Goal: Task Accomplishment & Management: Manage account settings

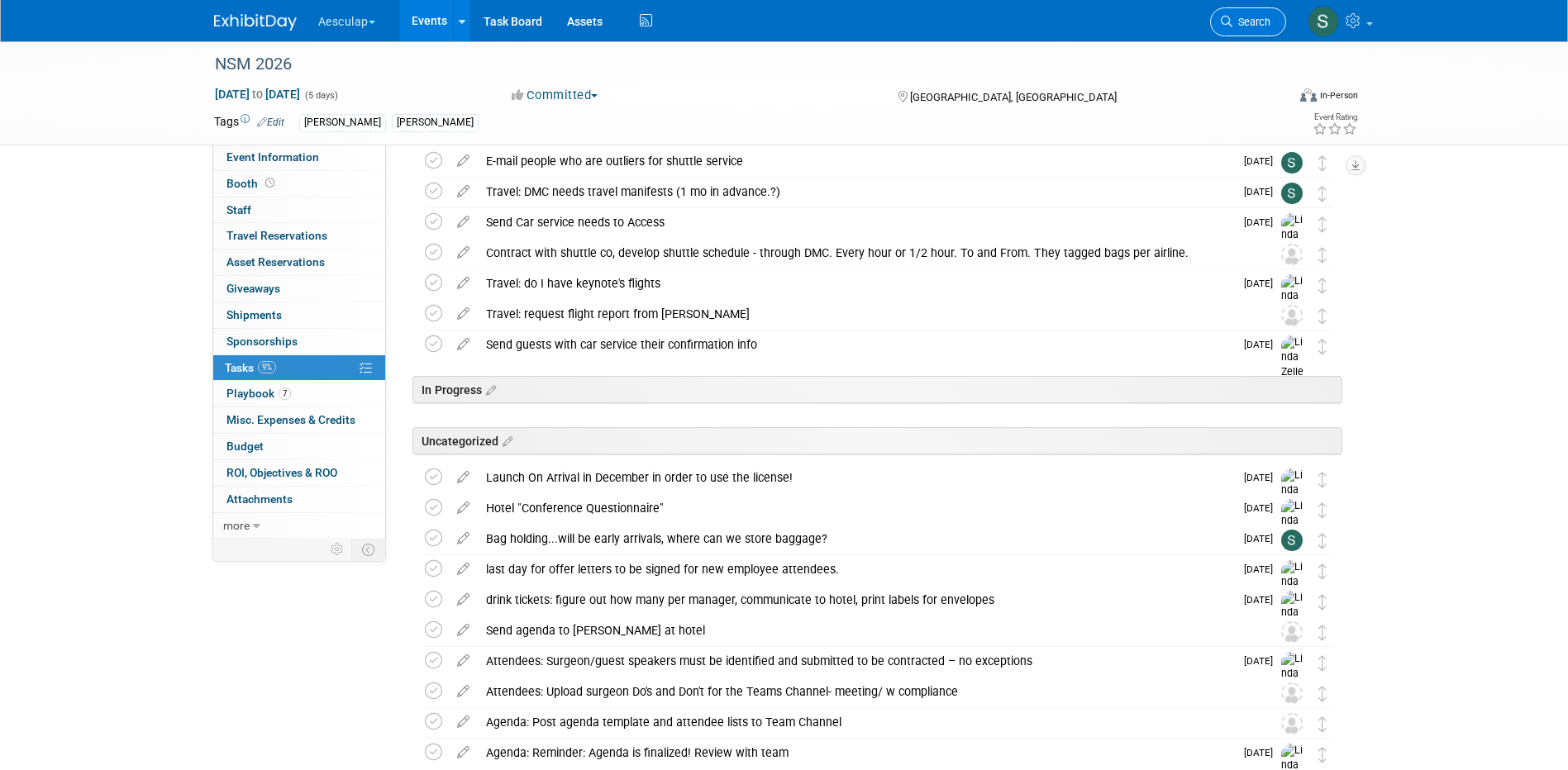
click at [1239, 30] on link "Search" at bounding box center [1248, 22] width 76 height 29
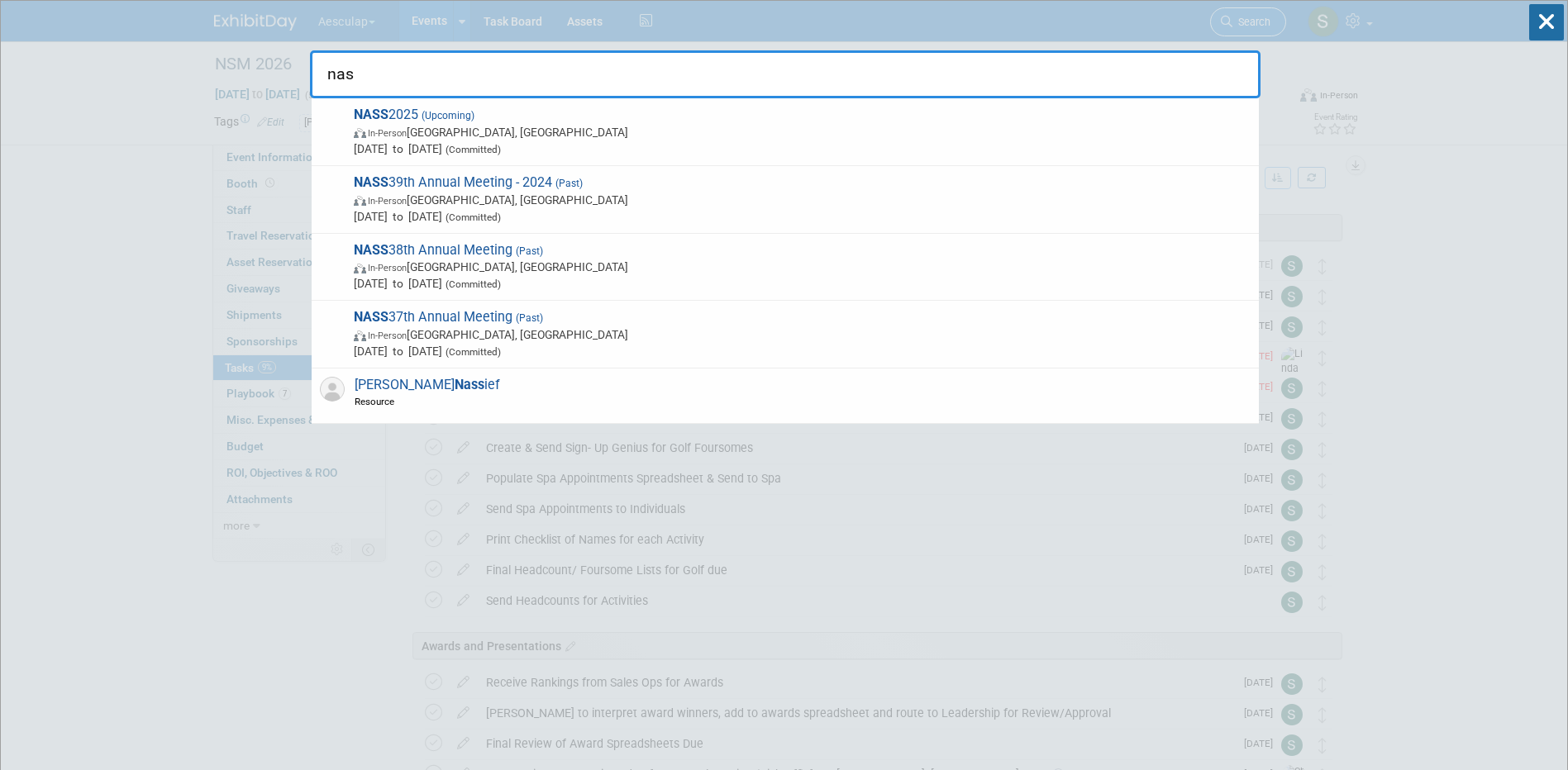
type input "nass"
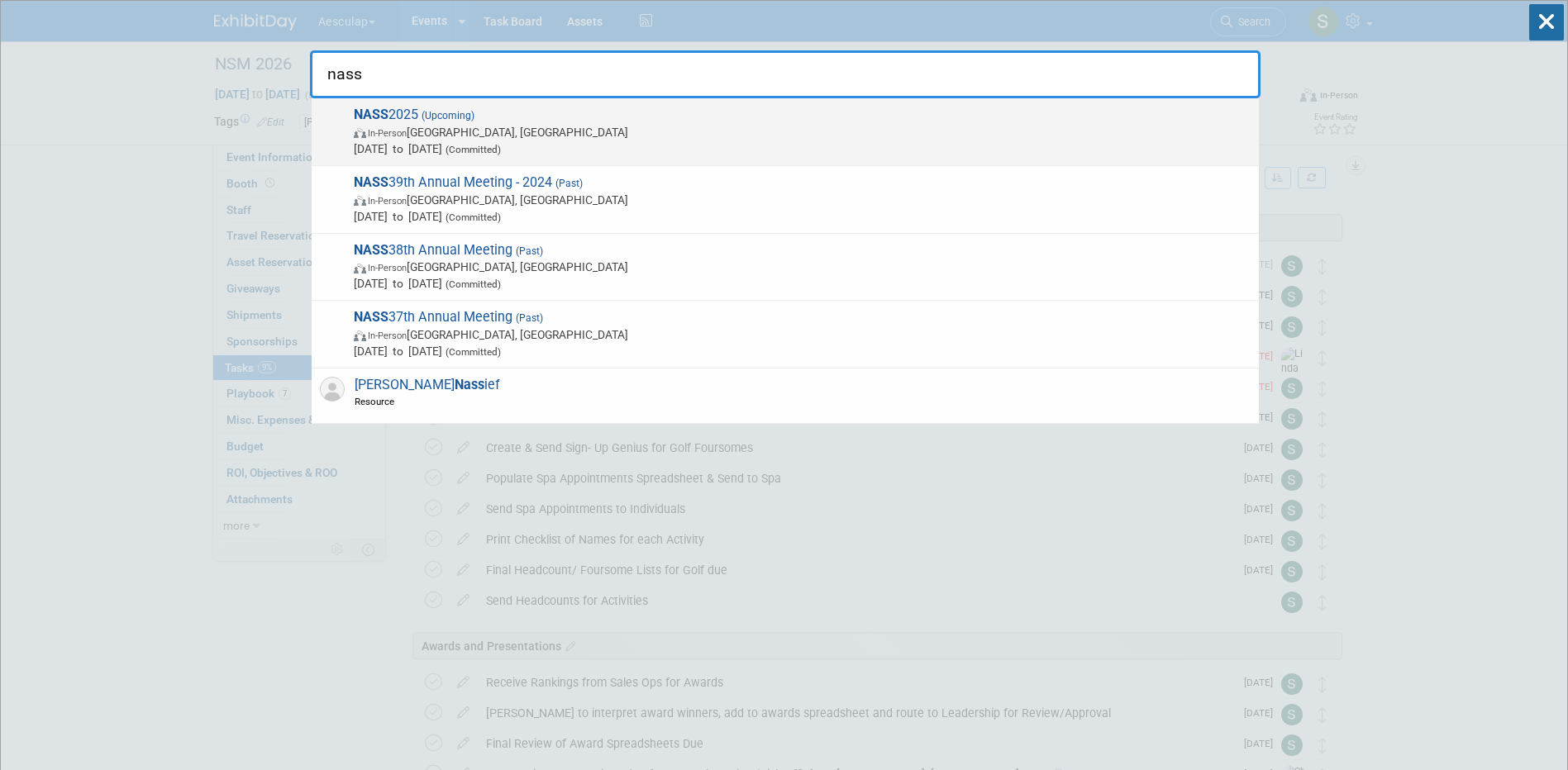
click at [328, 112] on div "NASS 2025 (Upcoming) In-Person Denver, CO Nov 14, 2025 to Nov 17, 2025 (Committ…" at bounding box center [785, 132] width 948 height 68
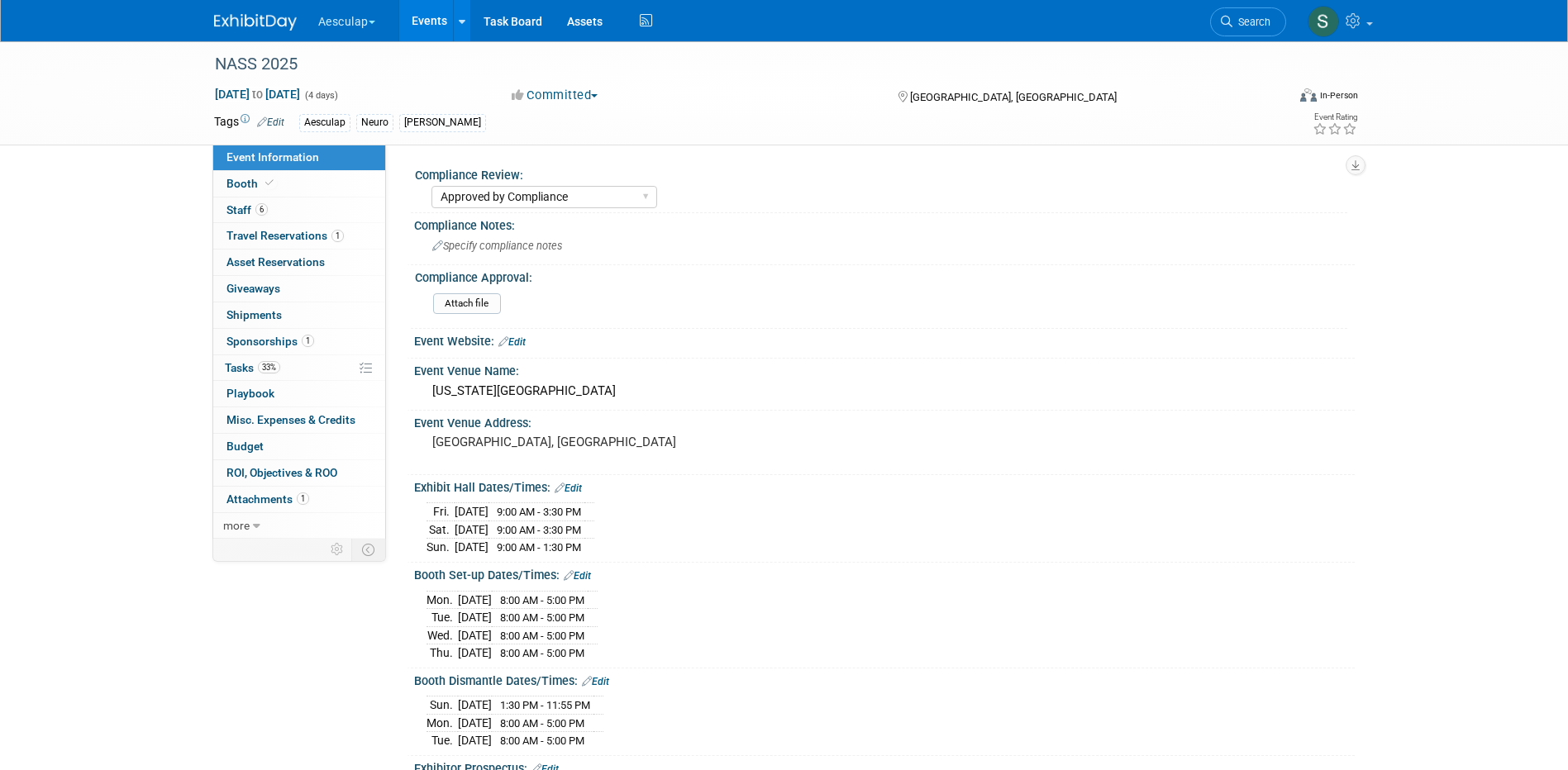
select select "Approved by Compliance"
select select "Neuro"
click at [267, 257] on span "Asset Reservations 0" at bounding box center [275, 262] width 98 height 14
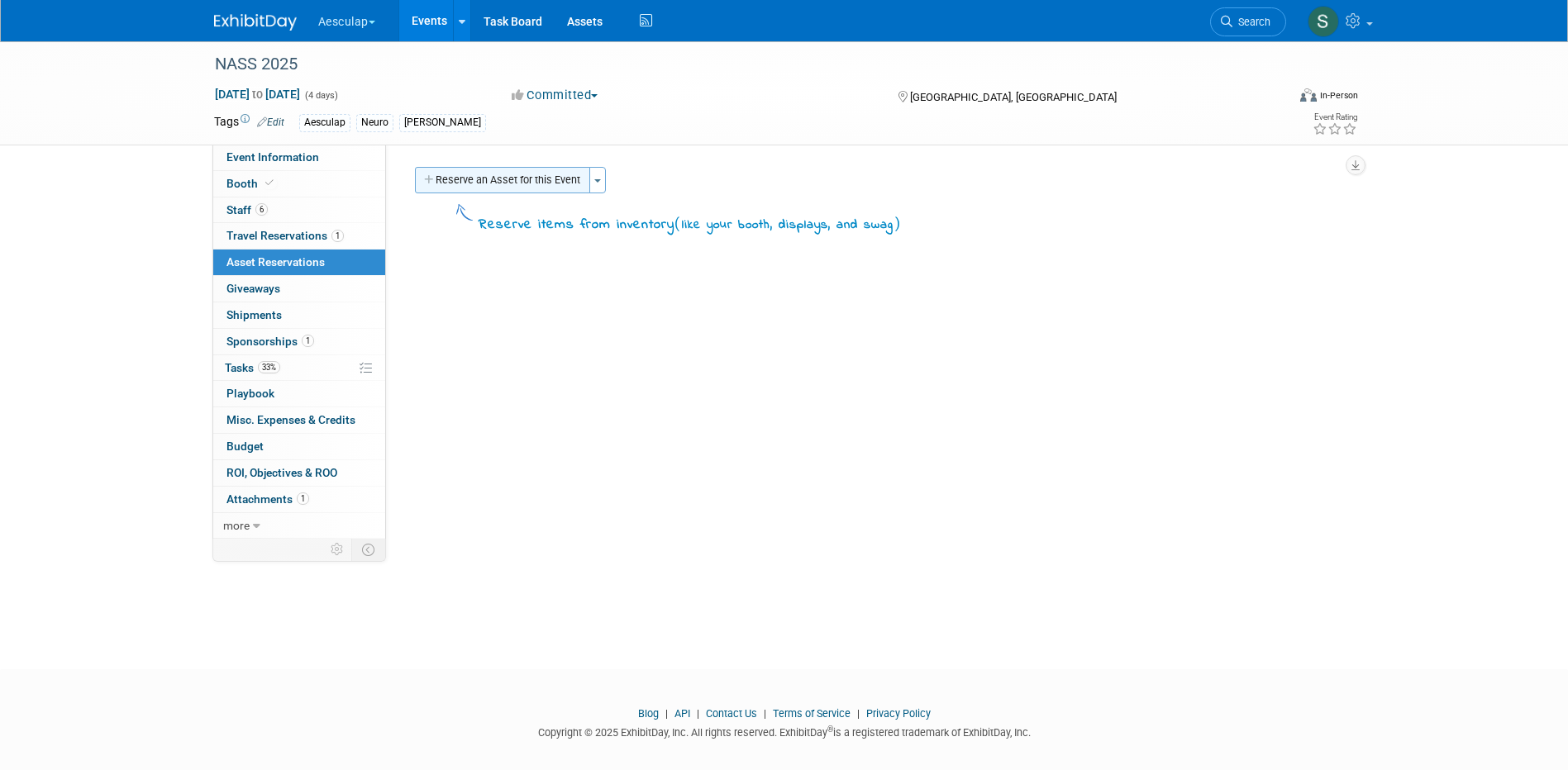
click at [556, 175] on button "Reserve an Asset for this Event" at bounding box center [502, 180] width 175 height 26
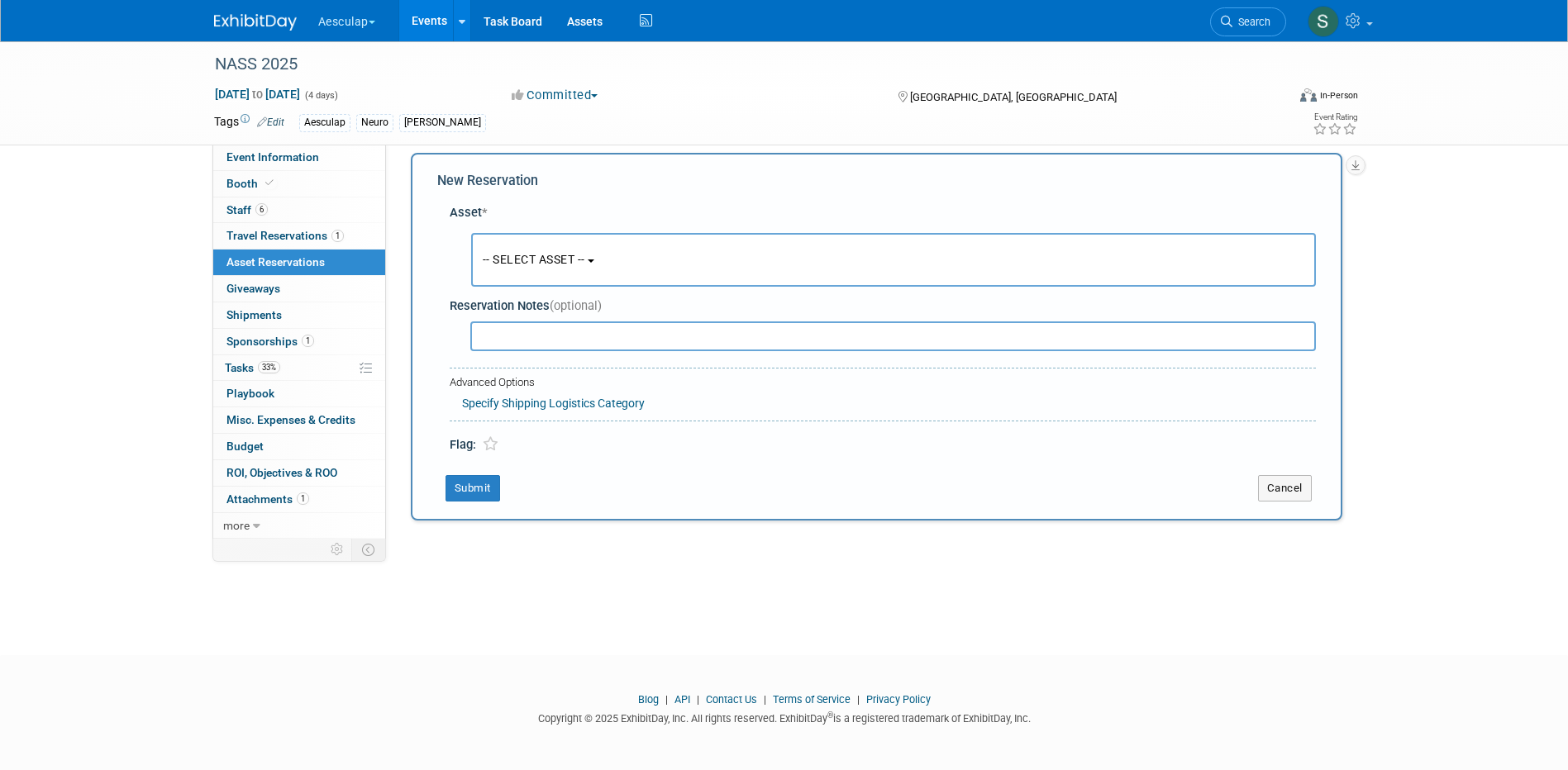
scroll to position [15, 0]
click at [560, 246] on button "-- SELECT ASSET --" at bounding box center [894, 259] width 845 height 54
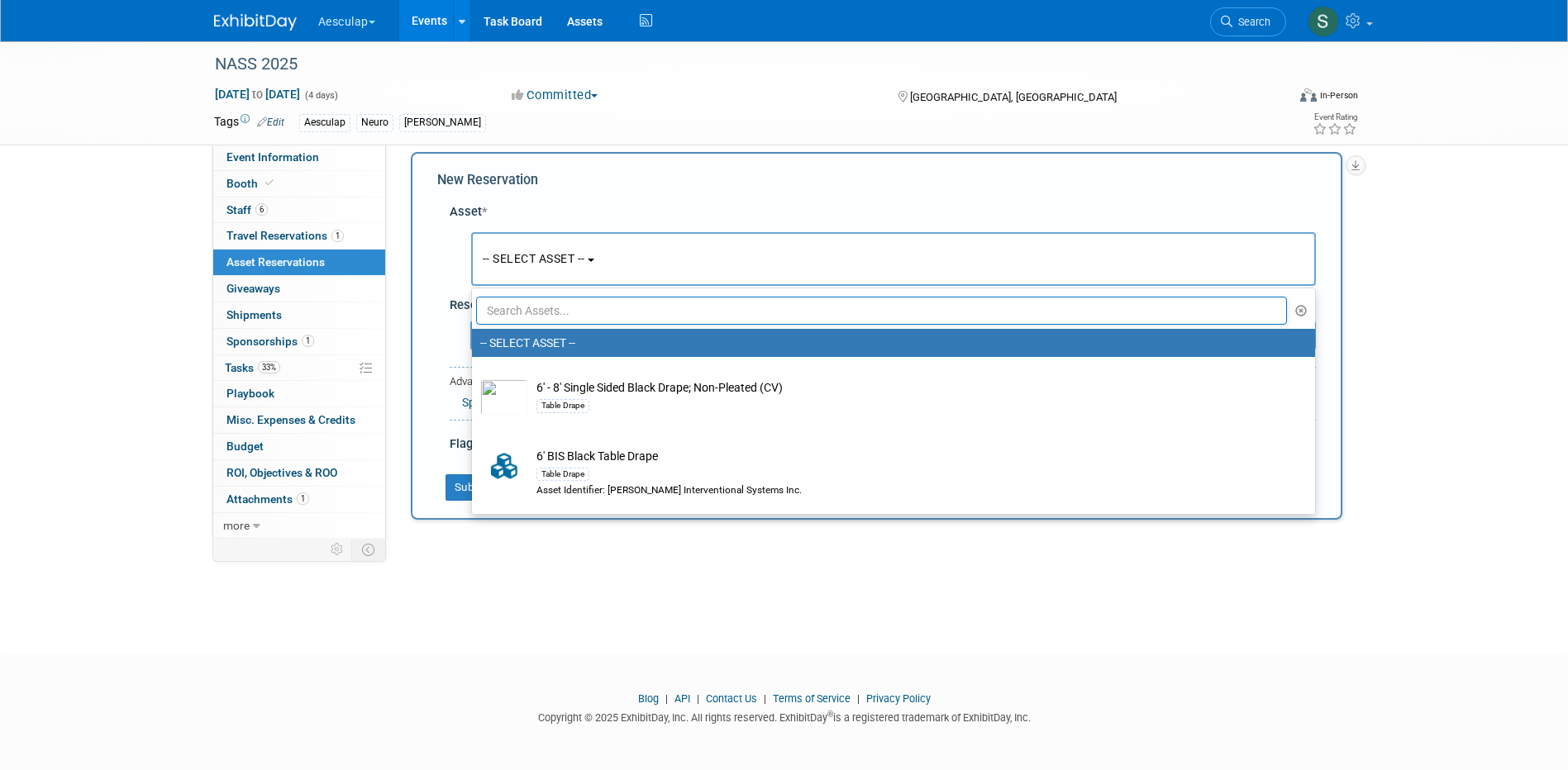
click at [555, 305] on input "text" at bounding box center [882, 311] width 812 height 28
type input "b"
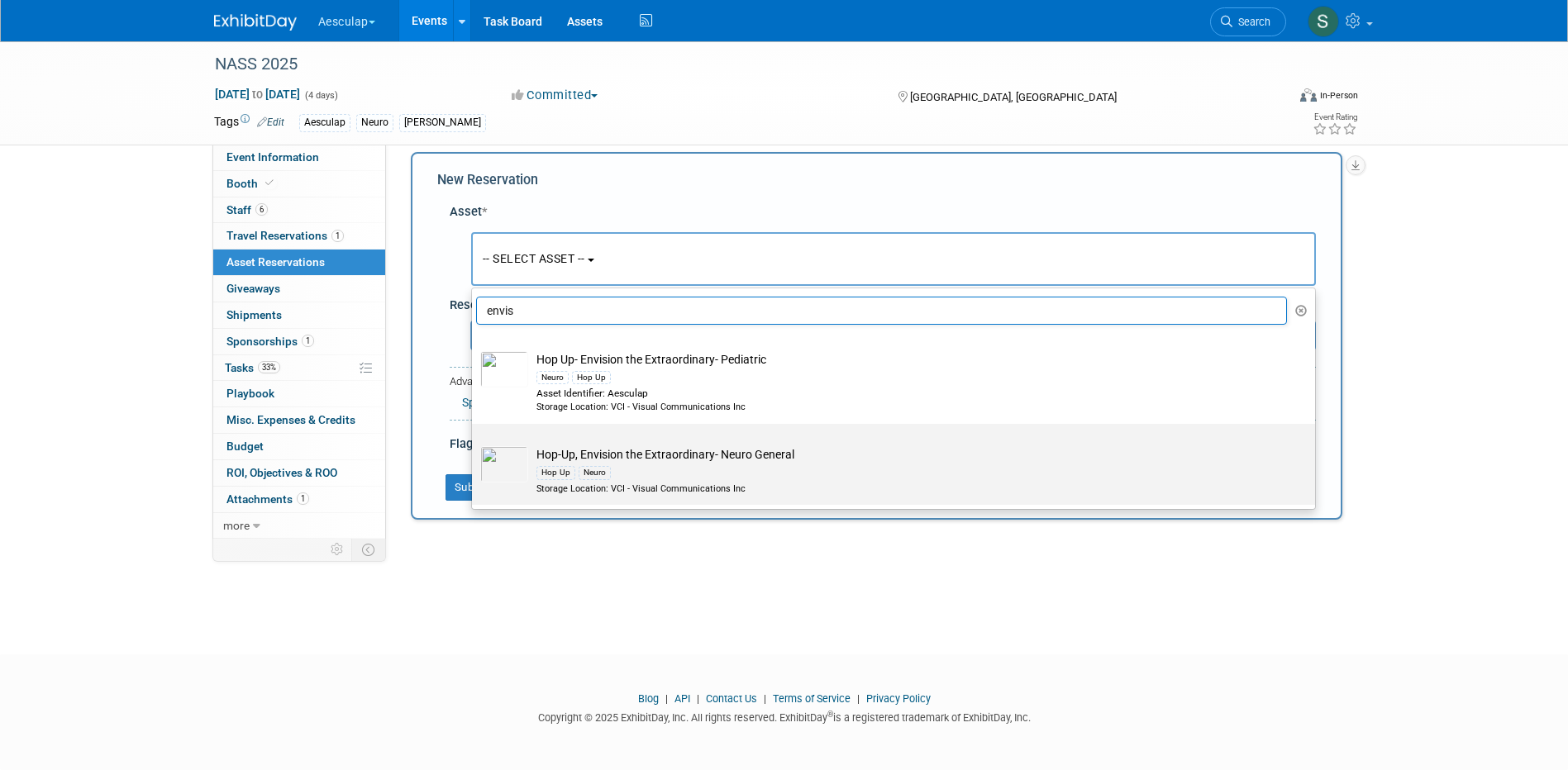
type input "envis"
click at [606, 452] on td "Hop-Up, Envision the Extraordinary- Neuro General Hop Up Neuro Storage Location…" at bounding box center [906, 470] width 754 height 49
click at [474, 444] on input "Hop-Up, Envision the Extraordinary- Neuro General Hop Up Neuro Storage Location…" at bounding box center [470, 439] width 11 height 11
select select "10721934"
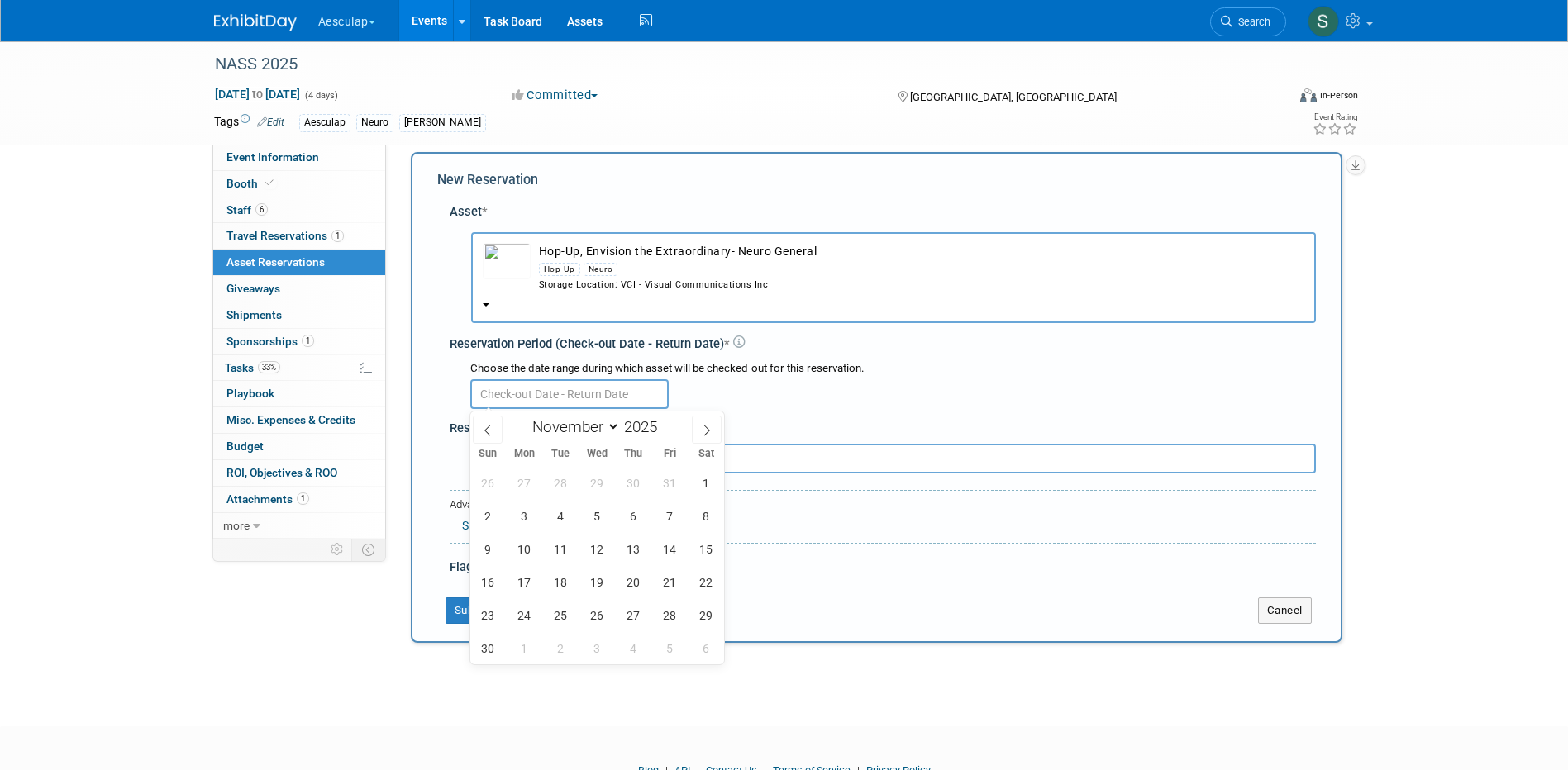
click at [567, 398] on input "text" at bounding box center [570, 394] width 198 height 30
click at [485, 434] on icon at bounding box center [488, 430] width 12 height 12
select select "9"
click at [529, 585] on span "20" at bounding box center [524, 581] width 32 height 32
type input "[DATE]"
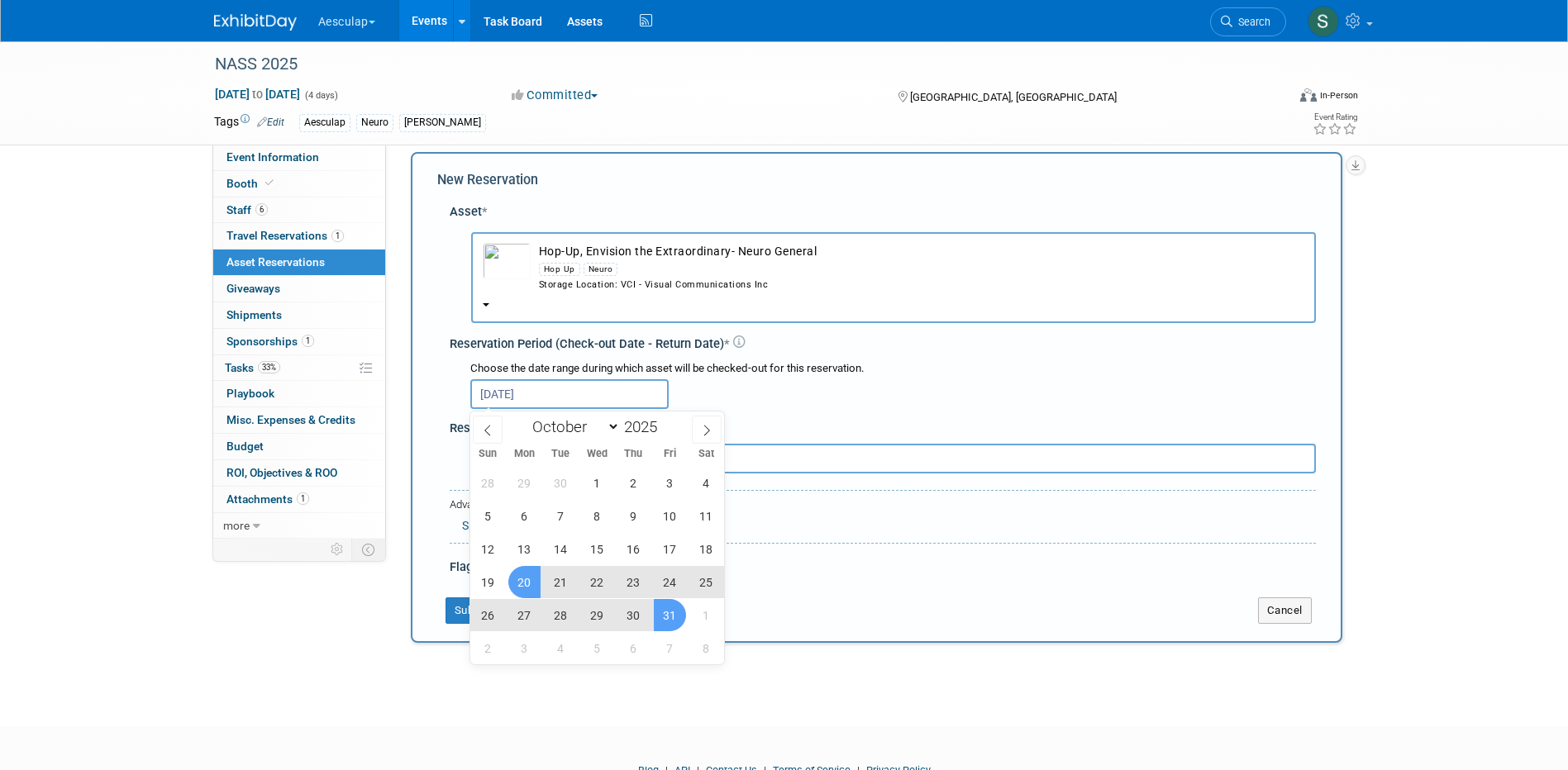
scroll to position [87, 0]
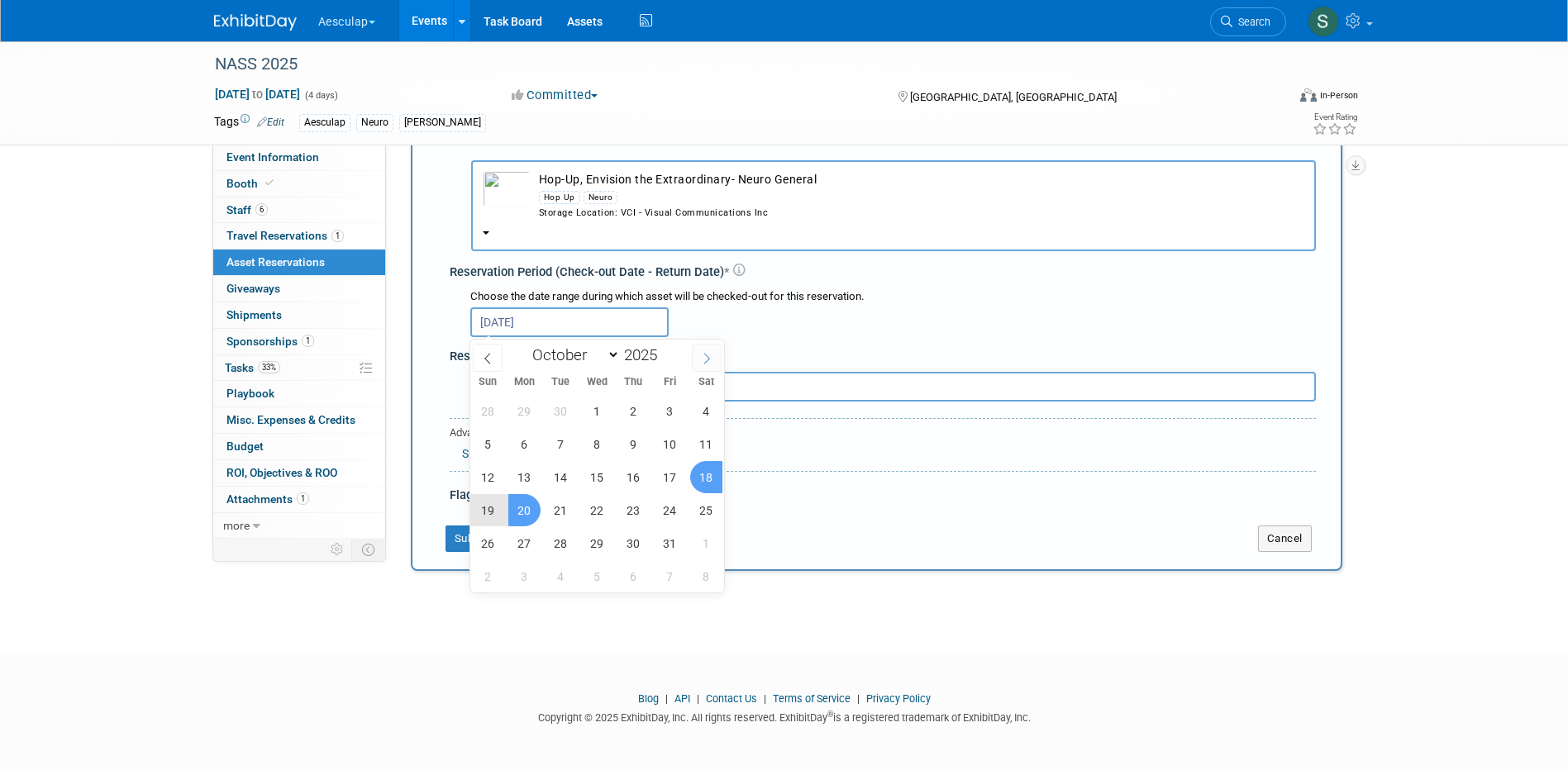
click at [703, 361] on icon at bounding box center [707, 359] width 12 height 12
select select "10"
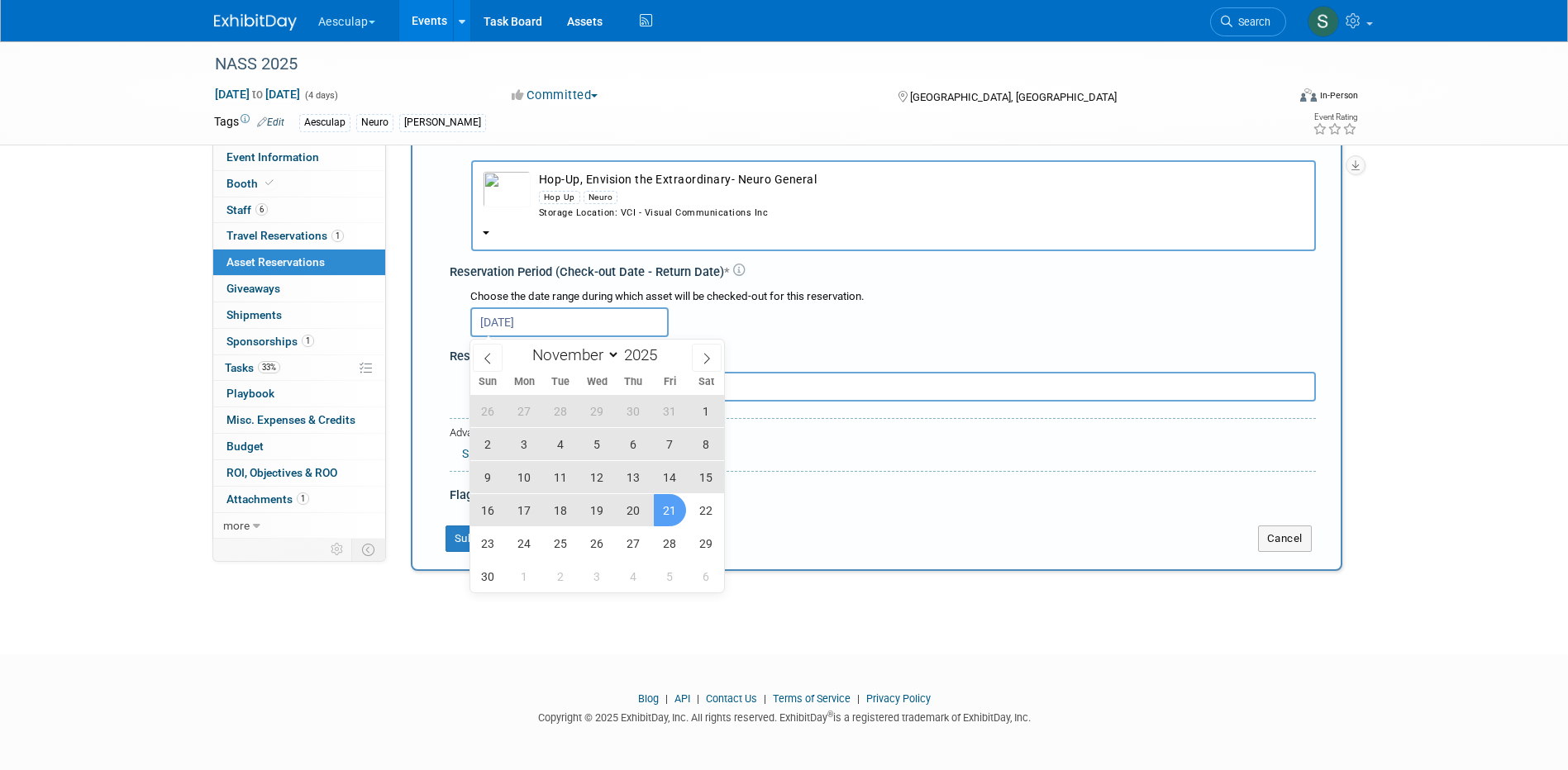
click at [673, 513] on span "21" at bounding box center [670, 509] width 32 height 32
type input "[DATE] to [DATE]"
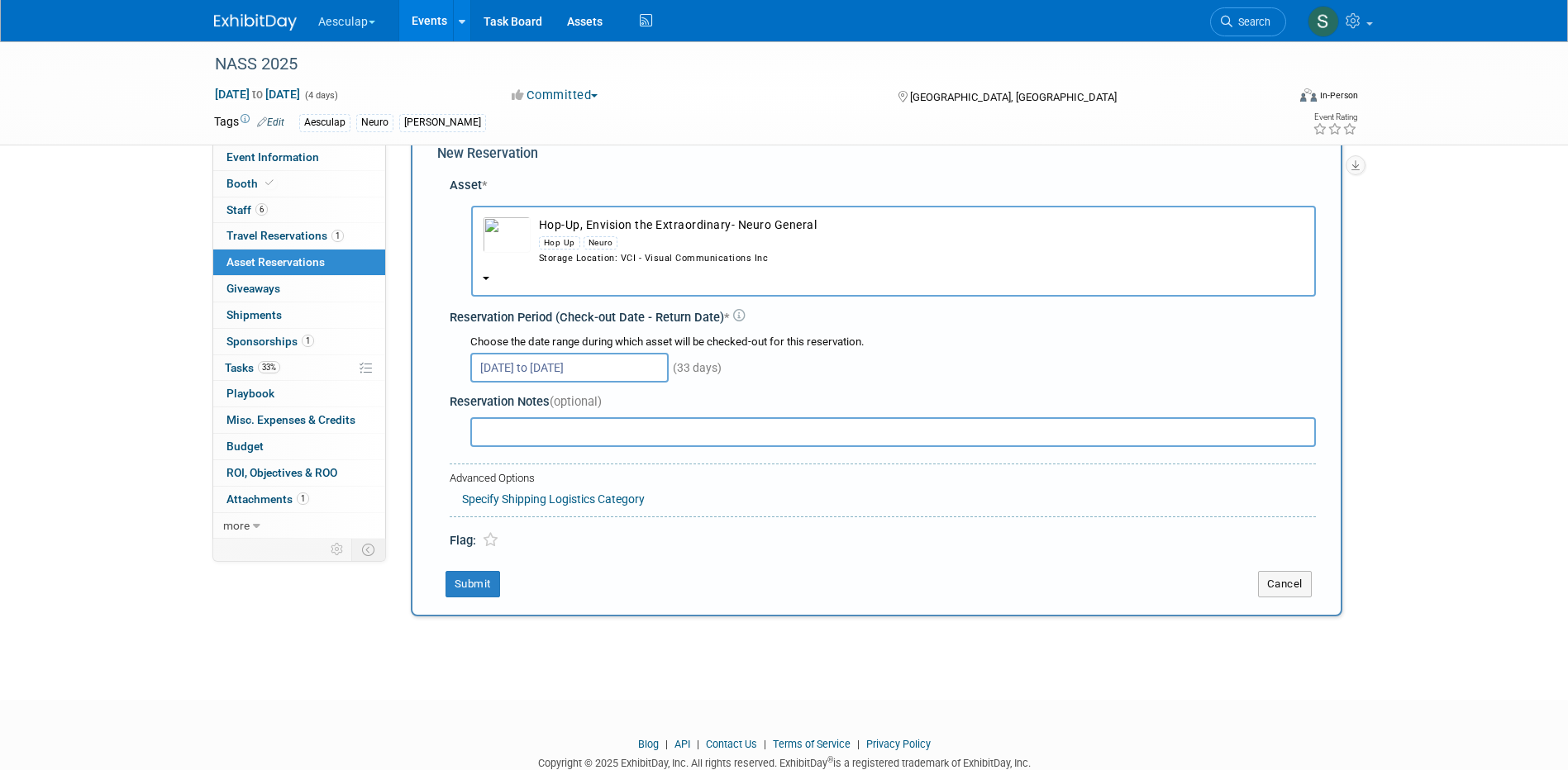
scroll to position [0, 0]
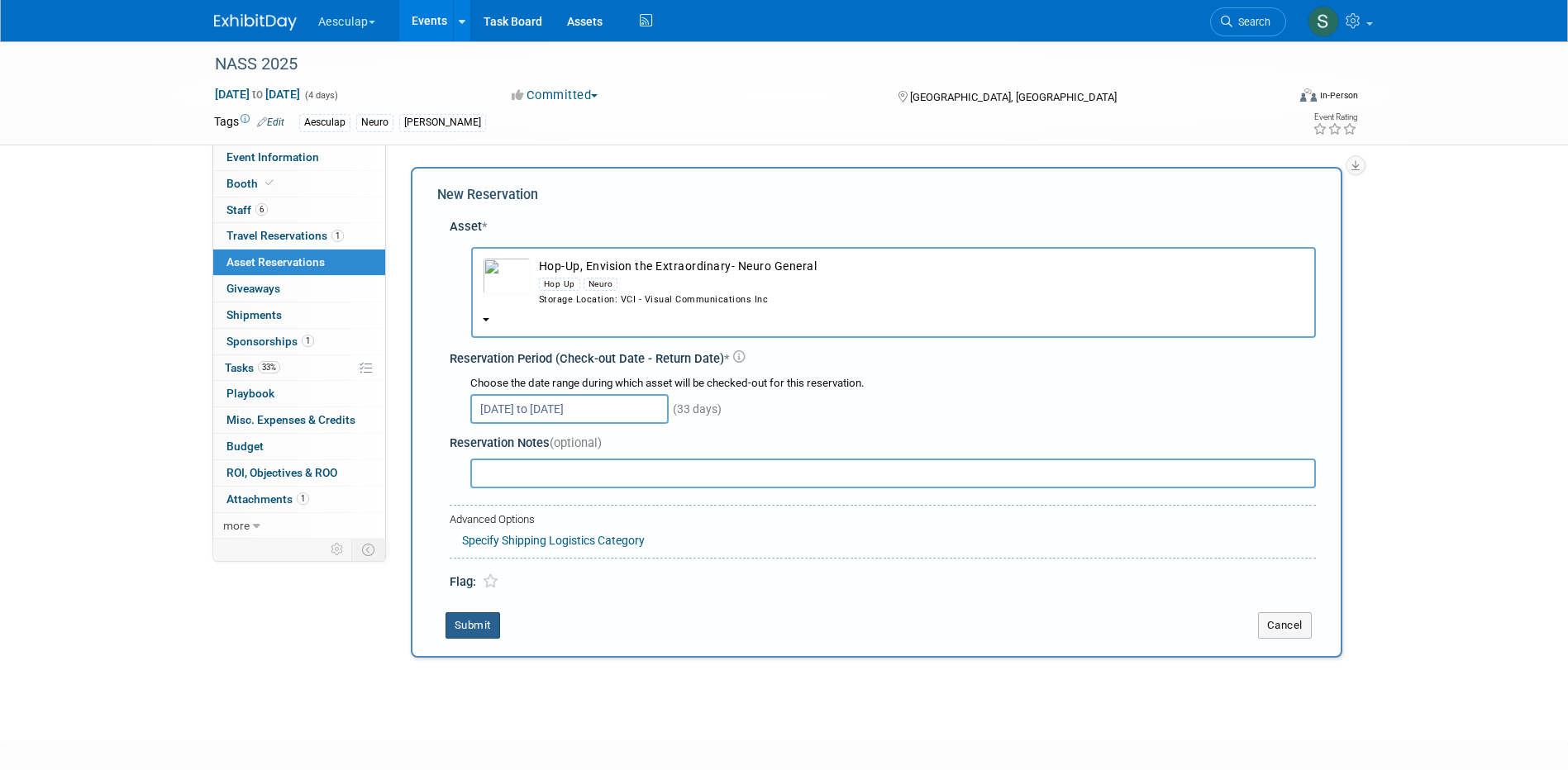
click at [462, 627] on button "Submit" at bounding box center [473, 625] width 55 height 26
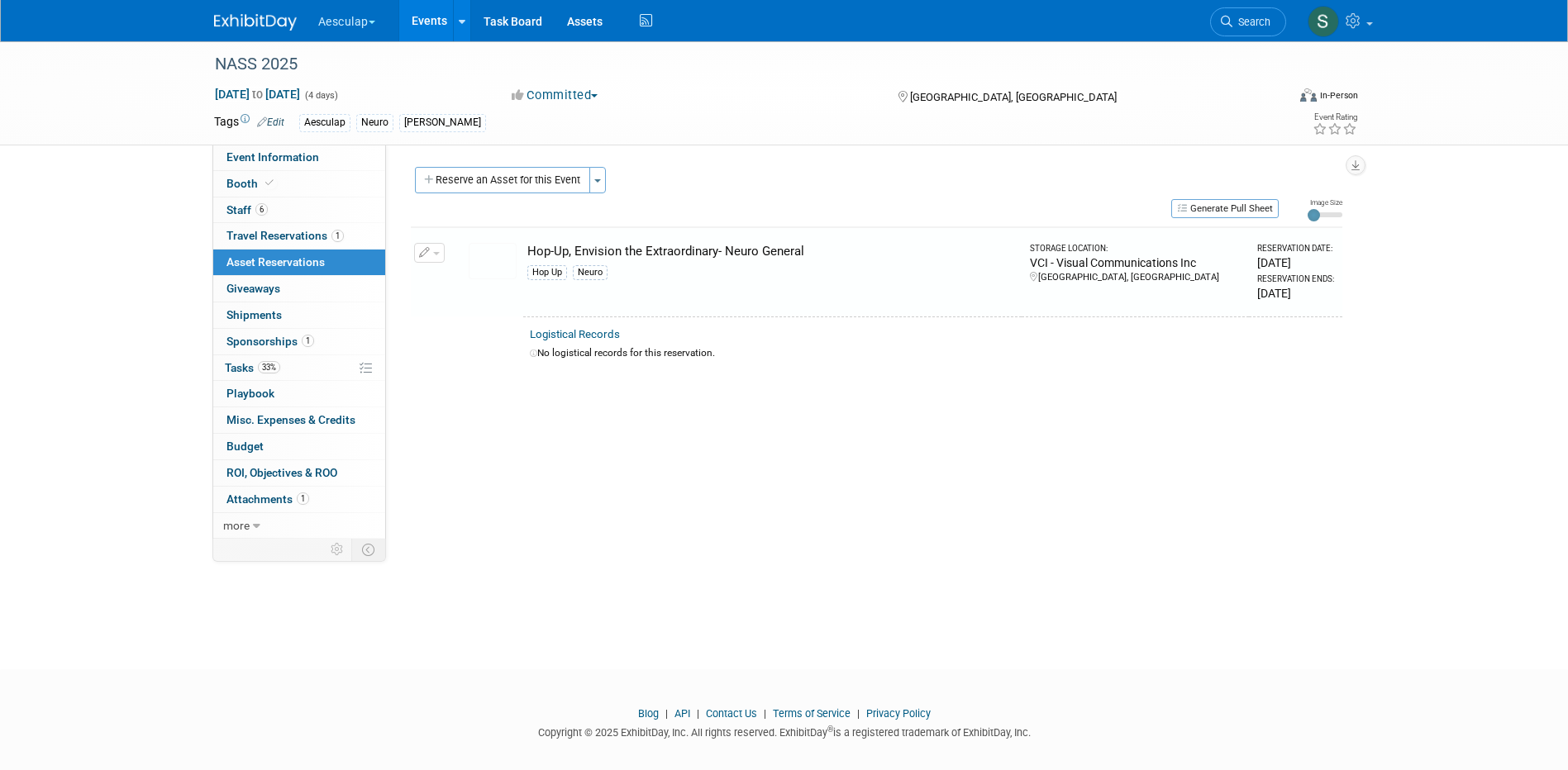
scroll to position [15, 0]
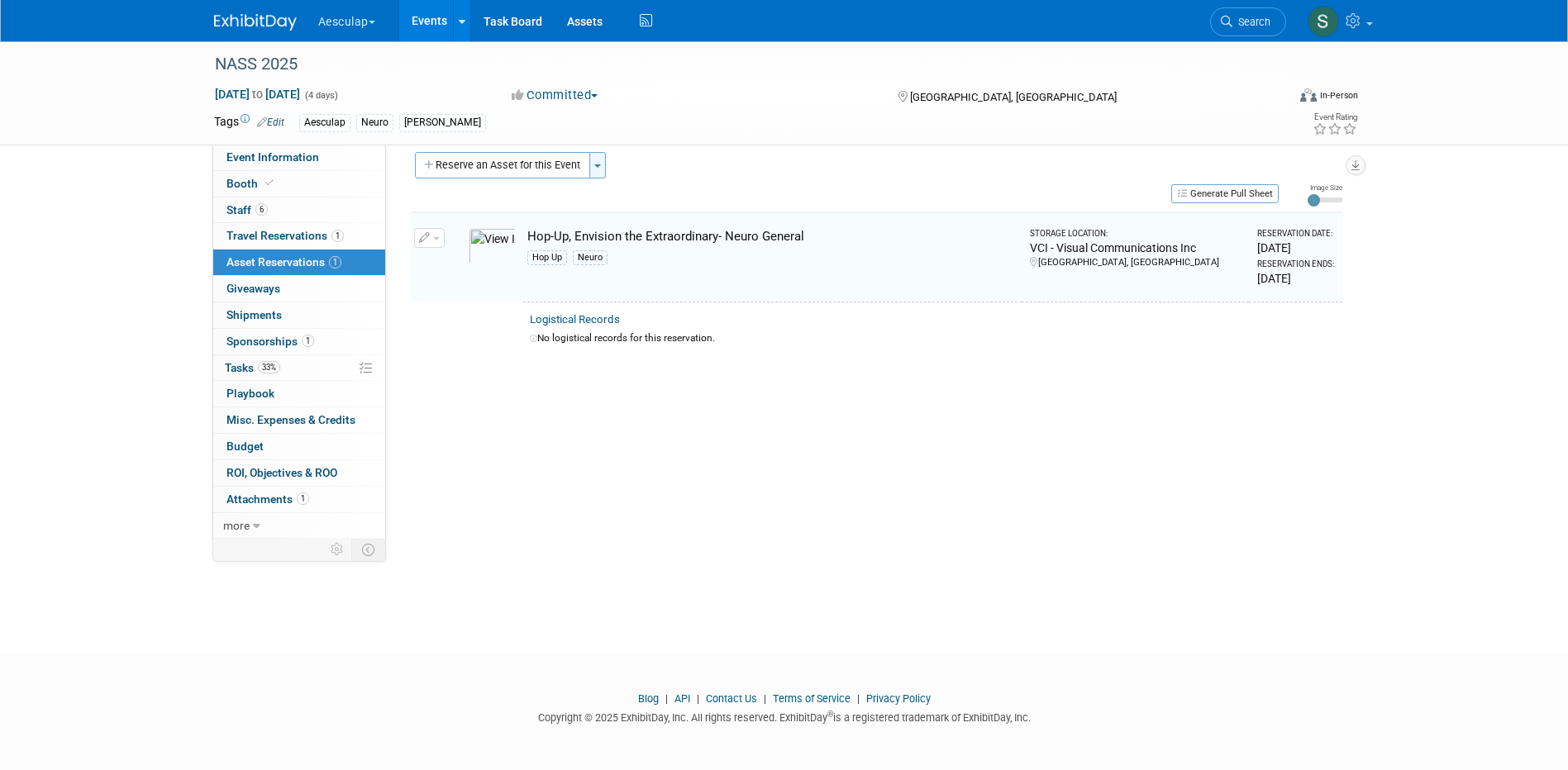
click at [595, 166] on span "button" at bounding box center [597, 166] width 6 height 4
click at [639, 200] on link "New asset reservation" at bounding box center [726, 197] width 273 height 28
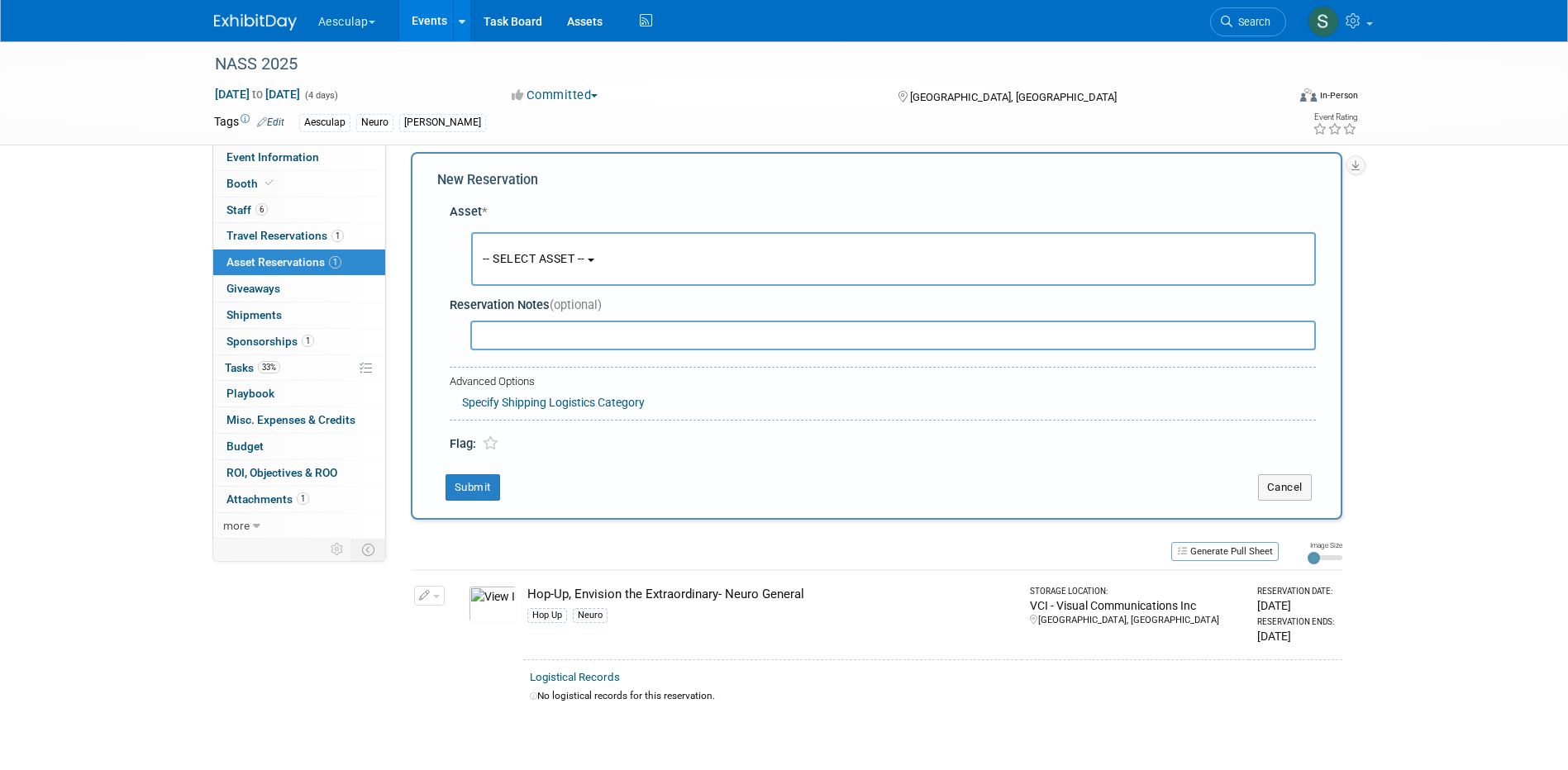
scroll to position [15, 0]
click at [581, 262] on span "-- SELECT ASSET --" at bounding box center [533, 258] width 103 height 14
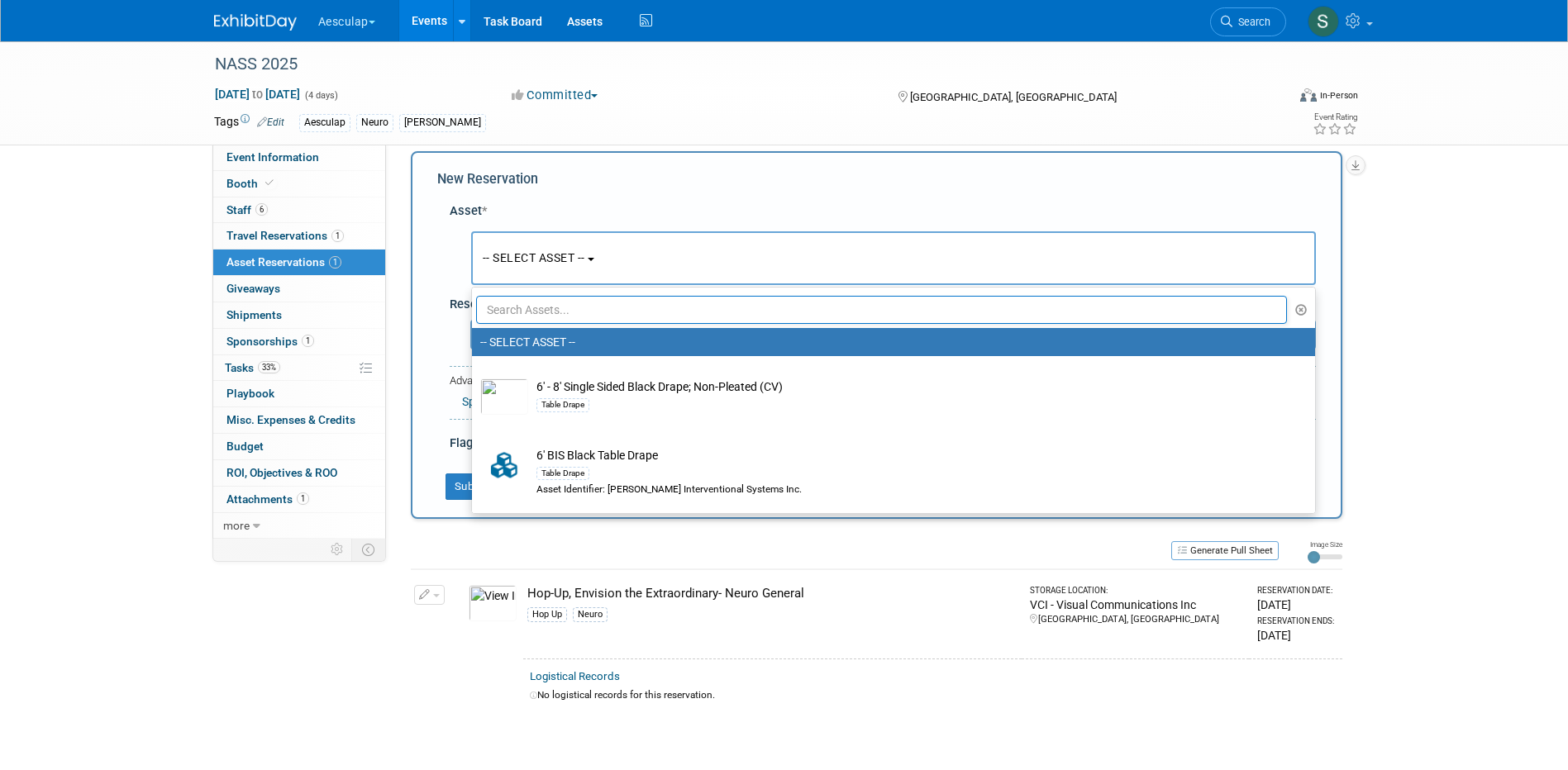
click at [568, 310] on input "text" at bounding box center [882, 310] width 812 height 28
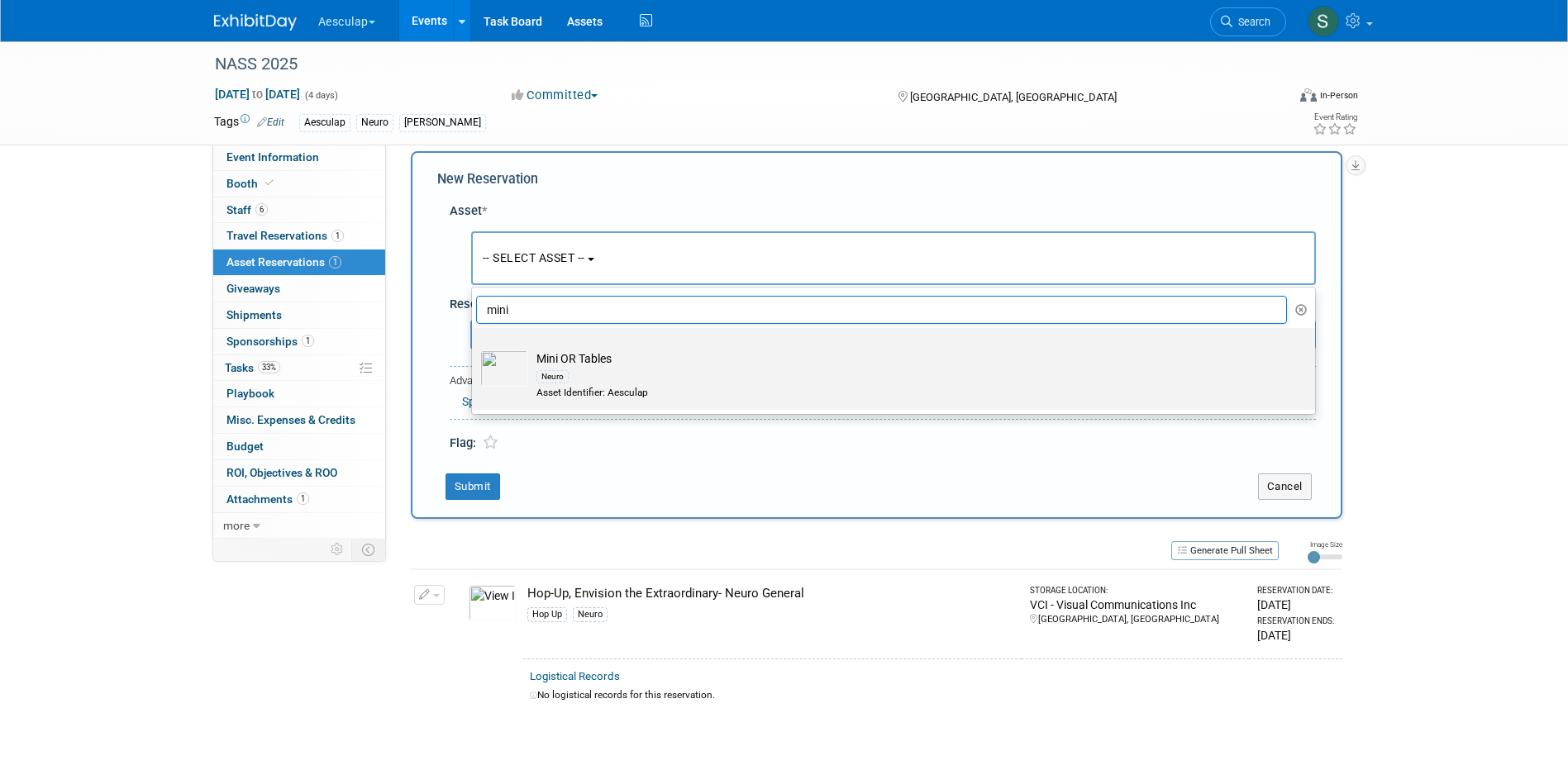
type input "mini"
click at [586, 376] on div "Neuro" at bounding box center [909, 376] width 746 height 19
click at [474, 348] on input "Mini OR Tables Neuro Asset Identifier: Aesculap" at bounding box center [470, 342] width 11 height 11
select select "10699090"
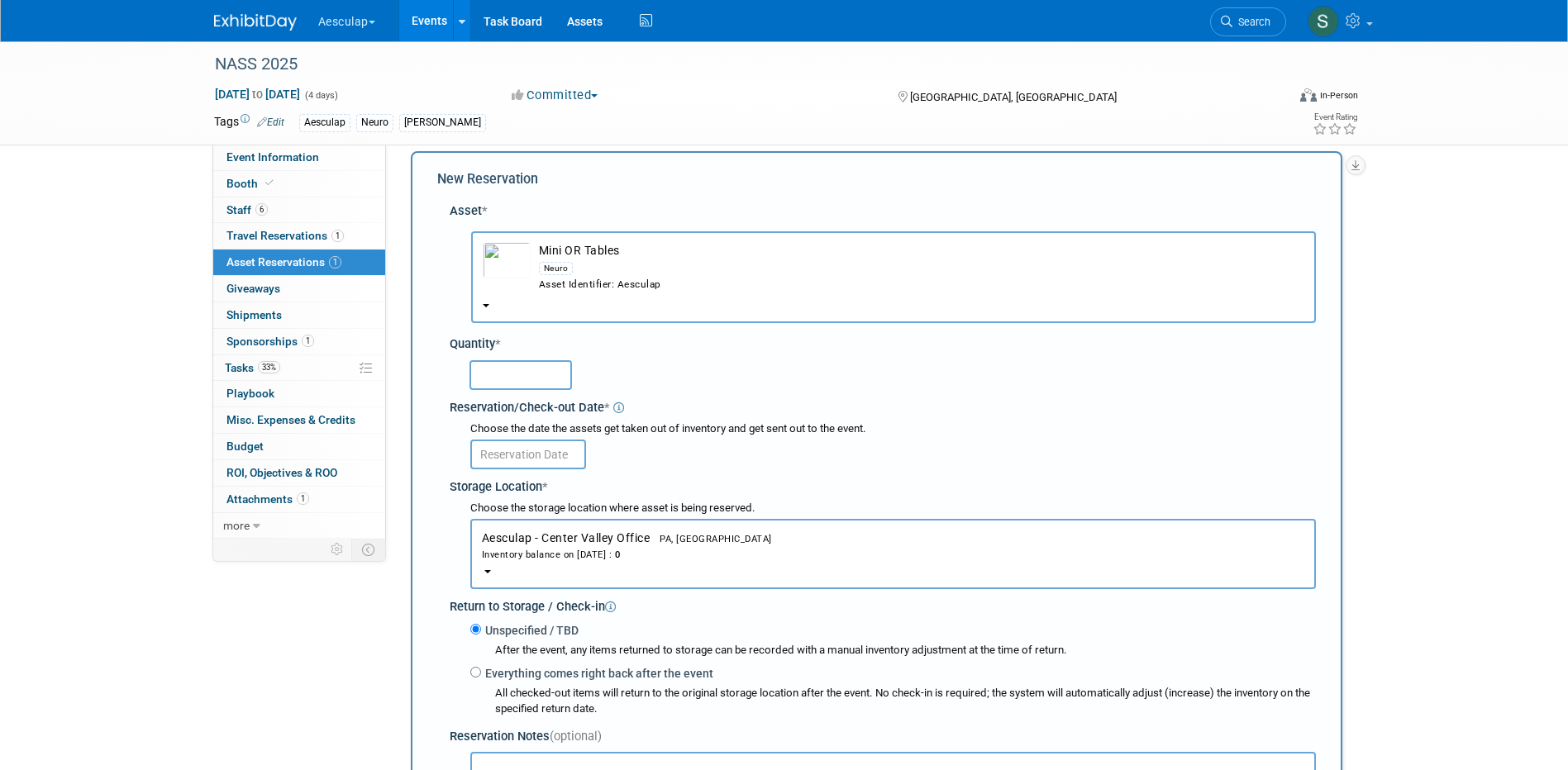
click at [502, 373] on input "text" at bounding box center [521, 375] width 103 height 30
type input "1"
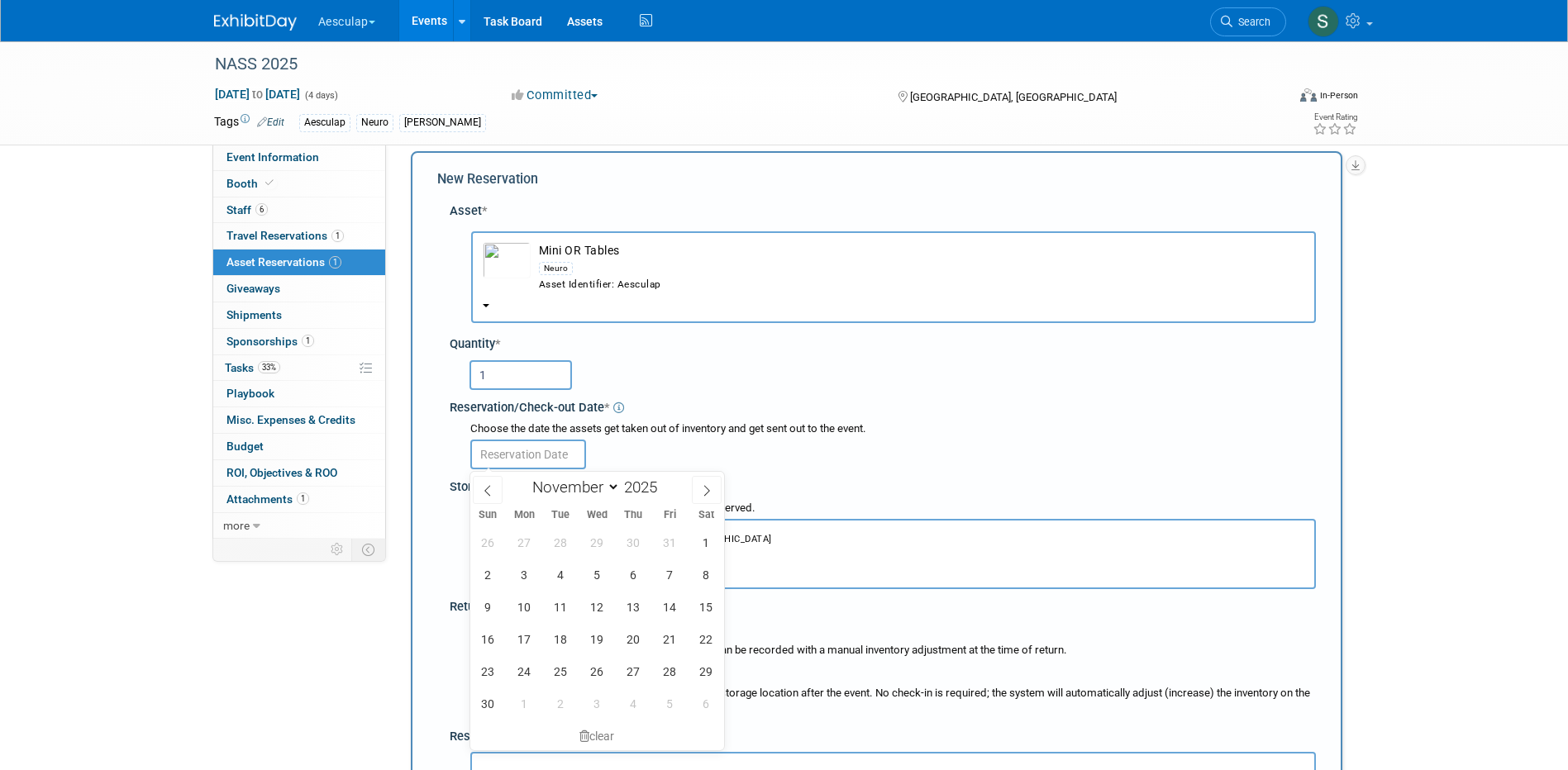
click at [529, 456] on input "text" at bounding box center [528, 454] width 115 height 30
click at [489, 487] on icon at bounding box center [488, 490] width 12 height 12
select select "9"
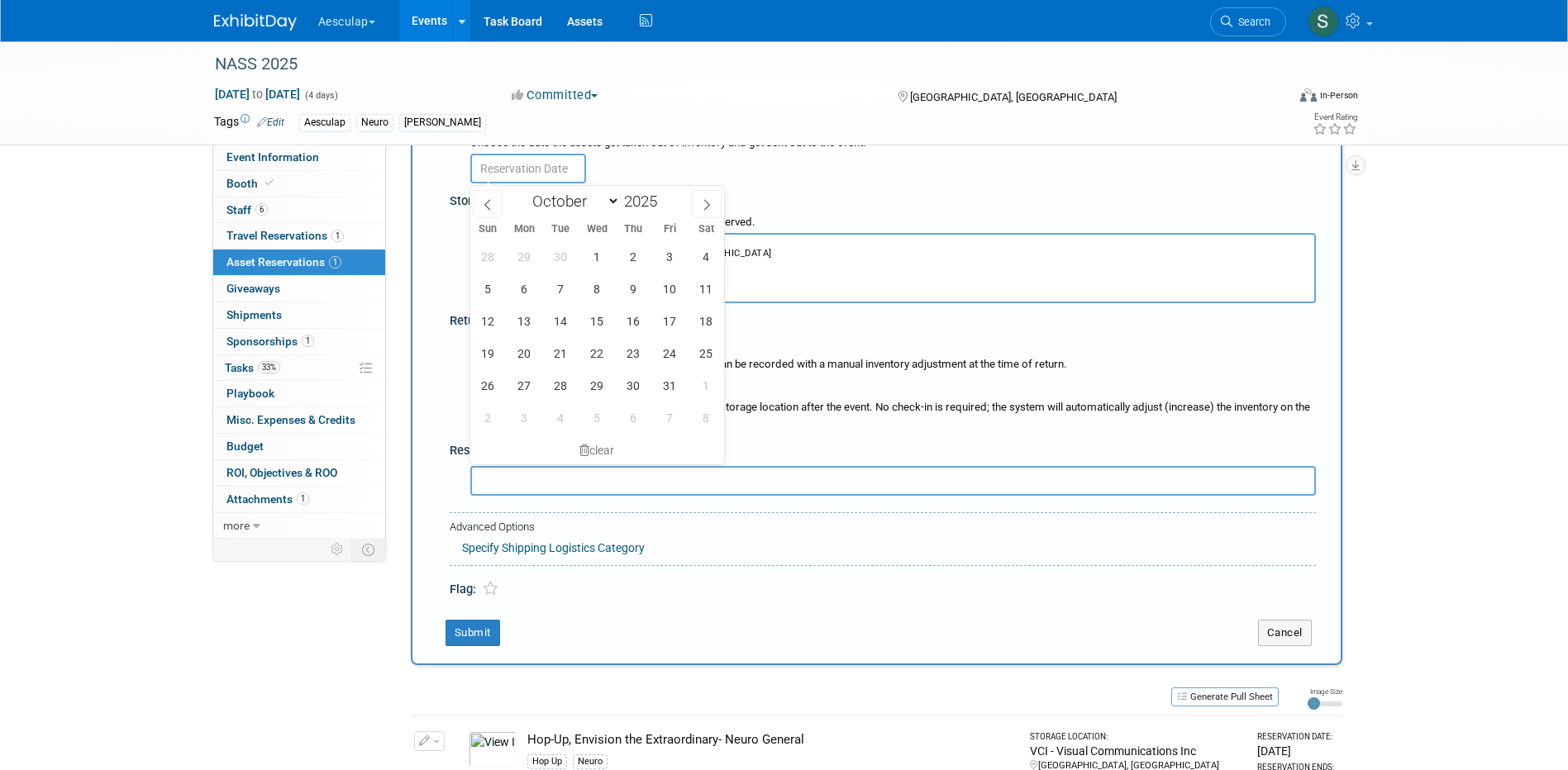
scroll to position [346, 0]
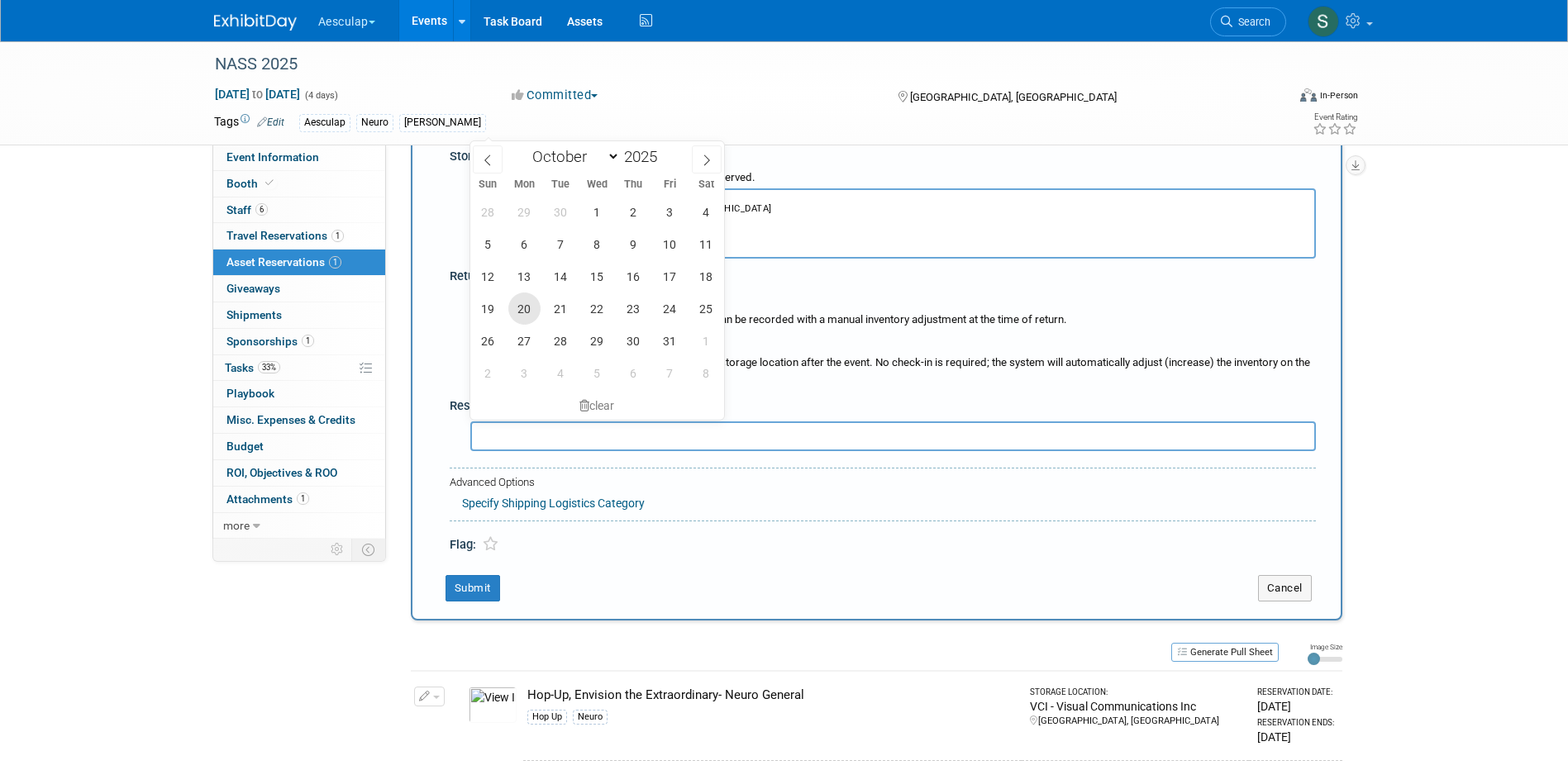
click at [532, 300] on span "20" at bounding box center [524, 308] width 32 height 32
type input "[DATE]"
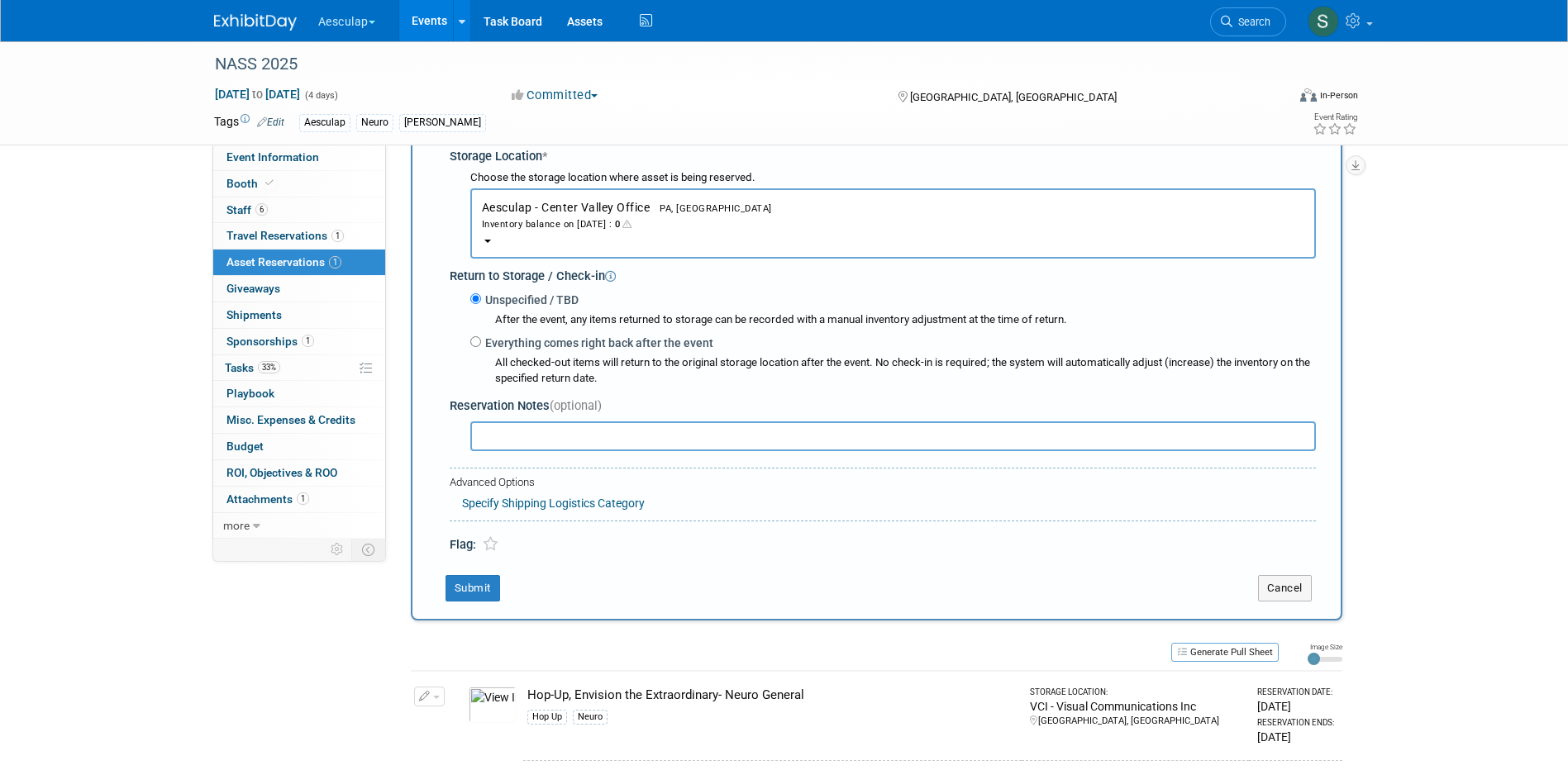
click at [521, 354] on div "All checked-out items will return to the original storage location after the ev…" at bounding box center [893, 369] width 846 height 35
click at [521, 347] on label "Everything comes right back after the event" at bounding box center [598, 343] width 233 height 16
click at [481, 347] on input "Everything comes right back after the event" at bounding box center [476, 341] width 11 height 11
radio input "true"
select select "10"
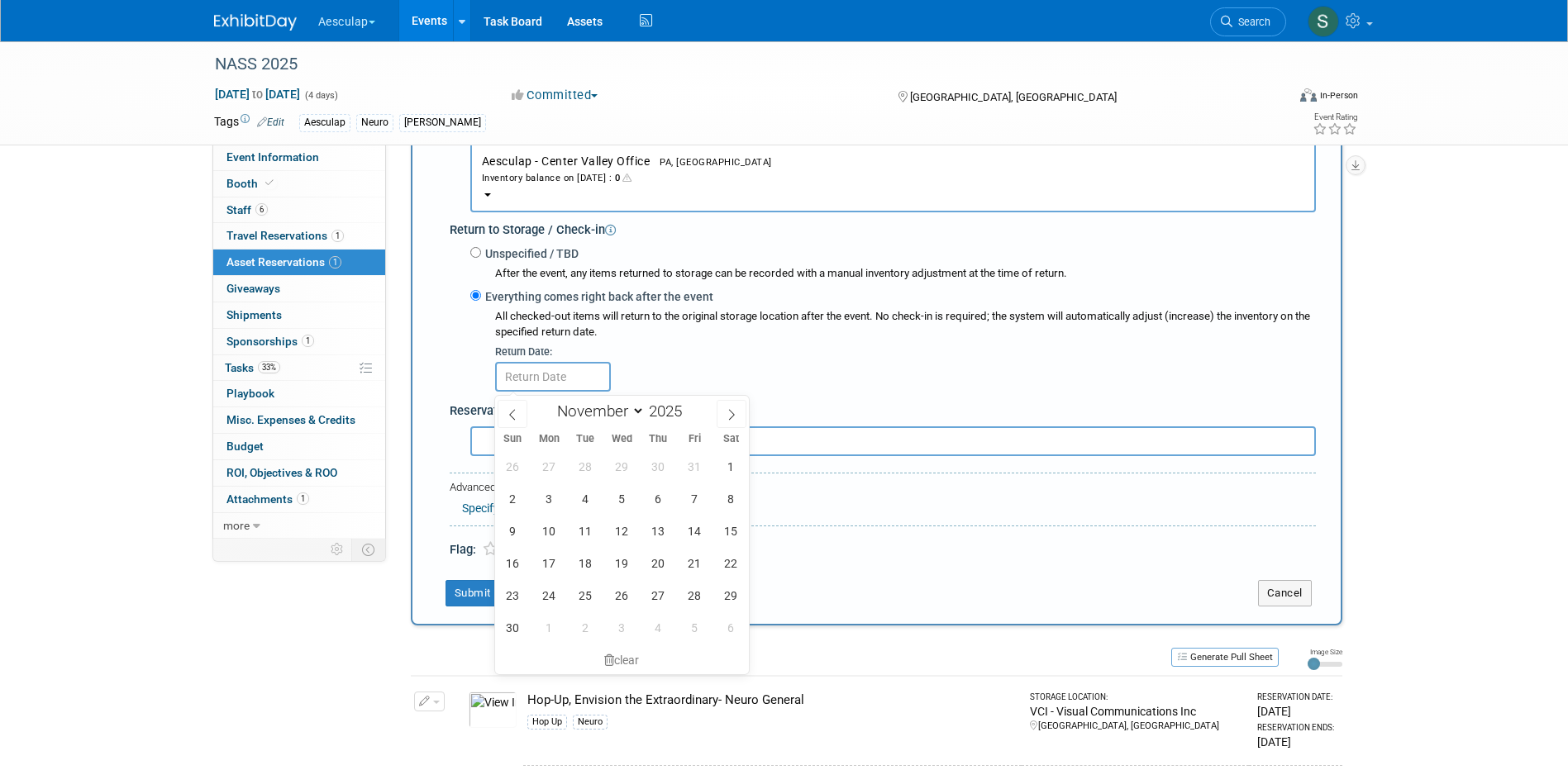
scroll to position [429, 0]
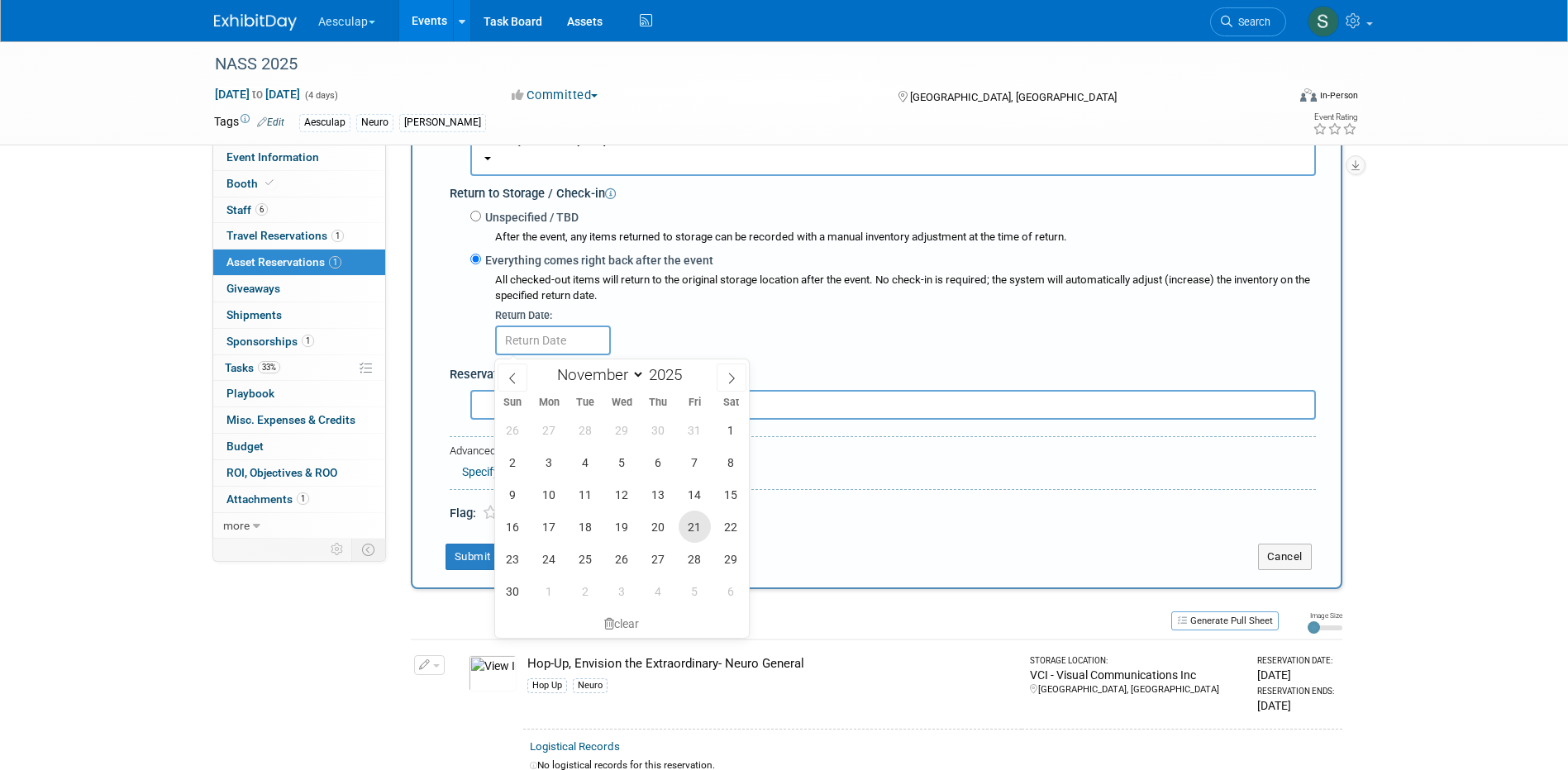
click at [700, 523] on span "21" at bounding box center [694, 526] width 32 height 32
type input "[DATE]"
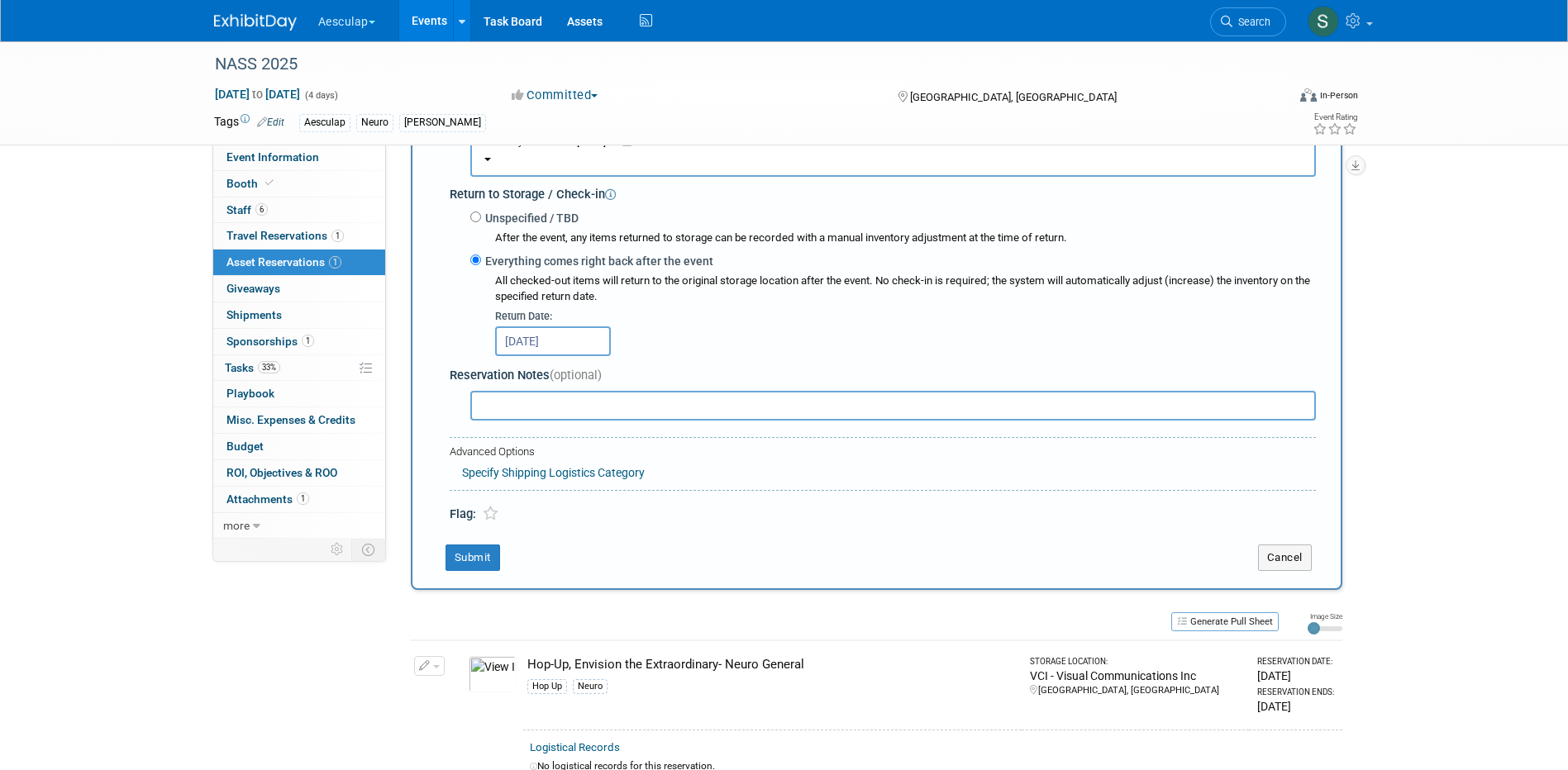
scroll to position [263, 0]
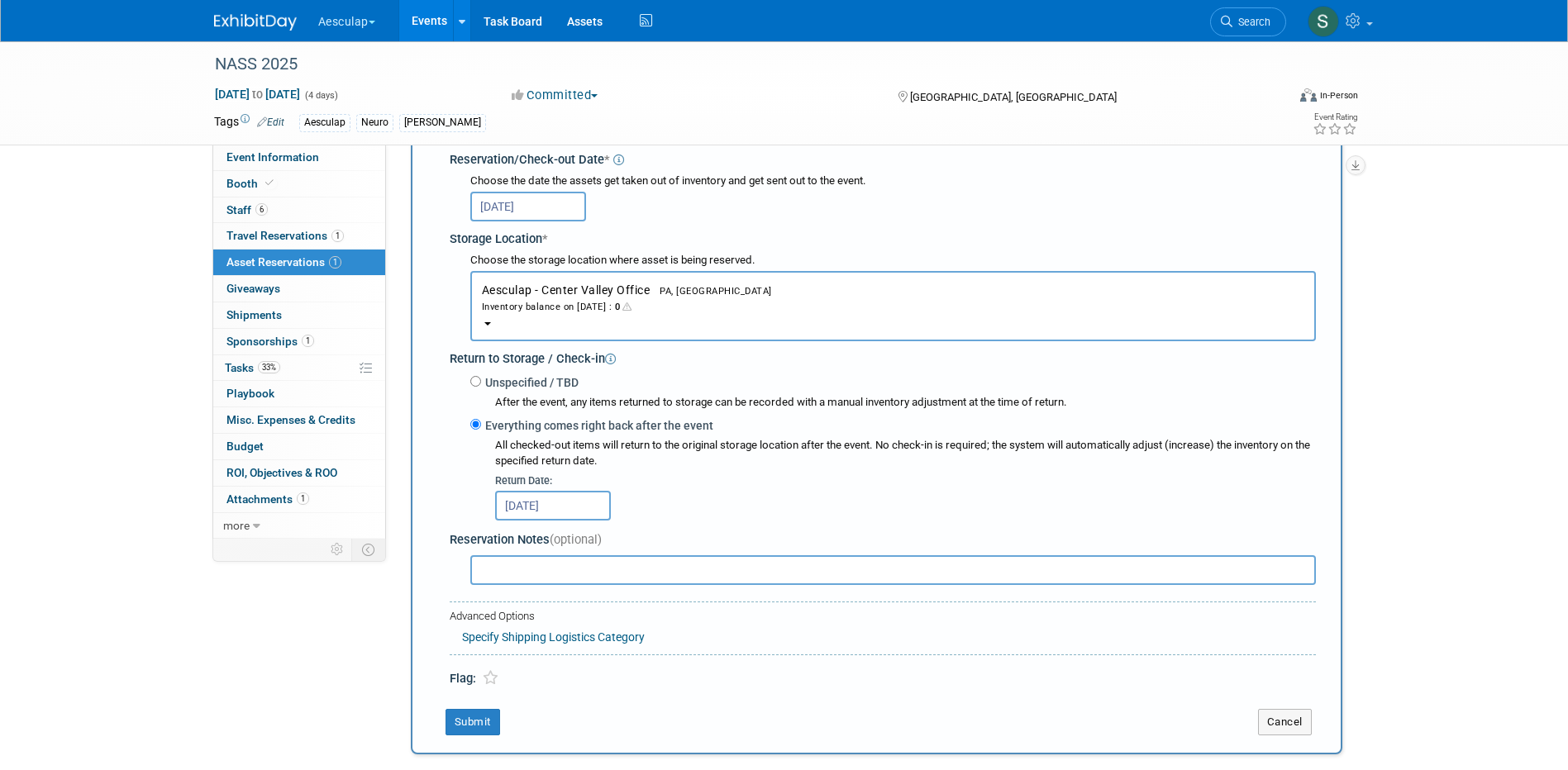
click at [594, 302] on div "Inventory balance on [DATE] : 0" at bounding box center [894, 306] width 823 height 15
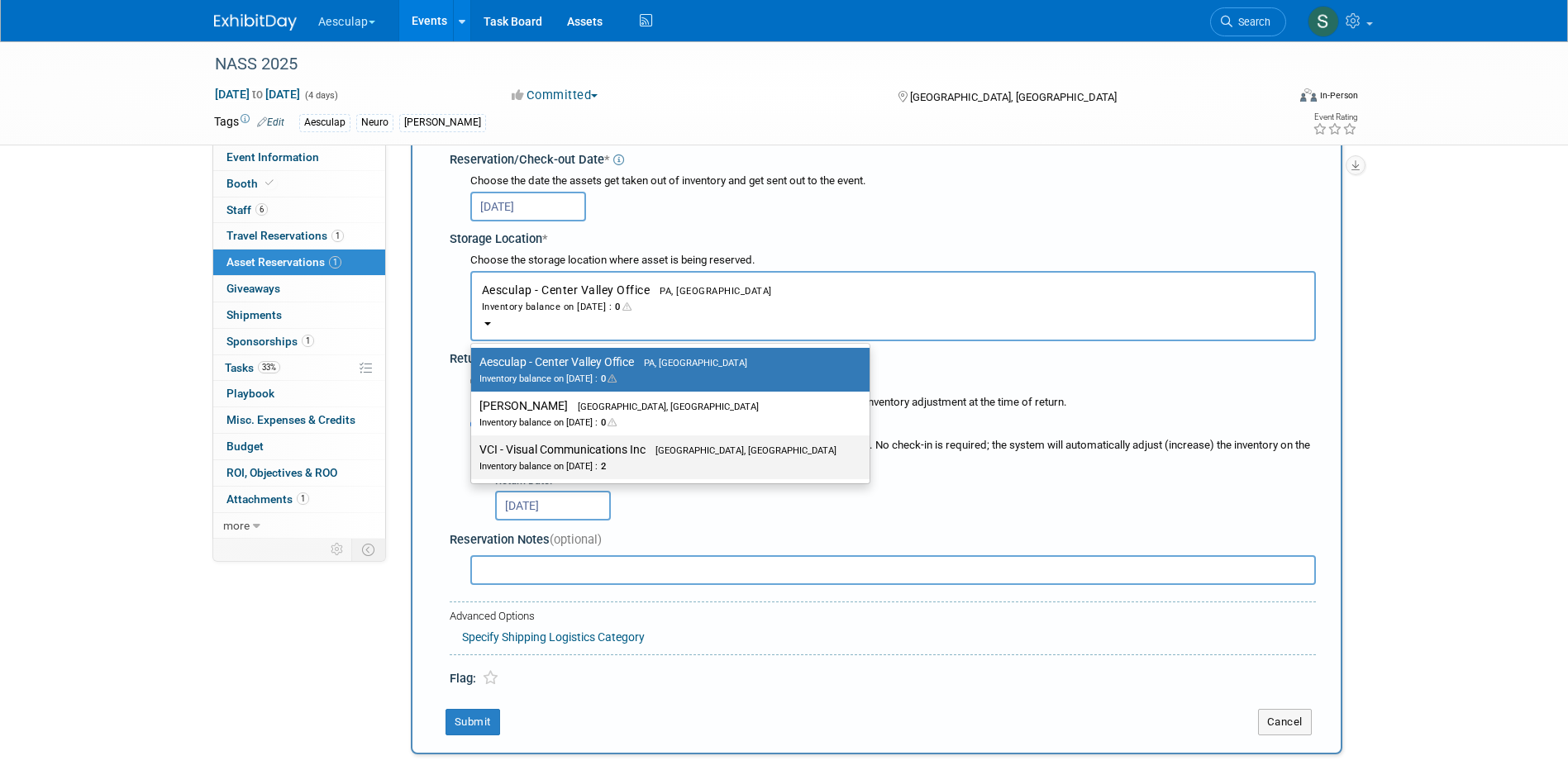
click at [560, 469] on div "Inventory balance on [DATE] : 2" at bounding box center [658, 465] width 357 height 15
click at [473, 455] on input "VCI - Visual Communications Inc Aston, [GEOGRAPHIC_DATA] Inventory balance on […" at bounding box center [469, 450] width 11 height 11
select select "11223038"
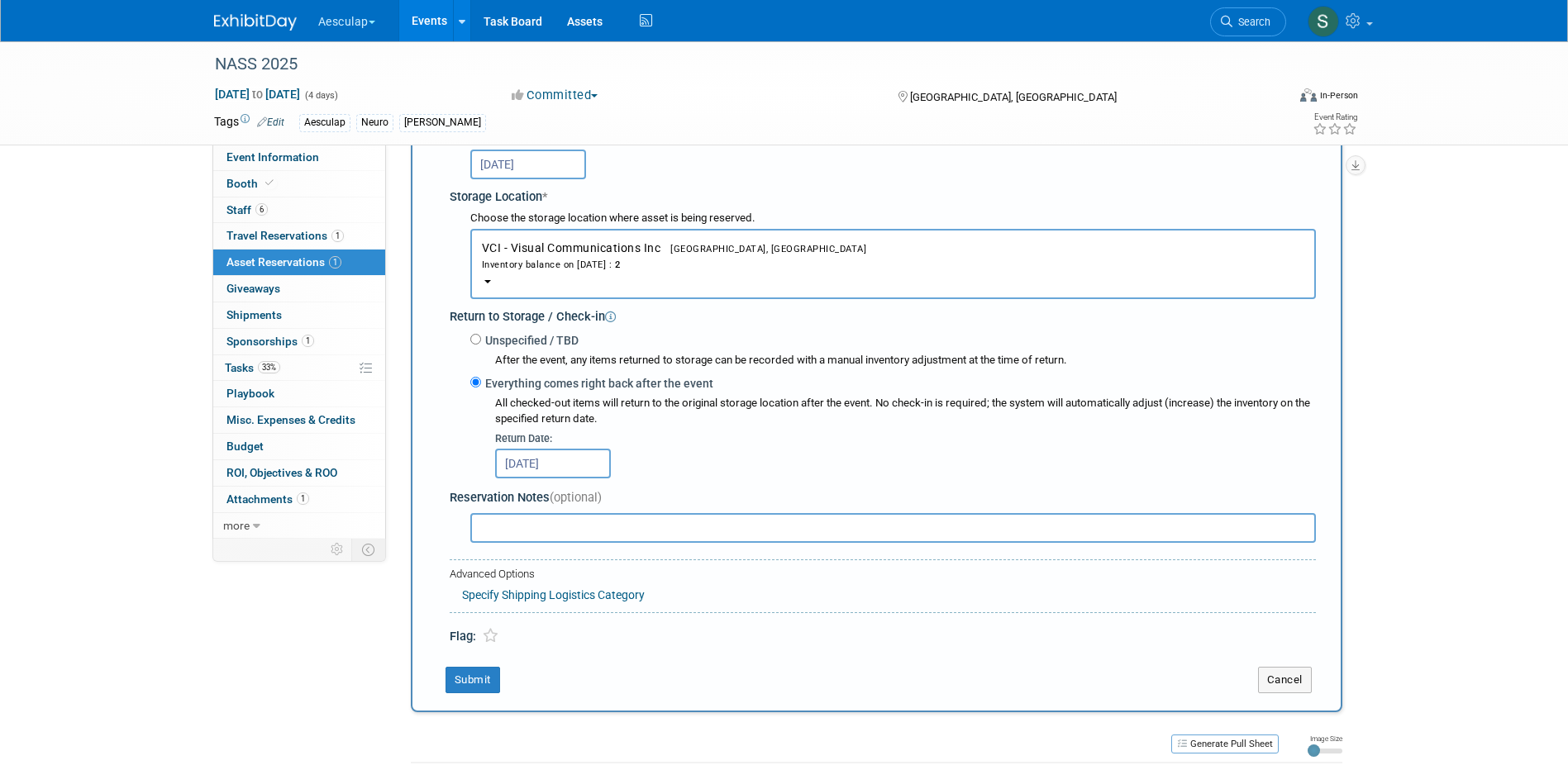
scroll to position [346, 0]
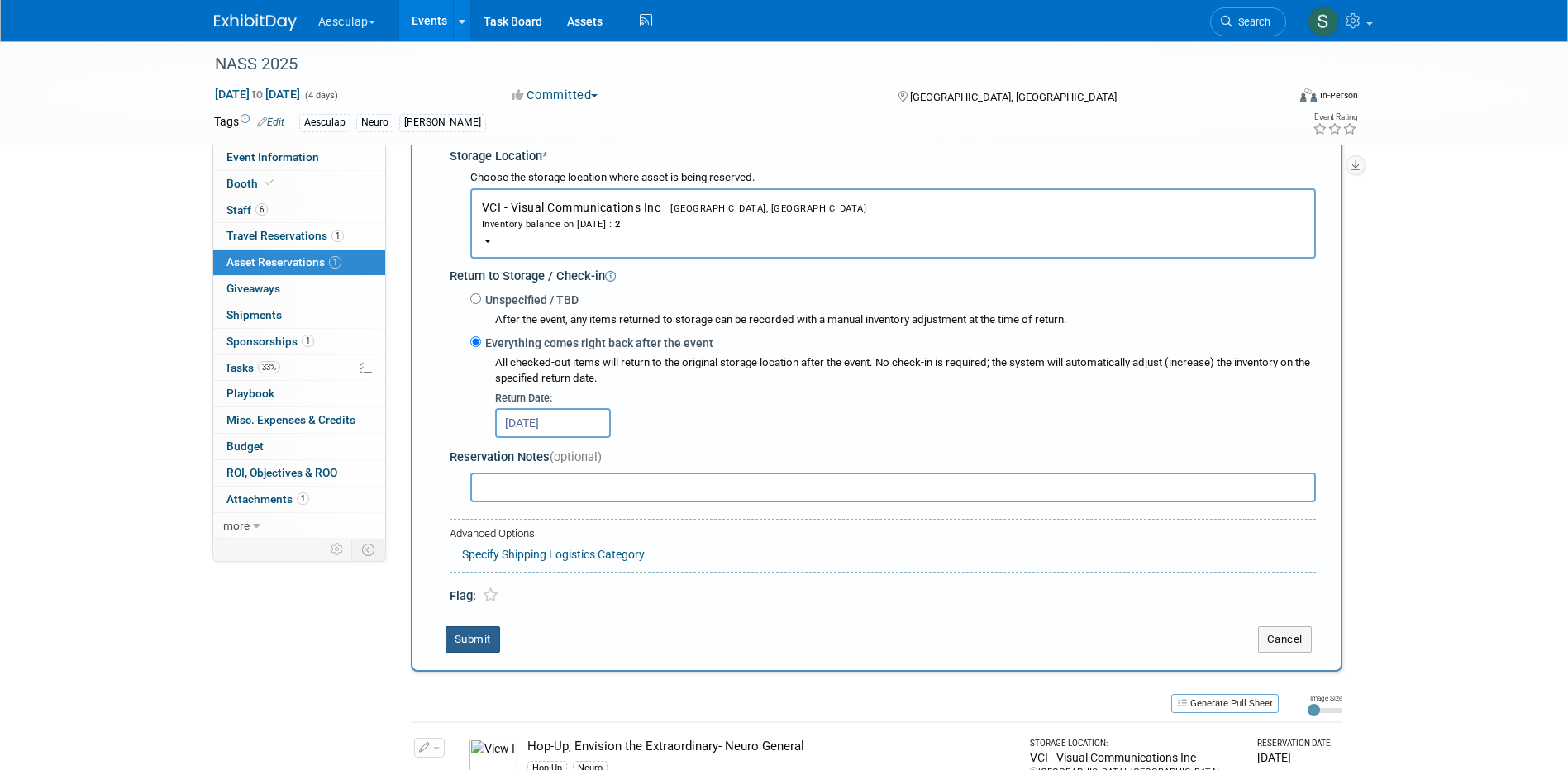
click at [484, 642] on button "Submit" at bounding box center [473, 639] width 55 height 26
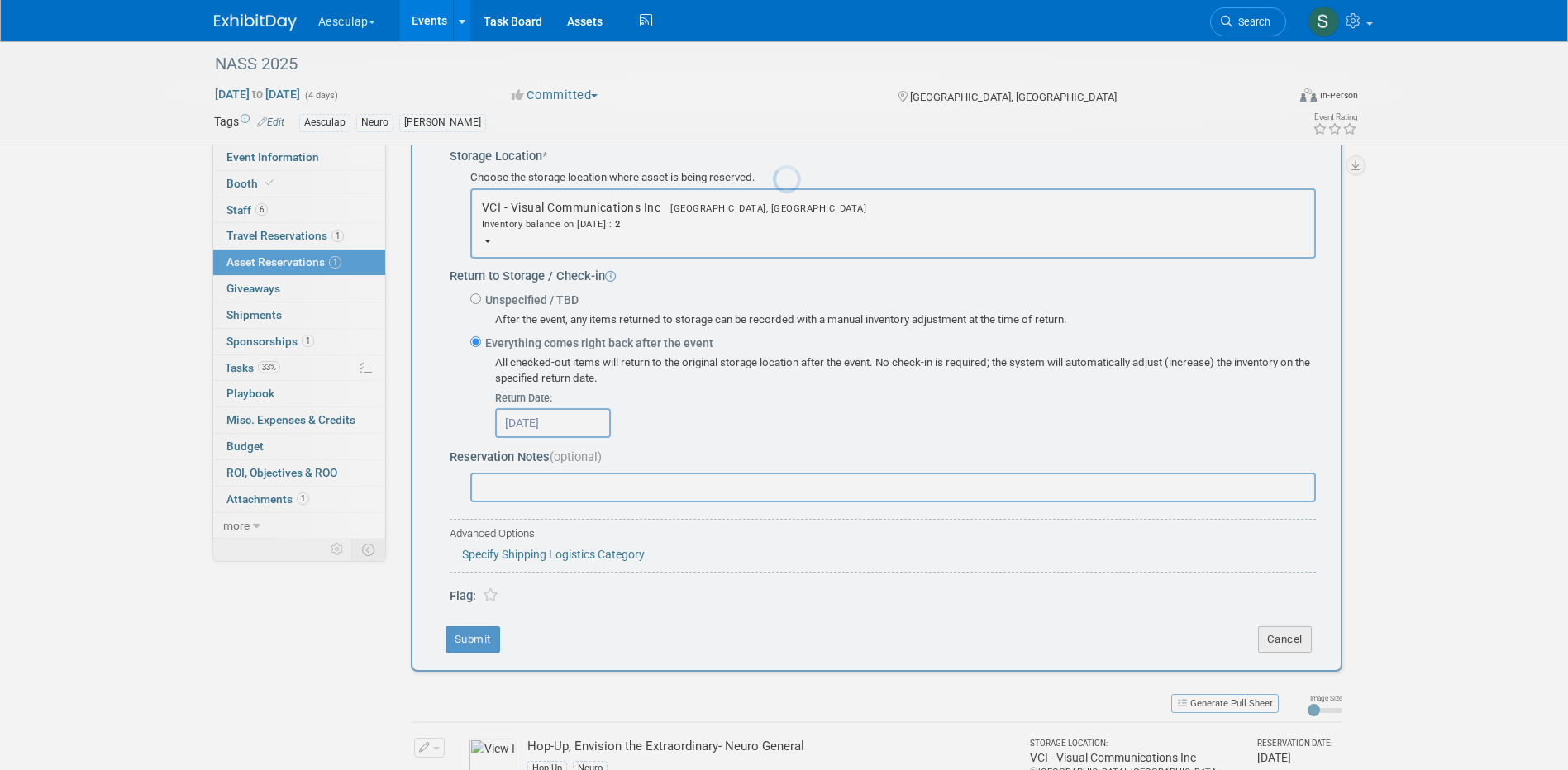
scroll to position [15, 0]
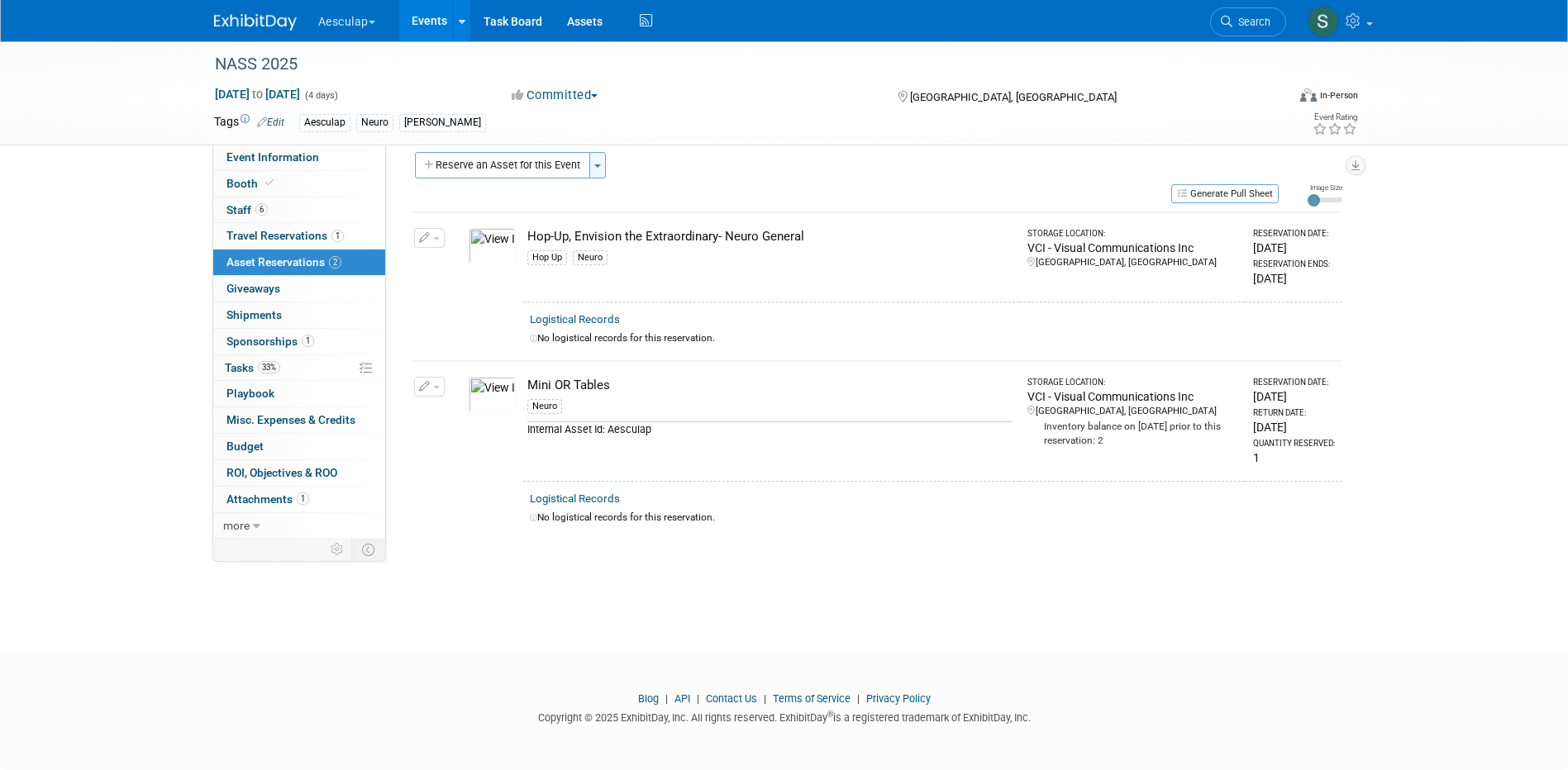
click at [594, 167] on button "Toggle Dropdown" at bounding box center [598, 164] width 16 height 26
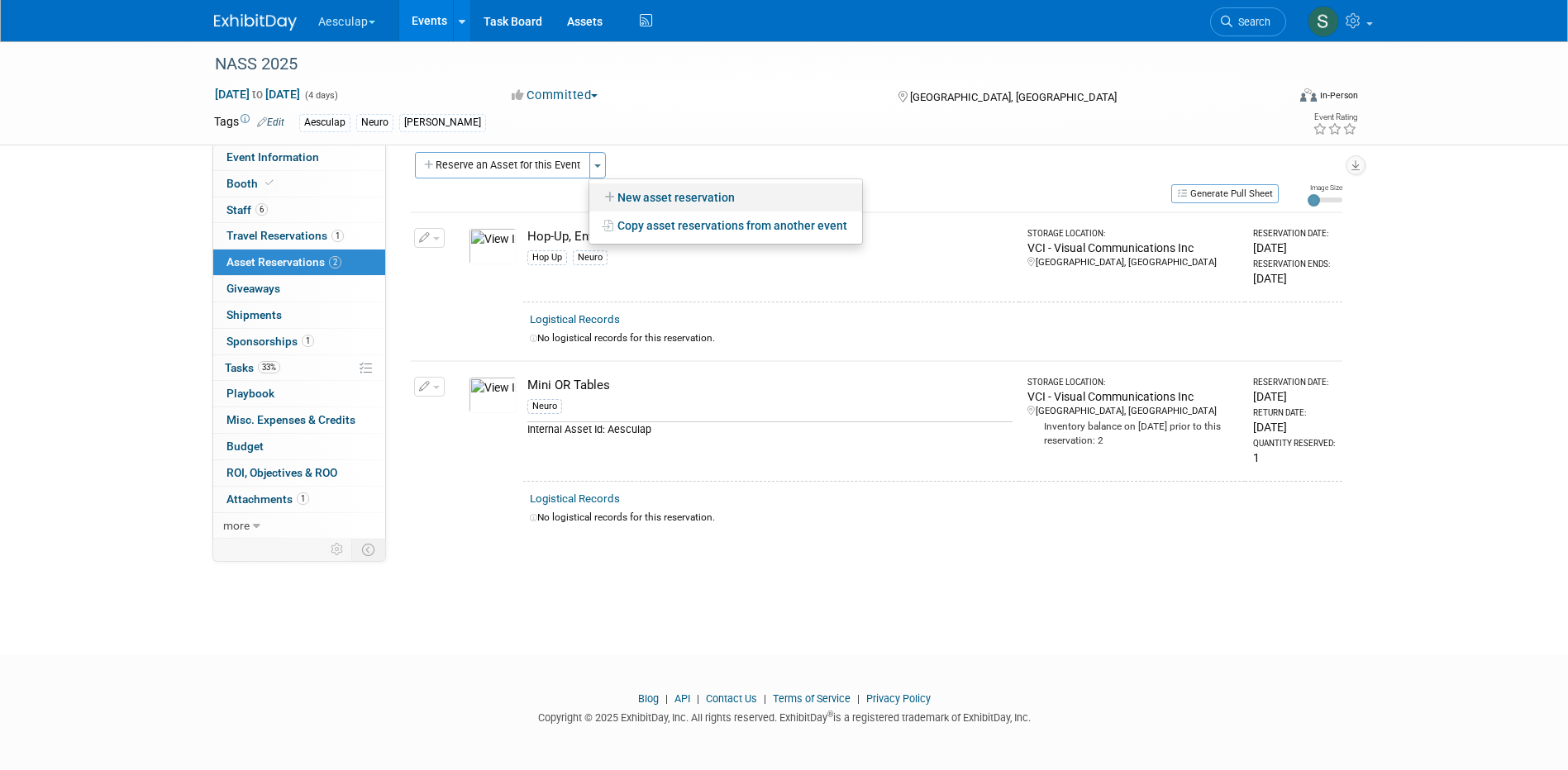
click at [597, 190] on link "New asset reservation" at bounding box center [726, 197] width 273 height 28
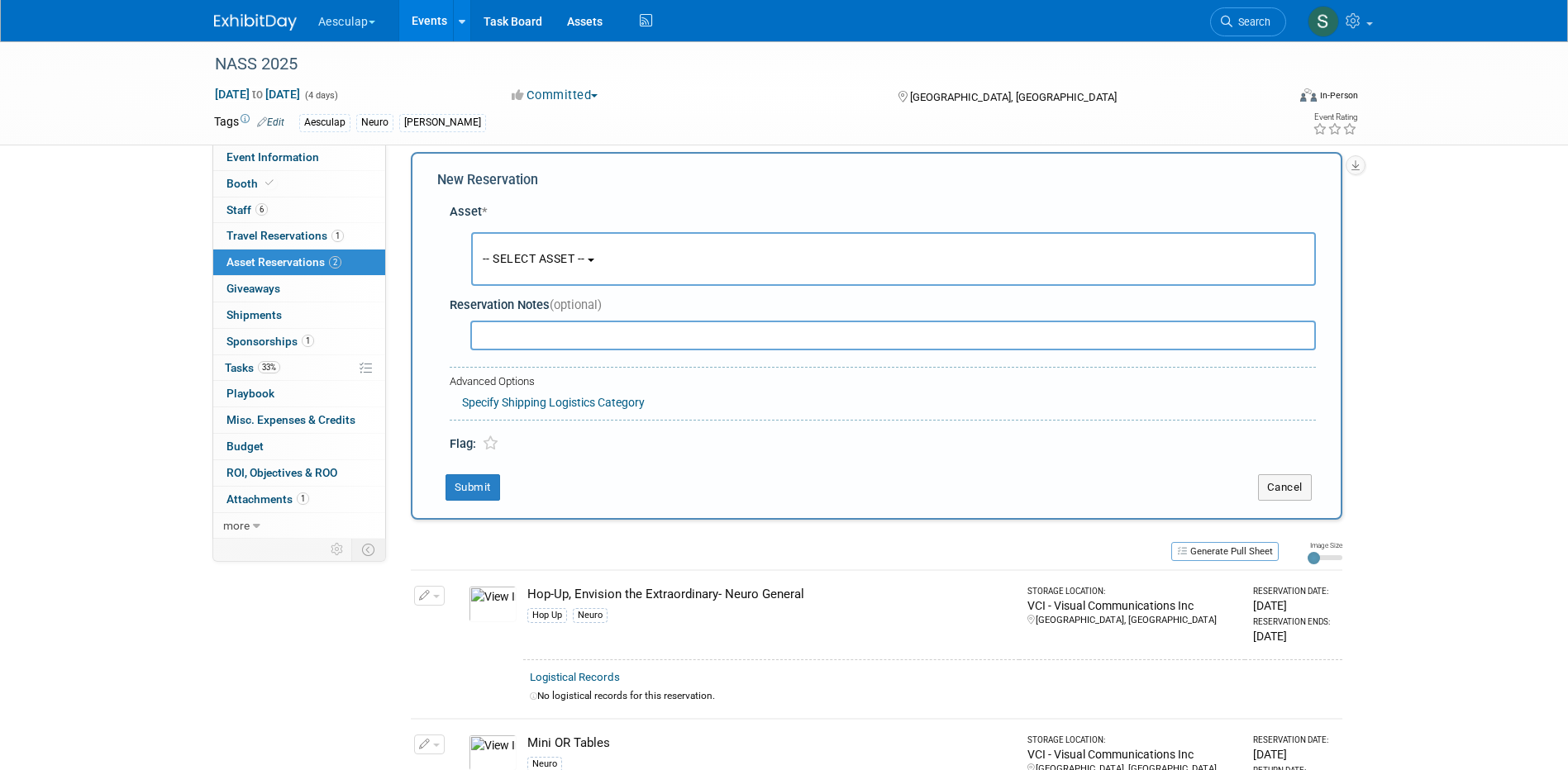
scroll to position [15, 0]
click at [550, 257] on span "-- SELECT ASSET --" at bounding box center [533, 258] width 103 height 14
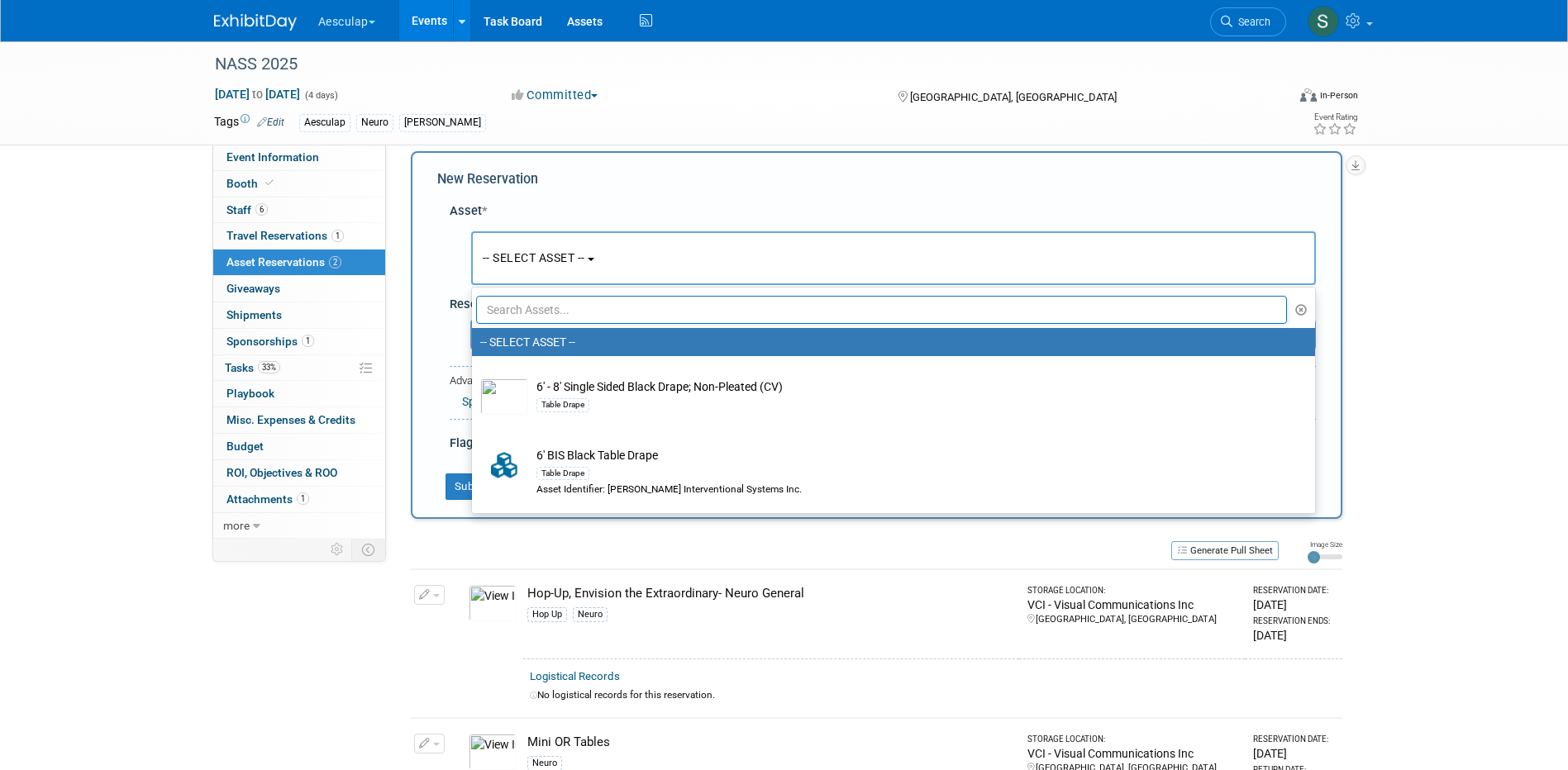
click at [555, 306] on input "text" at bounding box center [882, 310] width 812 height 28
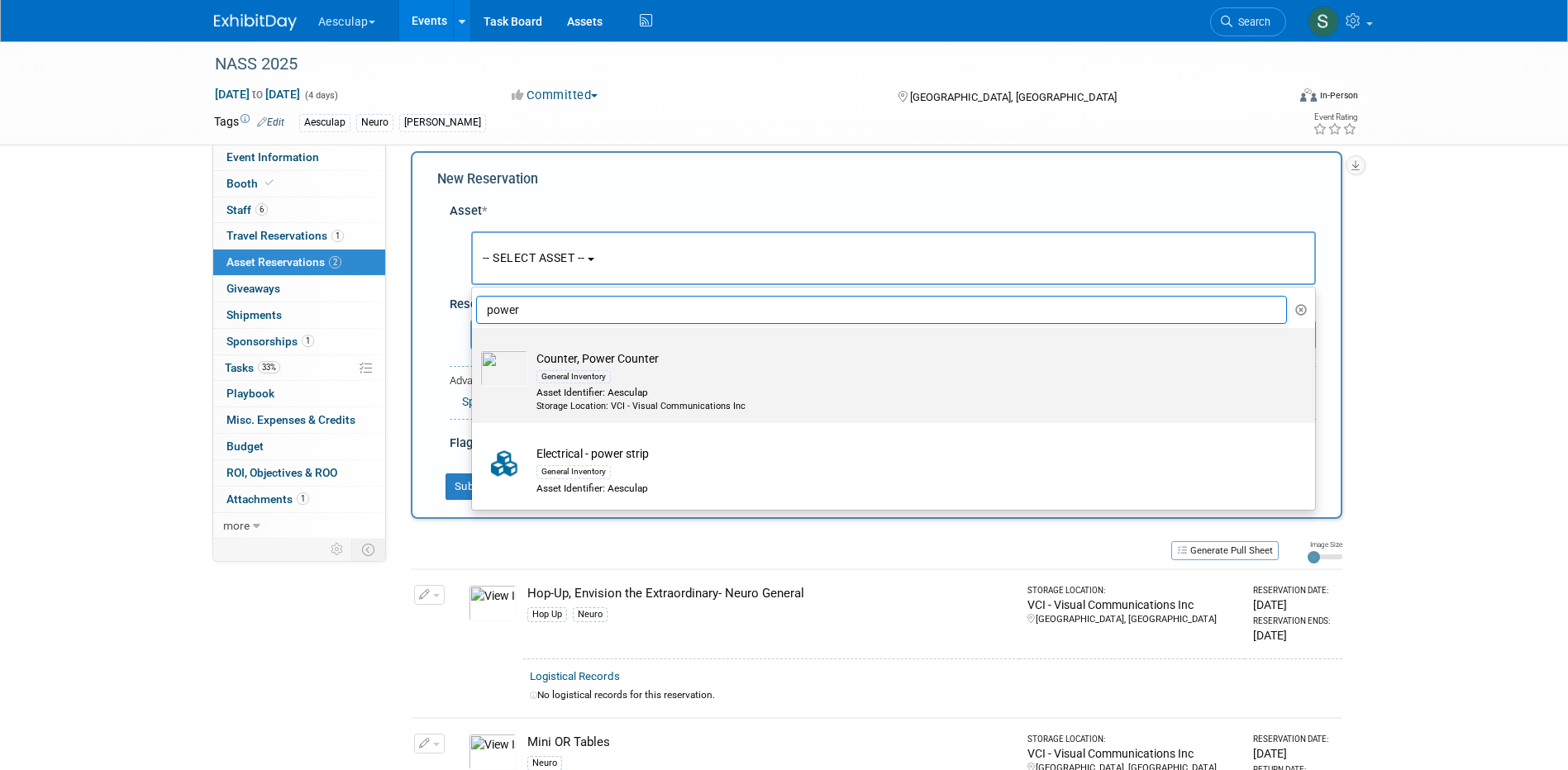
type input "power"
click at [610, 378] on div "General Inventory" at bounding box center [574, 377] width 74 height 14
click at [474, 348] on input "Counter, Power Counter General Inventory Asset Identifier: Aesculap Storage Loc…" at bounding box center [470, 342] width 11 height 11
select select "10699104"
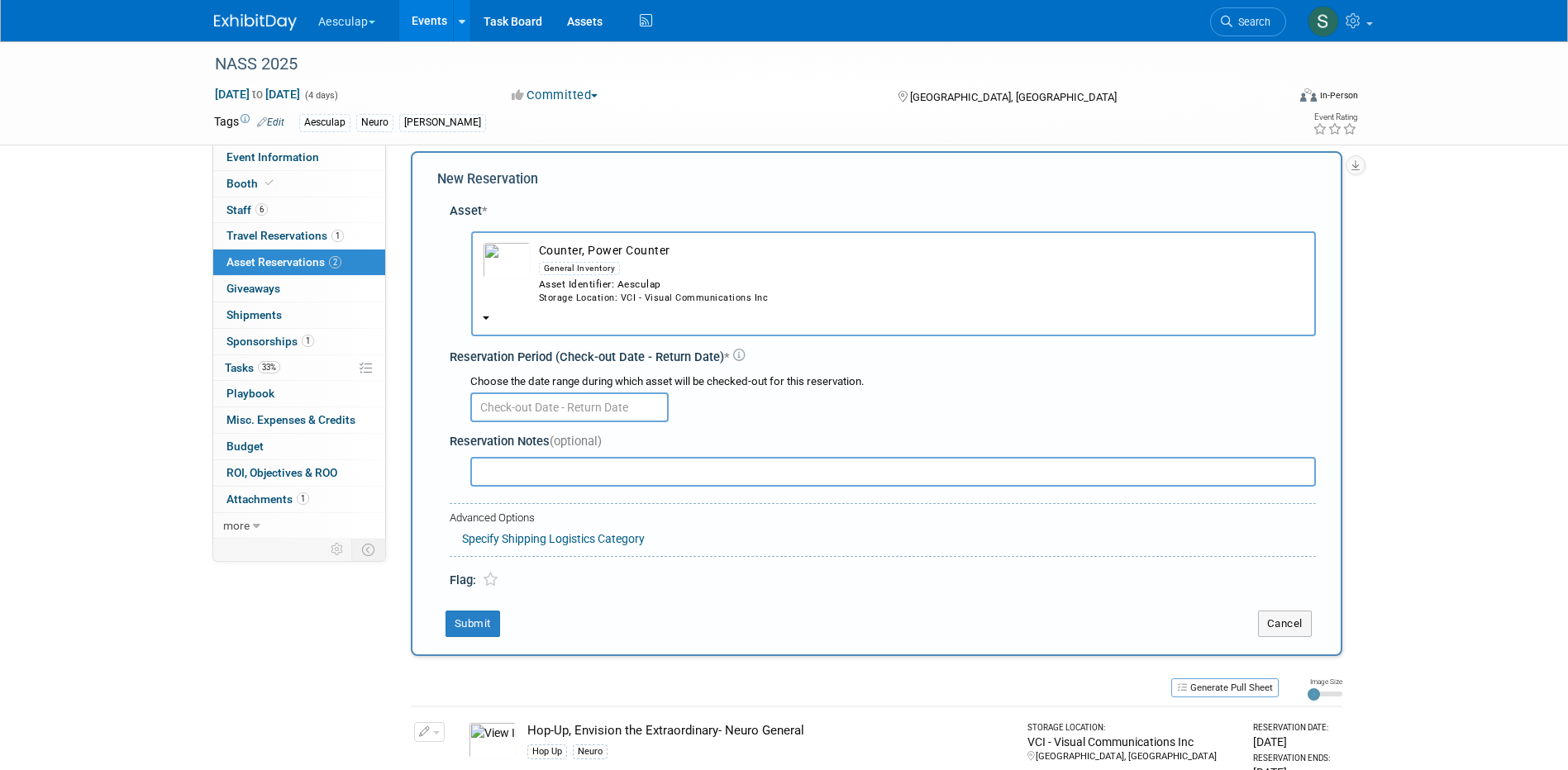
click at [608, 412] on input "text" at bounding box center [570, 407] width 198 height 30
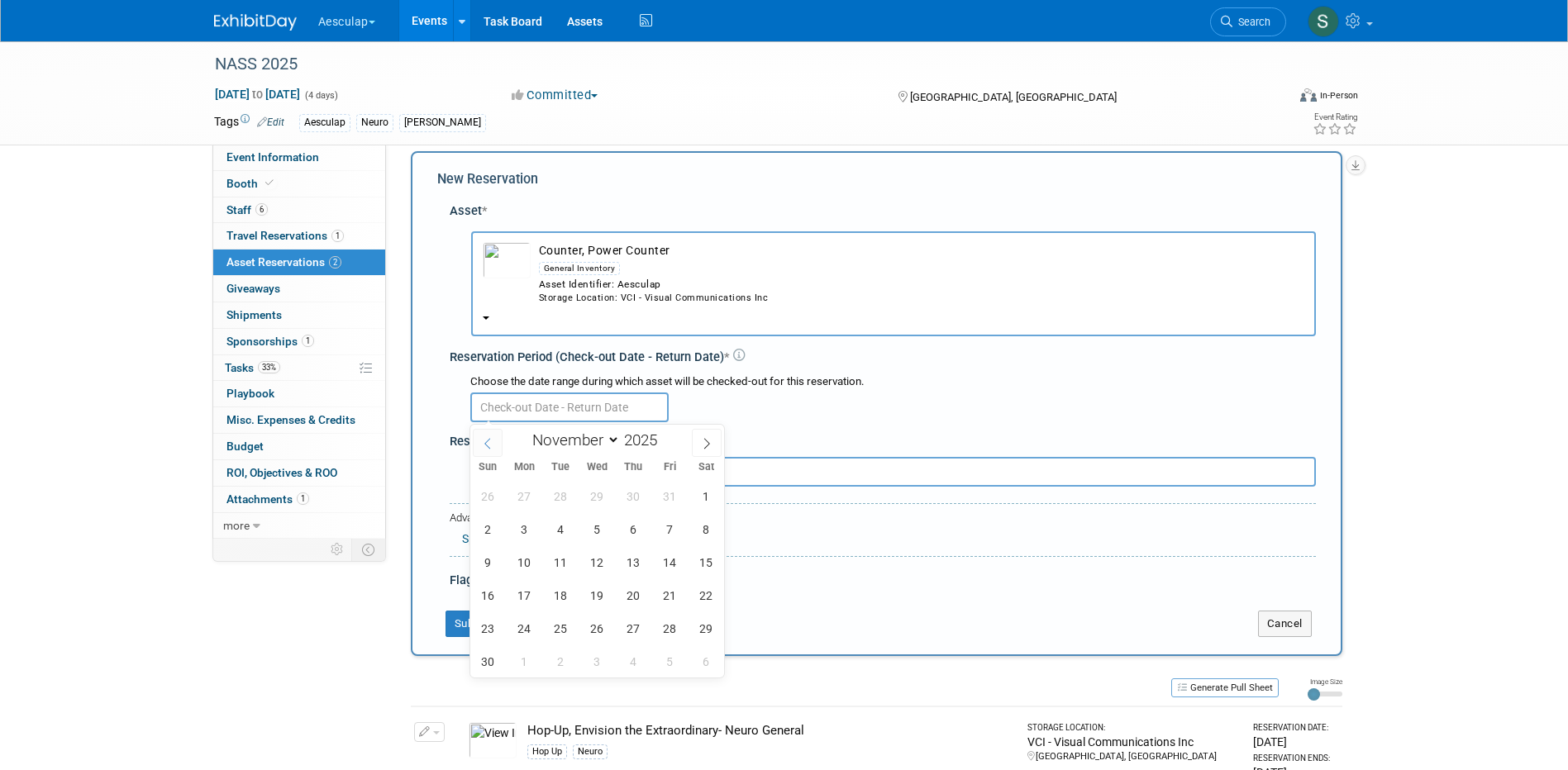
click at [486, 438] on icon at bounding box center [488, 443] width 12 height 12
select select "9"
click at [519, 589] on span "20" at bounding box center [524, 595] width 32 height 32
type input "[DATE]"
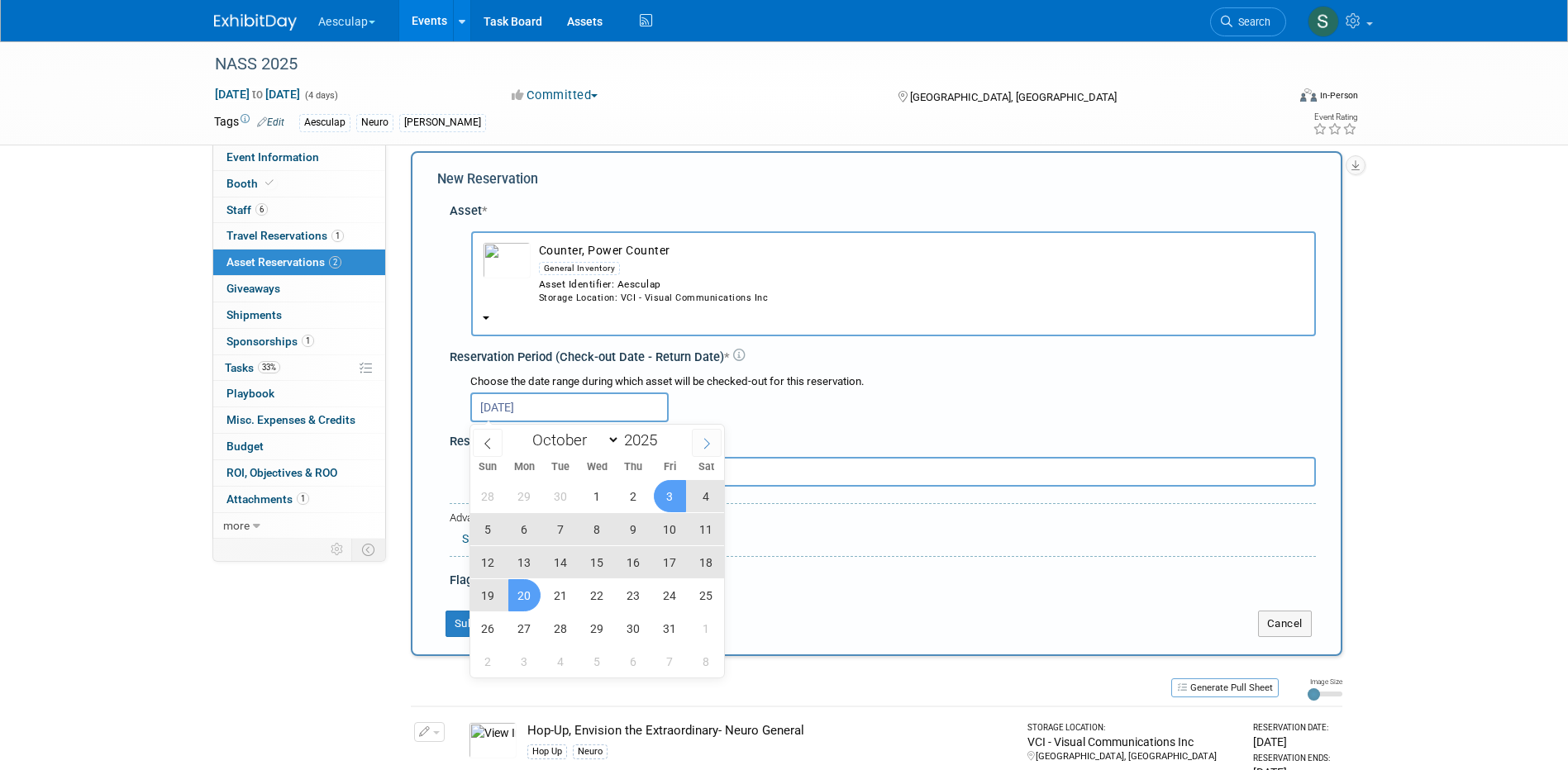
click at [710, 443] on icon at bounding box center [707, 443] width 12 height 12
select select "10"
click at [668, 598] on span "21" at bounding box center [670, 595] width 32 height 32
type input "[DATE] to [DATE]"
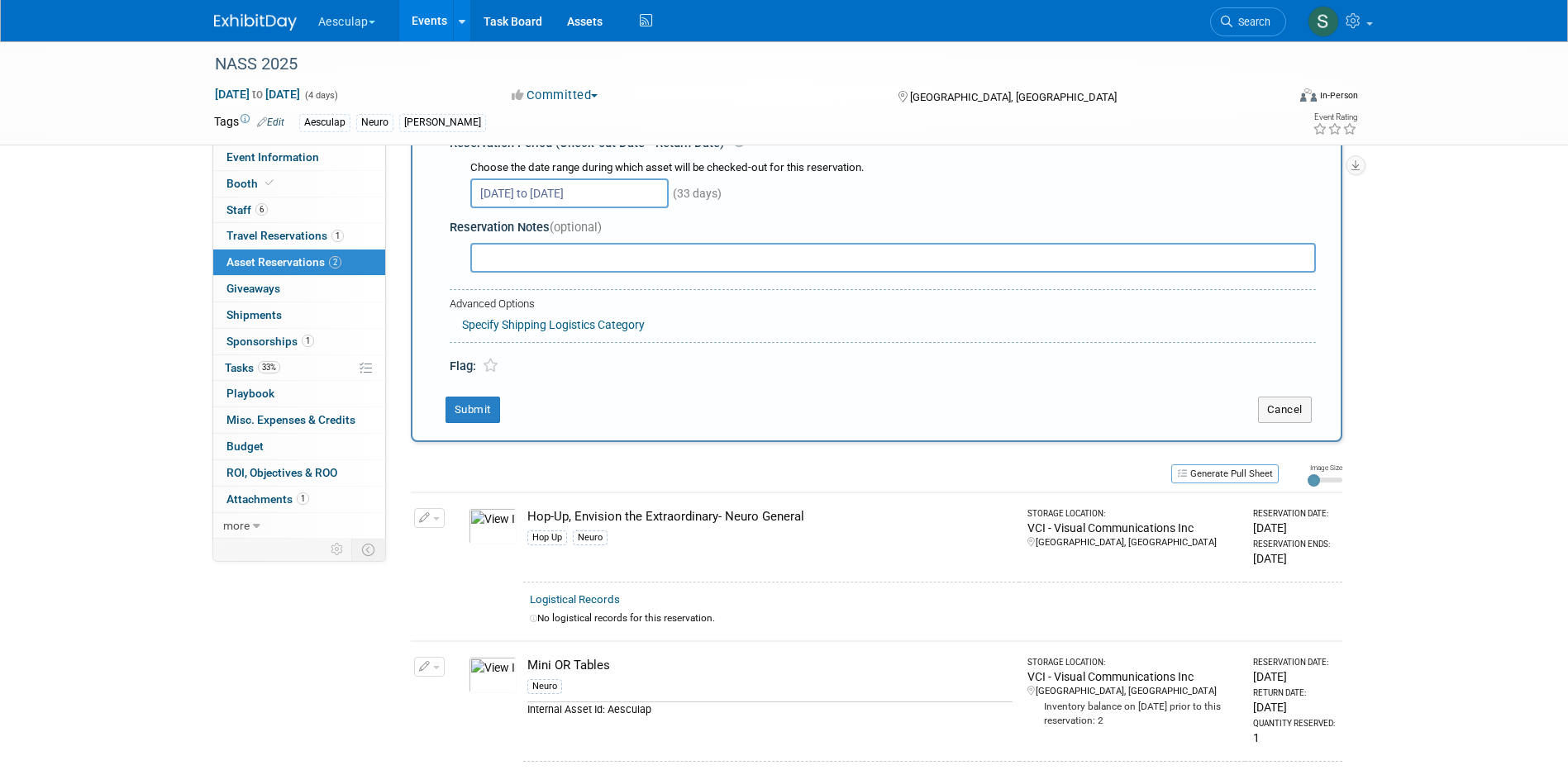
scroll to position [263, 0]
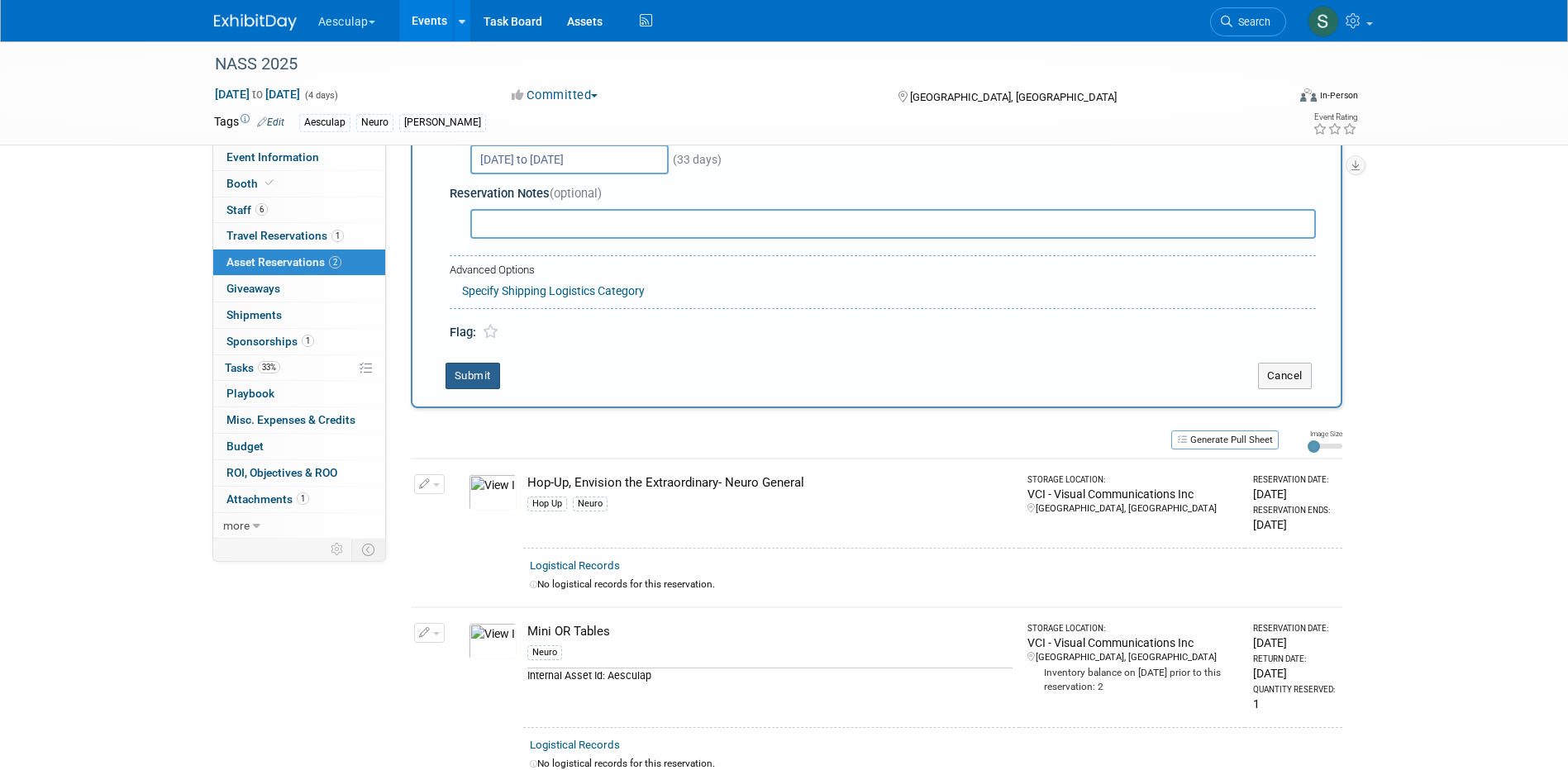
click at [464, 381] on button "Submit" at bounding box center [473, 376] width 55 height 26
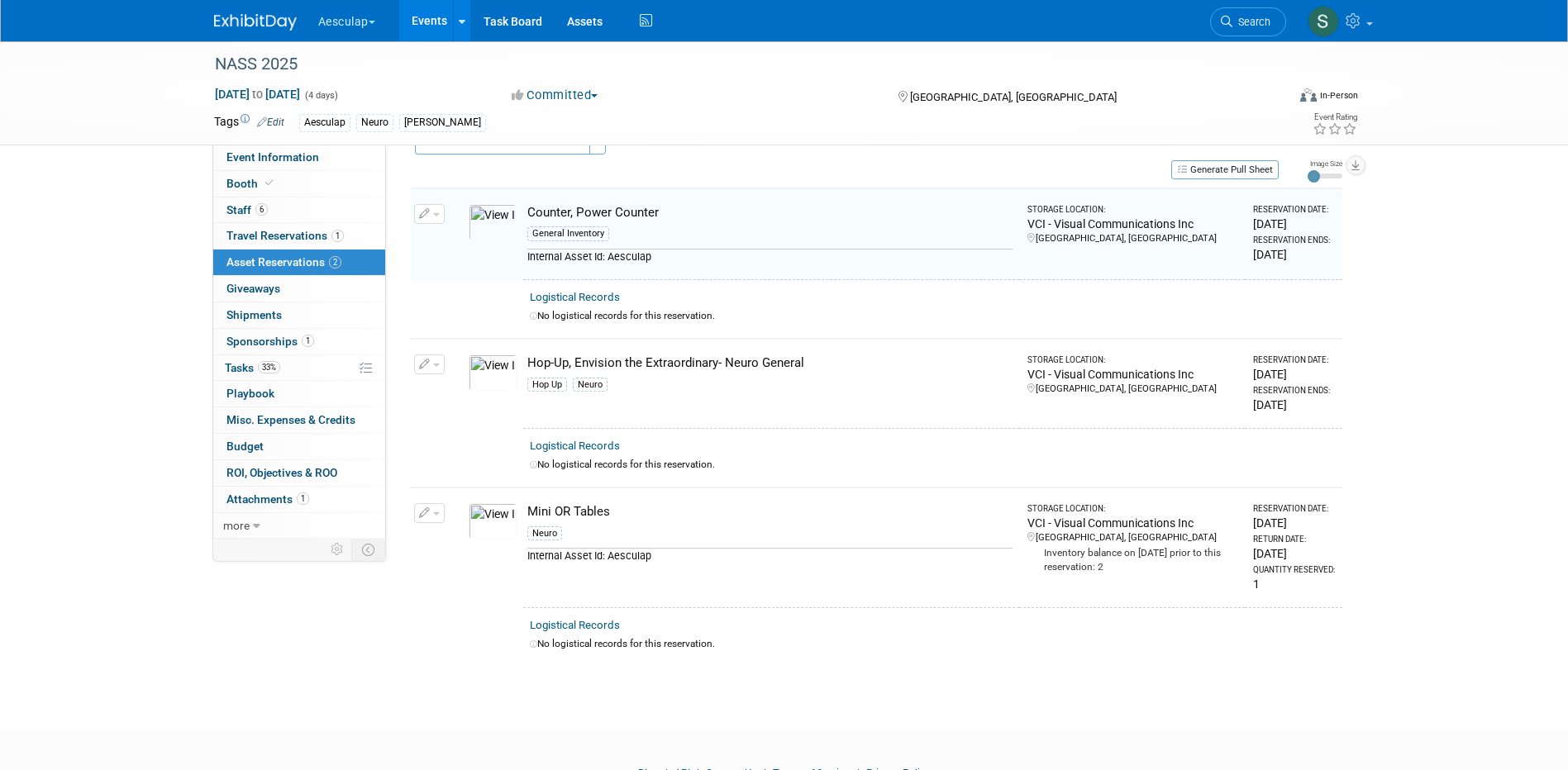
scroll to position [21, 0]
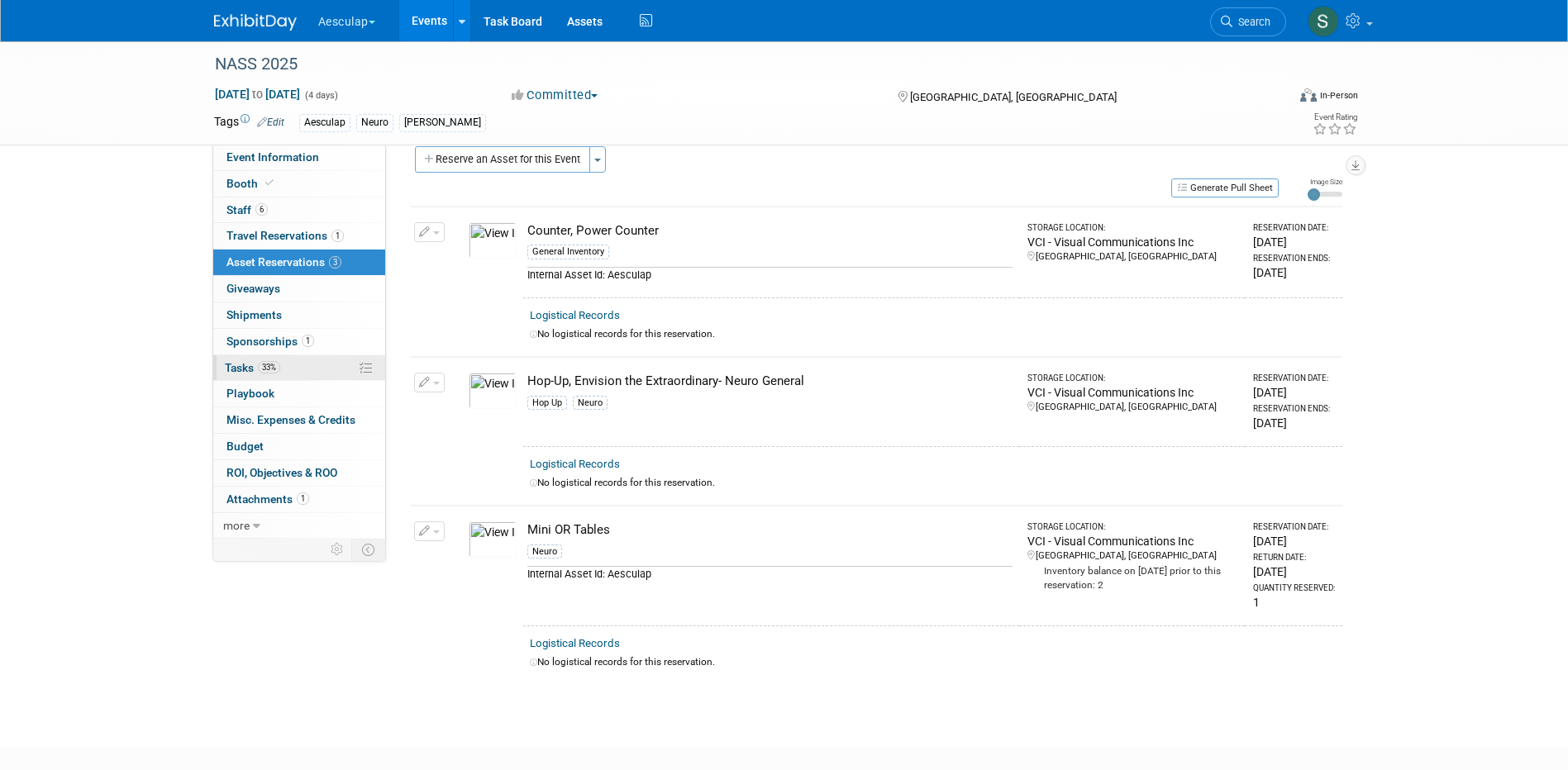
click at [244, 366] on span "Tasks 33%" at bounding box center [253, 368] width 55 height 14
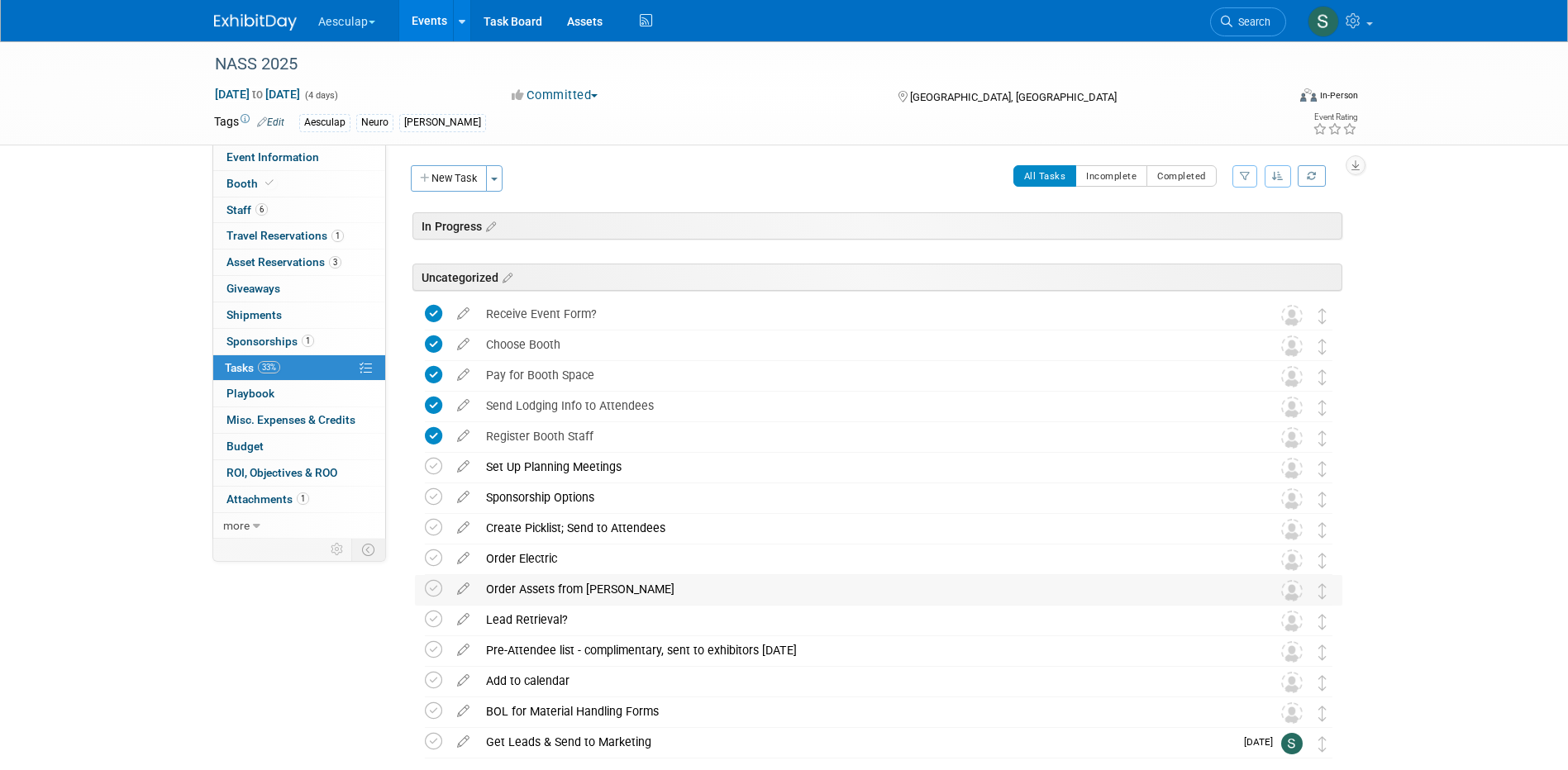
scroll to position [0, 0]
click at [249, 308] on span "Shipments 0" at bounding box center [253, 314] width 55 height 14
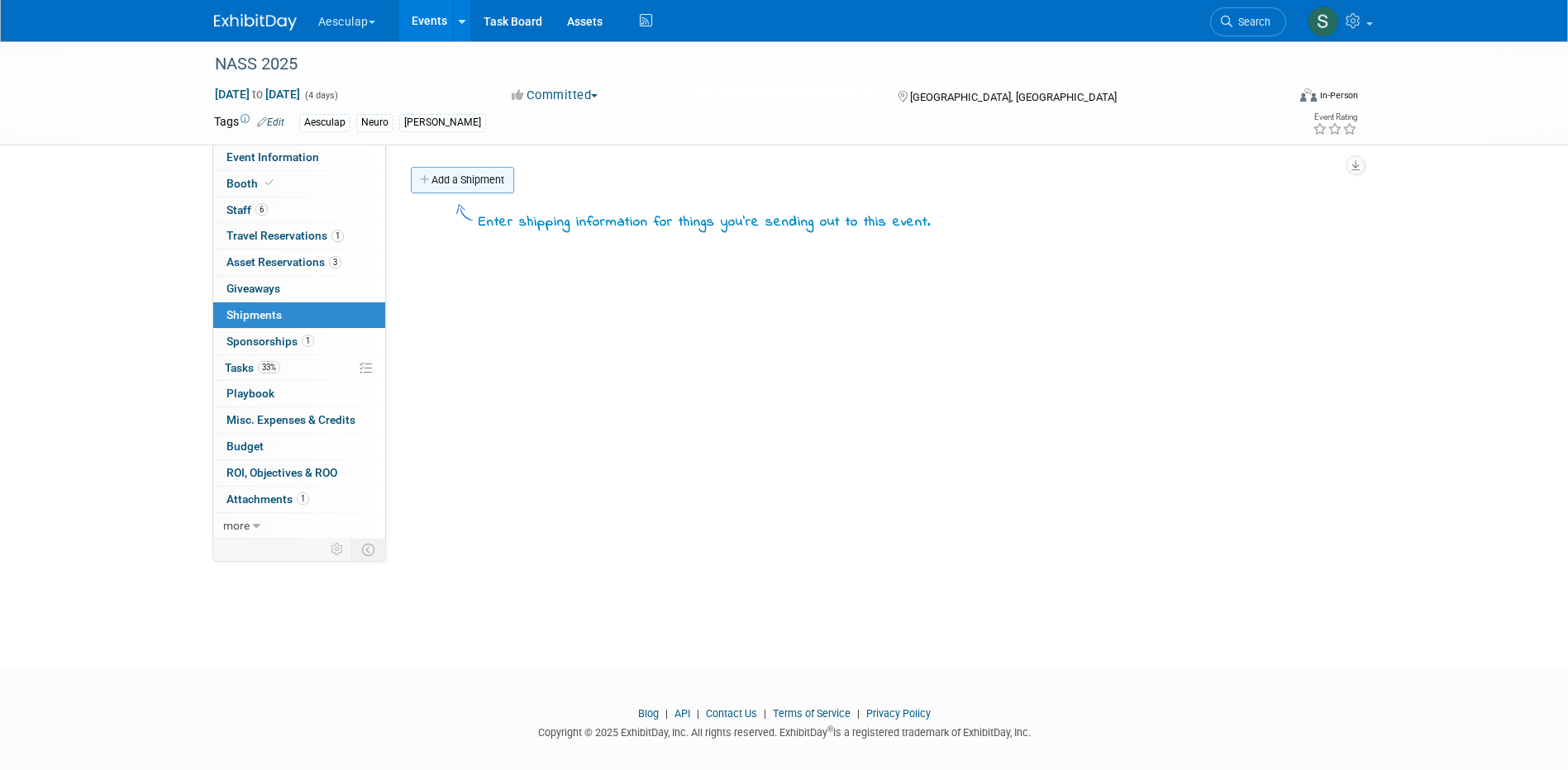
click at [450, 179] on link "Add a Shipment" at bounding box center [462, 180] width 104 height 26
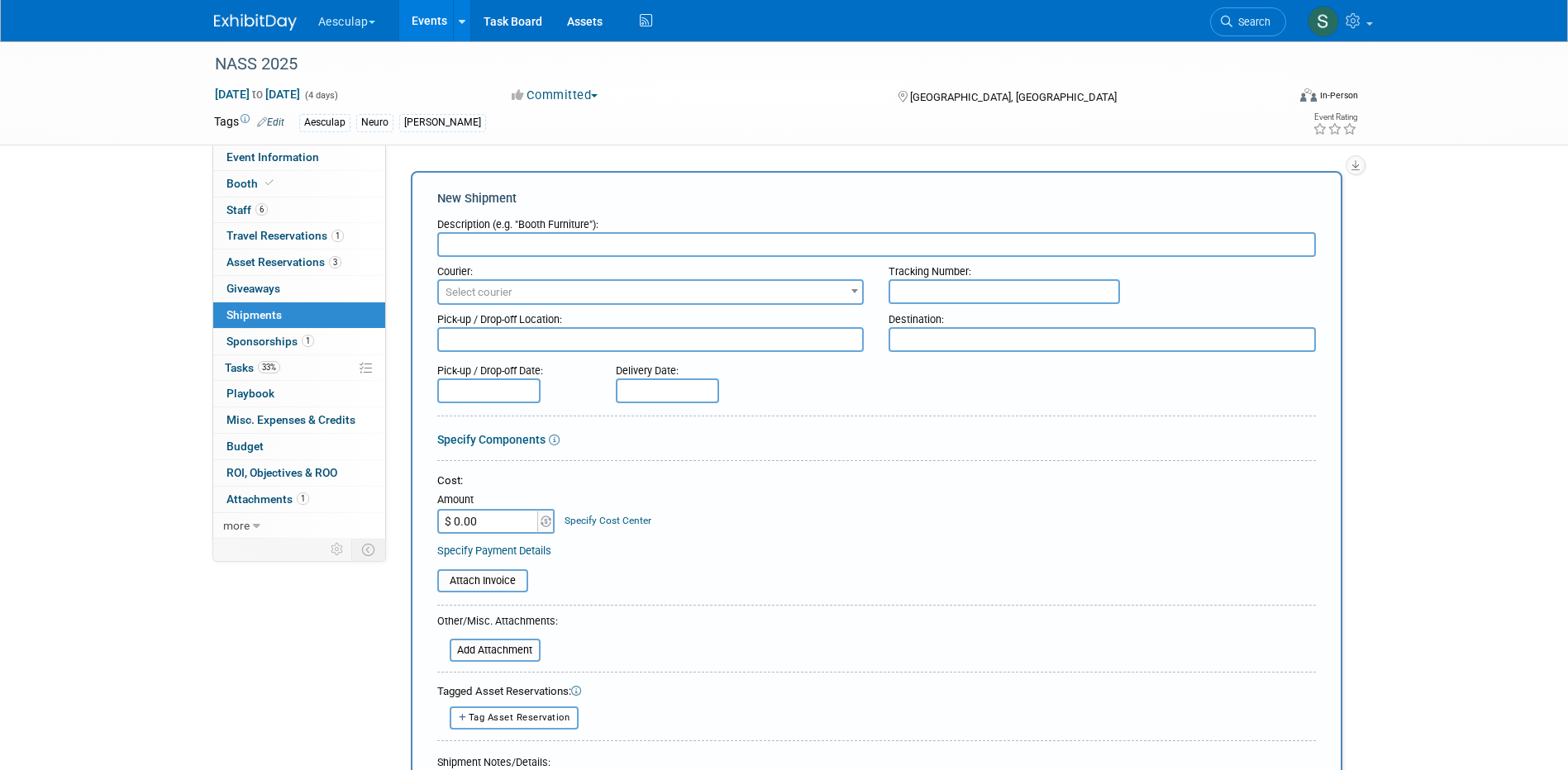
click at [495, 243] on input "text" at bounding box center [876, 244] width 878 height 25
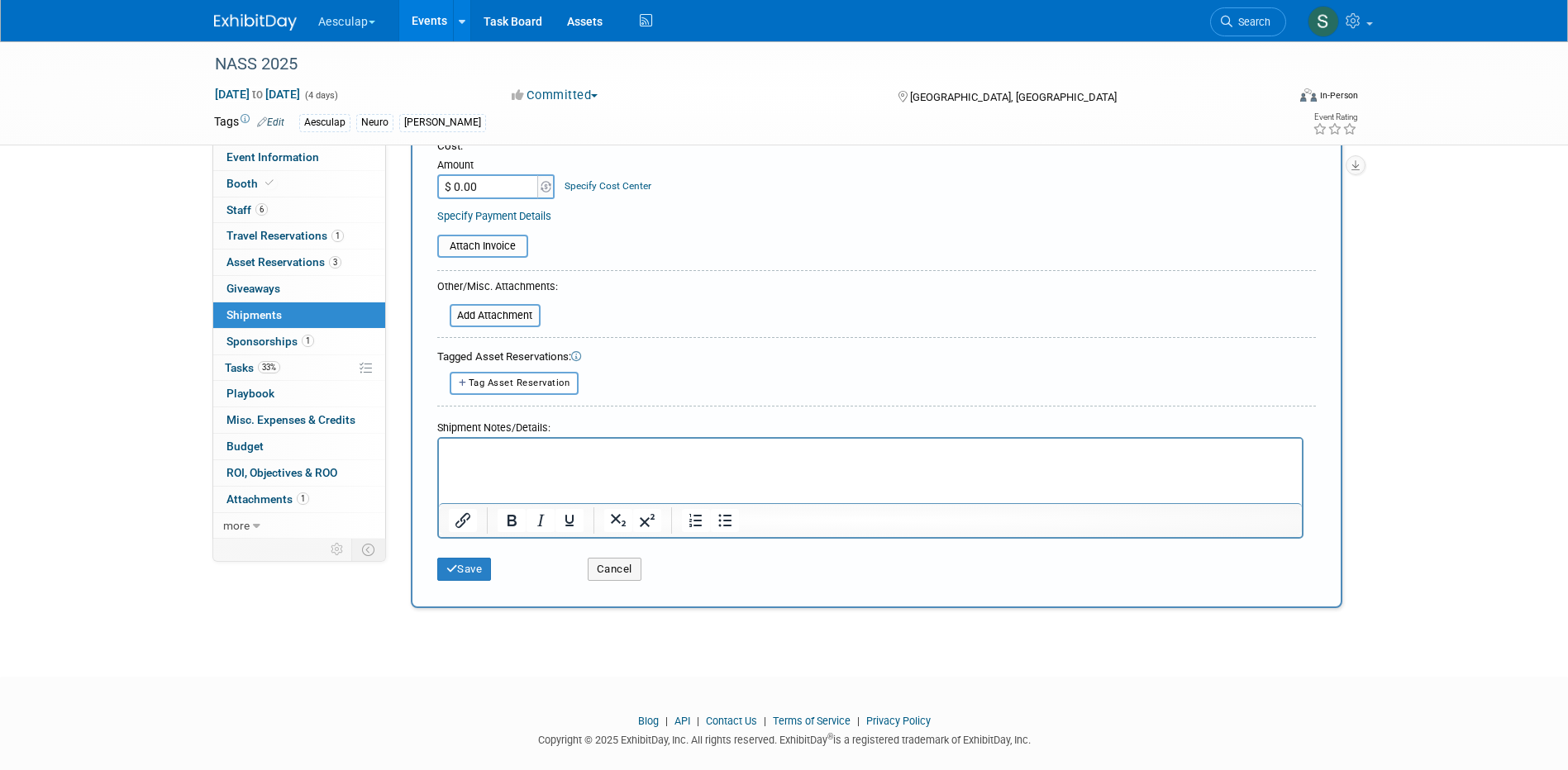
scroll to position [337, 0]
type input "Adv. WH"
click at [534, 440] on html at bounding box center [869, 447] width 863 height 23
click at [484, 459] on html at bounding box center [869, 447] width 863 height 23
paste body "Rich Text Area. Press ALT-0 for help."
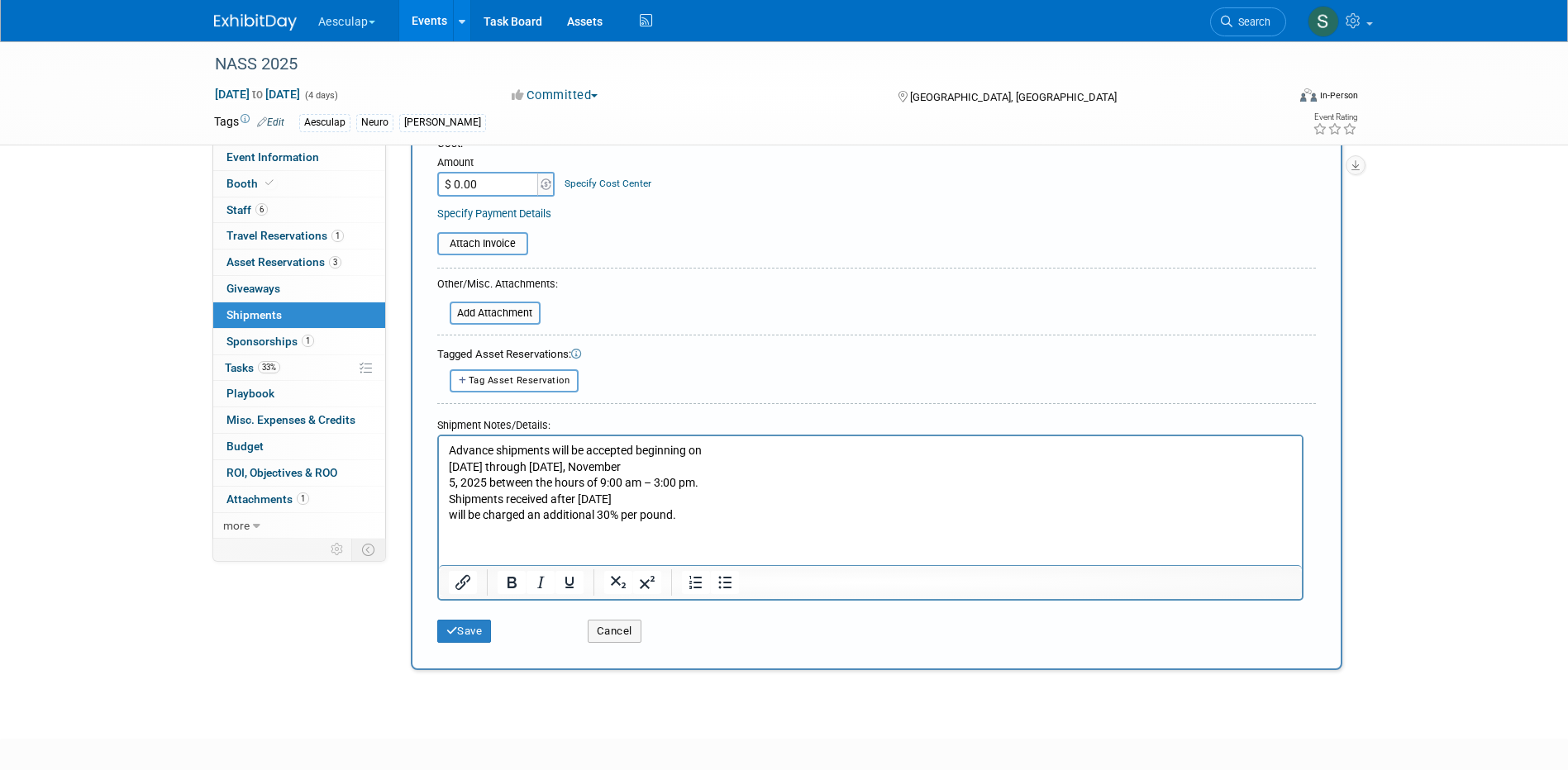
click at [449, 464] on p "Advance shipments will be accepted beginning [DATE][DATE] through [DATE] betwee…" at bounding box center [869, 482] width 844 height 81
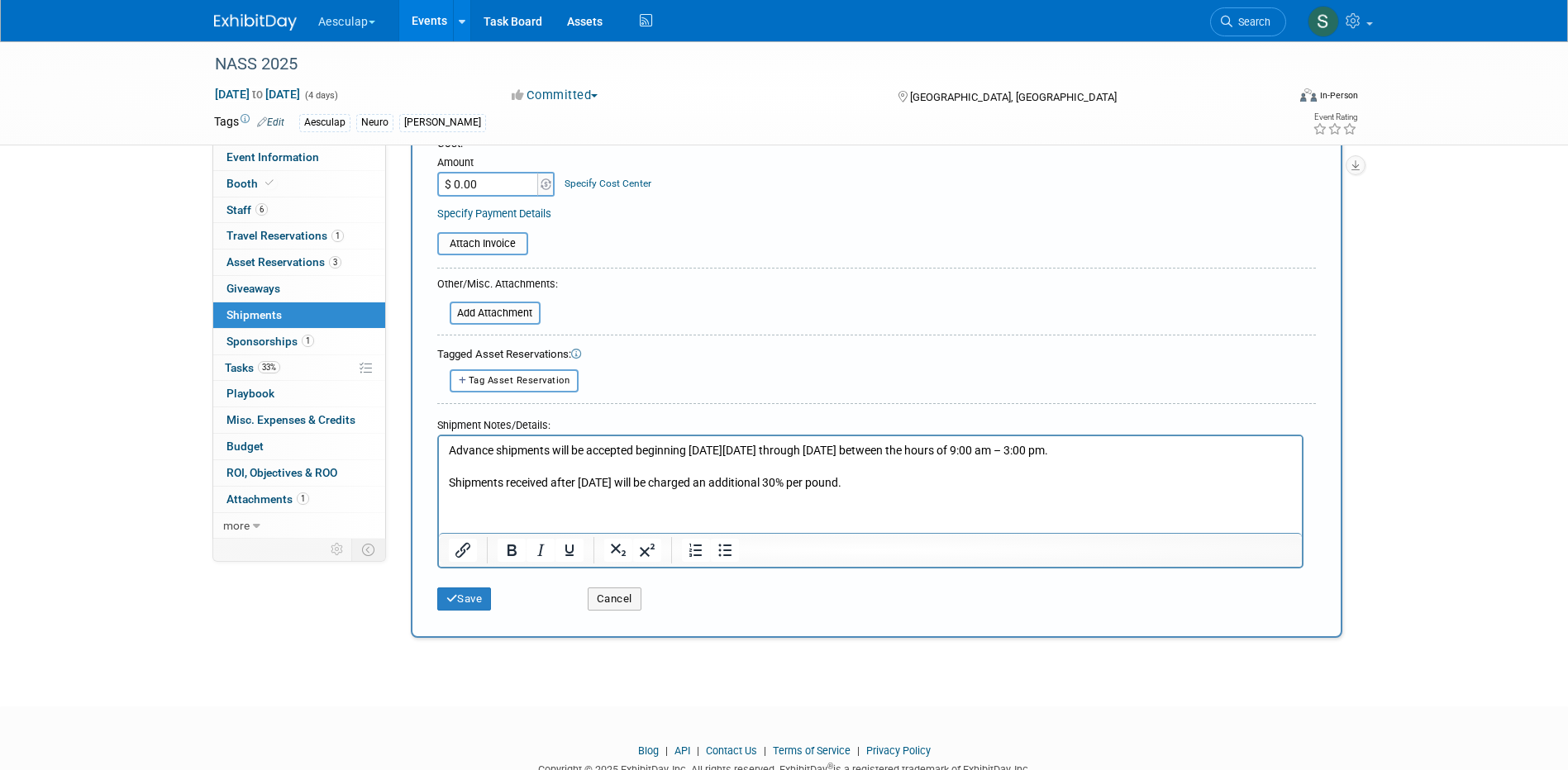
click at [450, 452] on p "Advance shipments will be accepted beginning [DATE][DATE] through [DATE] betwee…" at bounding box center [869, 450] width 844 height 16
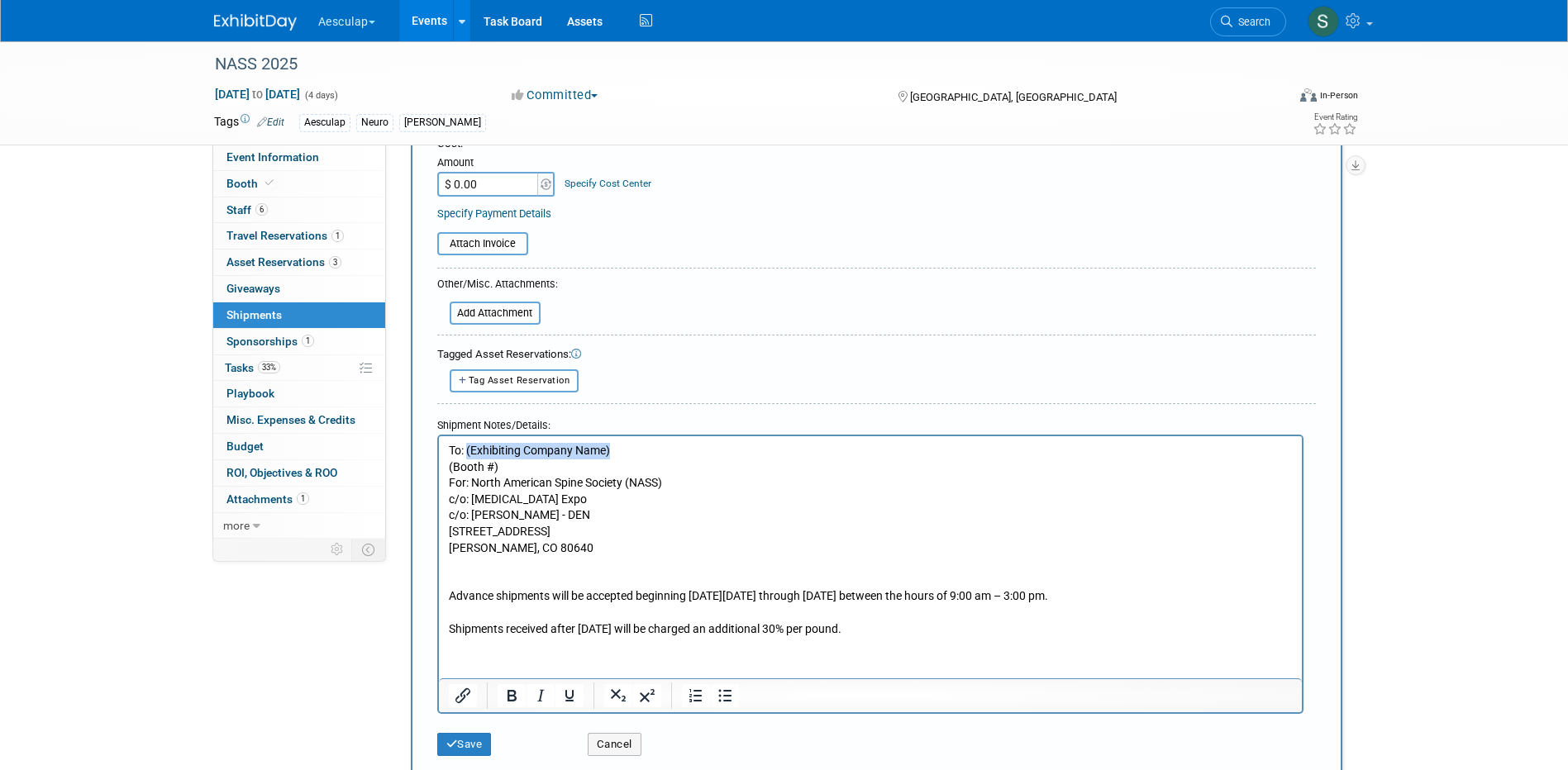
drag, startPoint x: 617, startPoint y: 449, endPoint x: 471, endPoint y: 453, distance: 146.1
click at [466, 453] on p "To: (Exhibiting Company Name) (Booth #) For: North American Spine Society (NASS…" at bounding box center [869, 499] width 844 height 114
click at [508, 467] on p "To: Aesculap Inc. (Booth #) For: North American Spine Society (NASS) c/o: [MEDI…" at bounding box center [869, 499] width 844 height 114
click at [482, 745] on button "Save" at bounding box center [464, 744] width 55 height 23
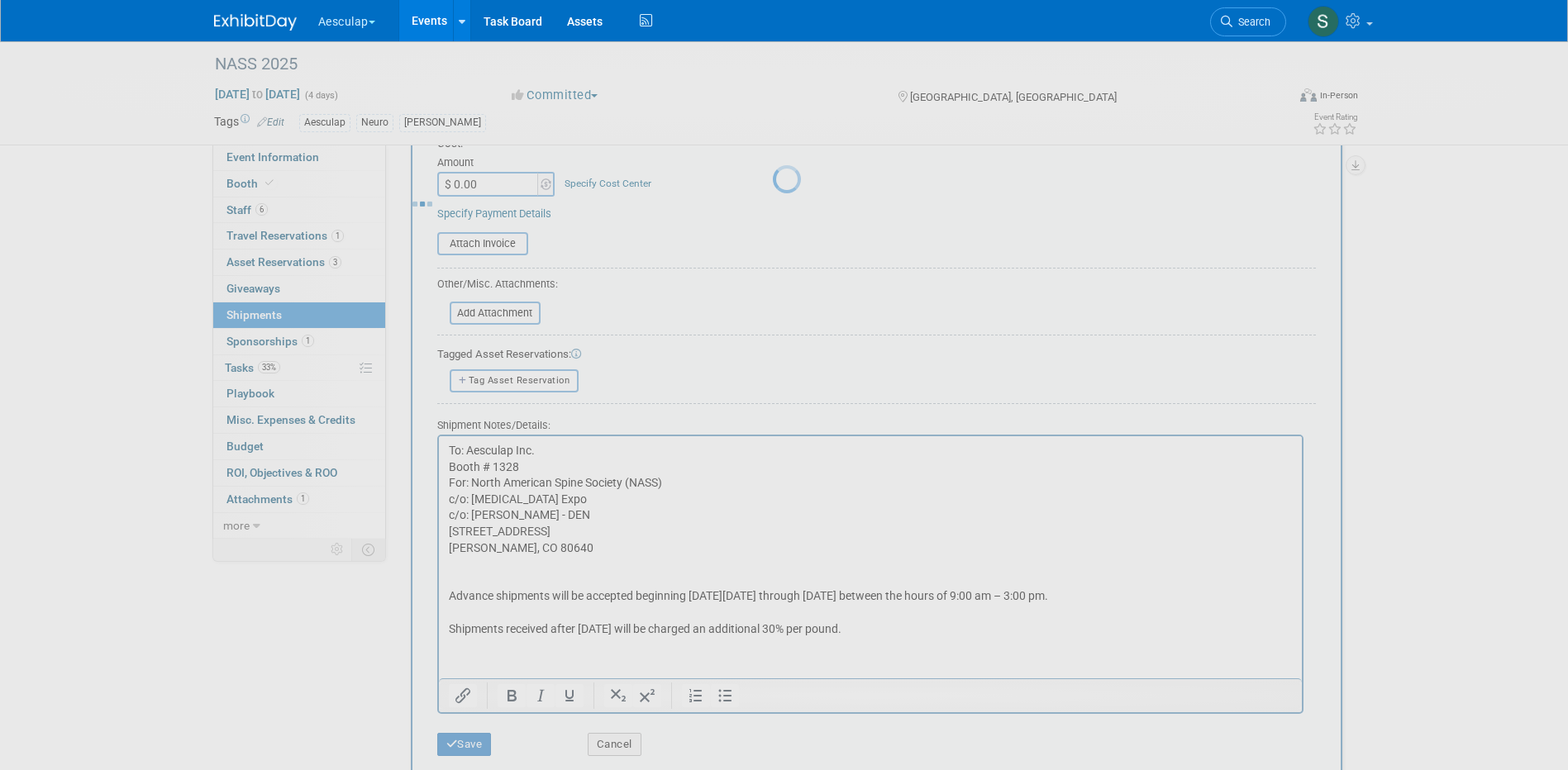
scroll to position [15, 0]
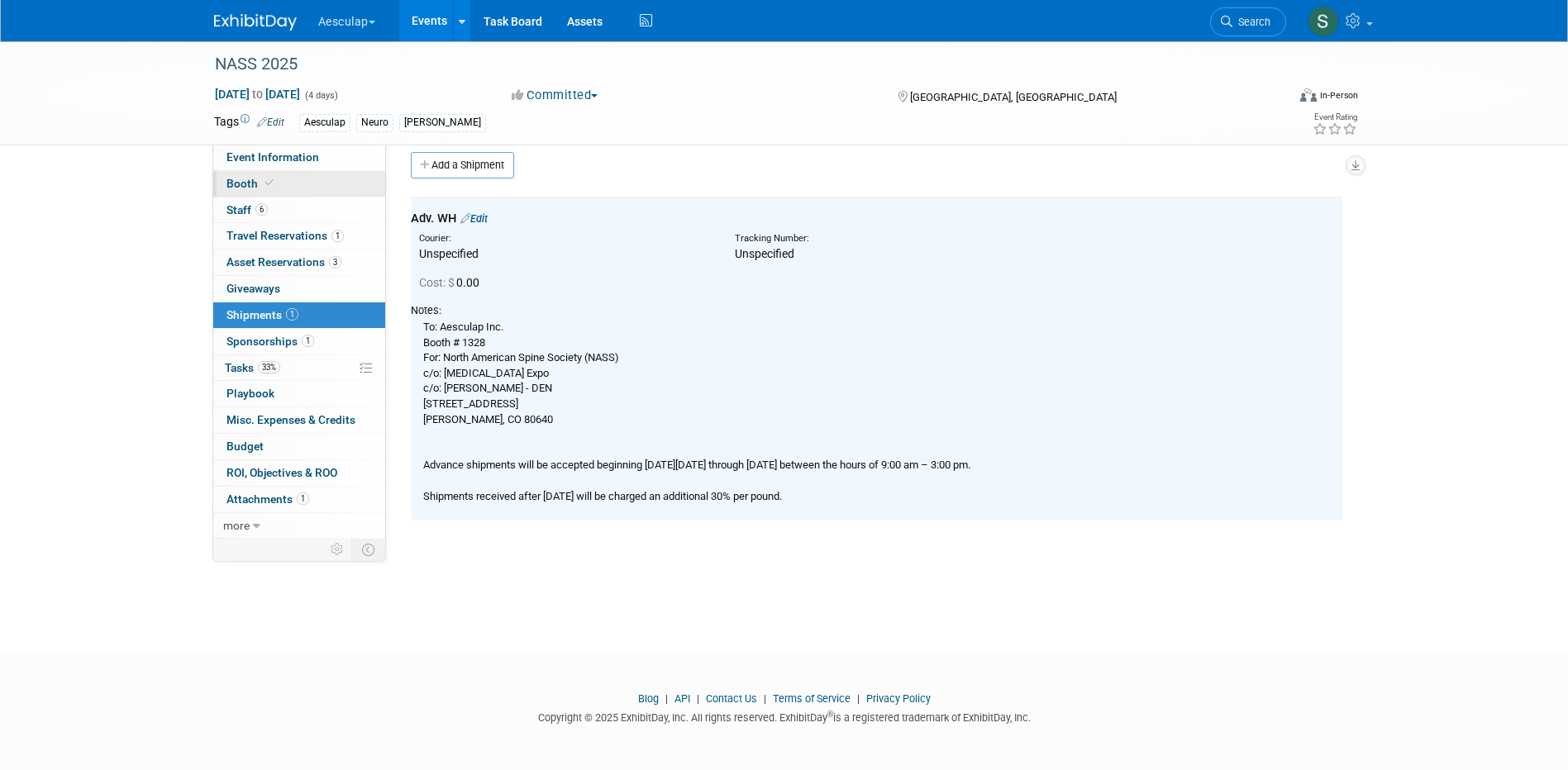
click at [222, 178] on link "Booth" at bounding box center [299, 183] width 172 height 25
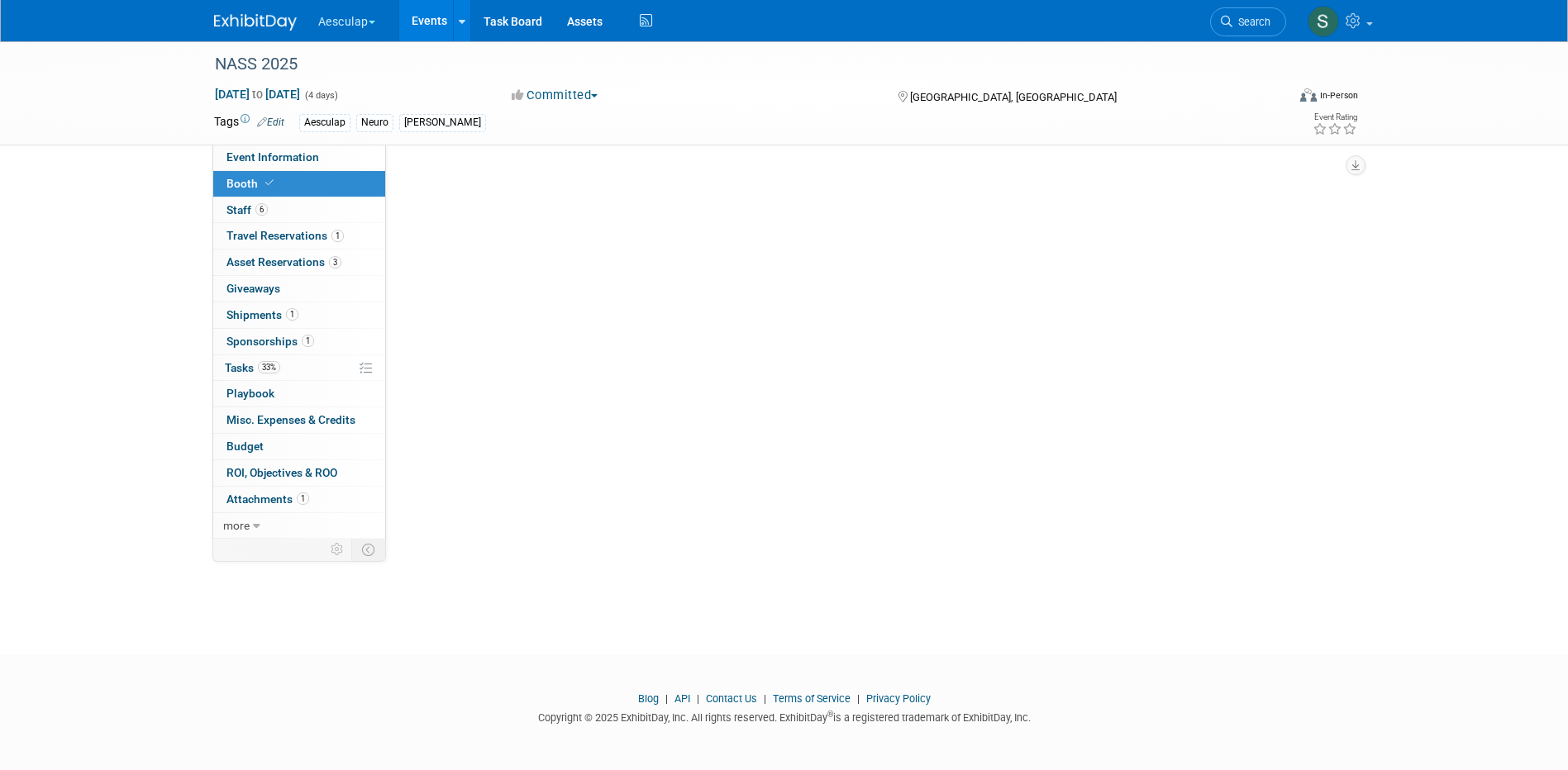
scroll to position [0, 0]
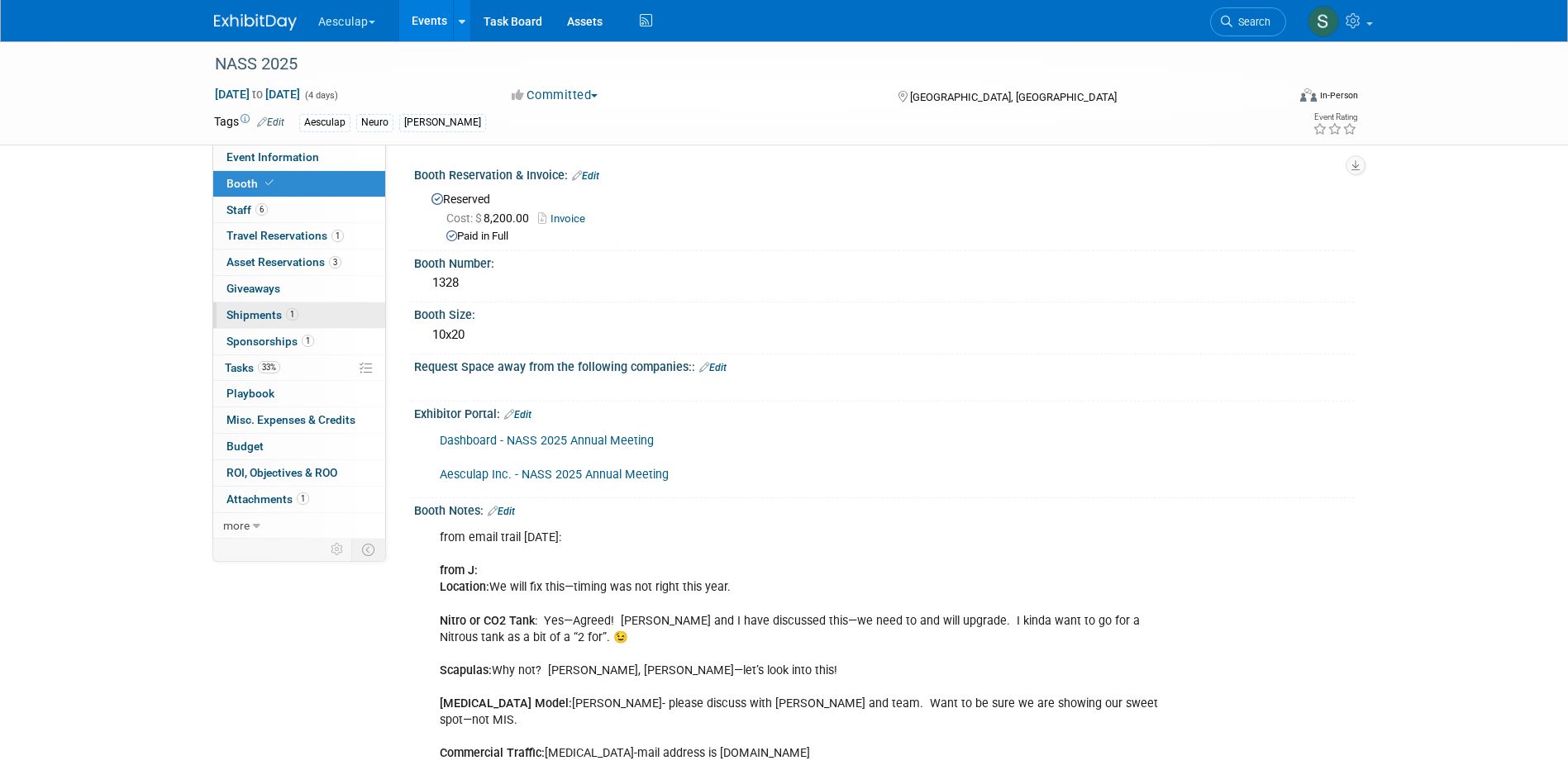
click at [251, 314] on span "Shipments 1" at bounding box center [262, 314] width 72 height 14
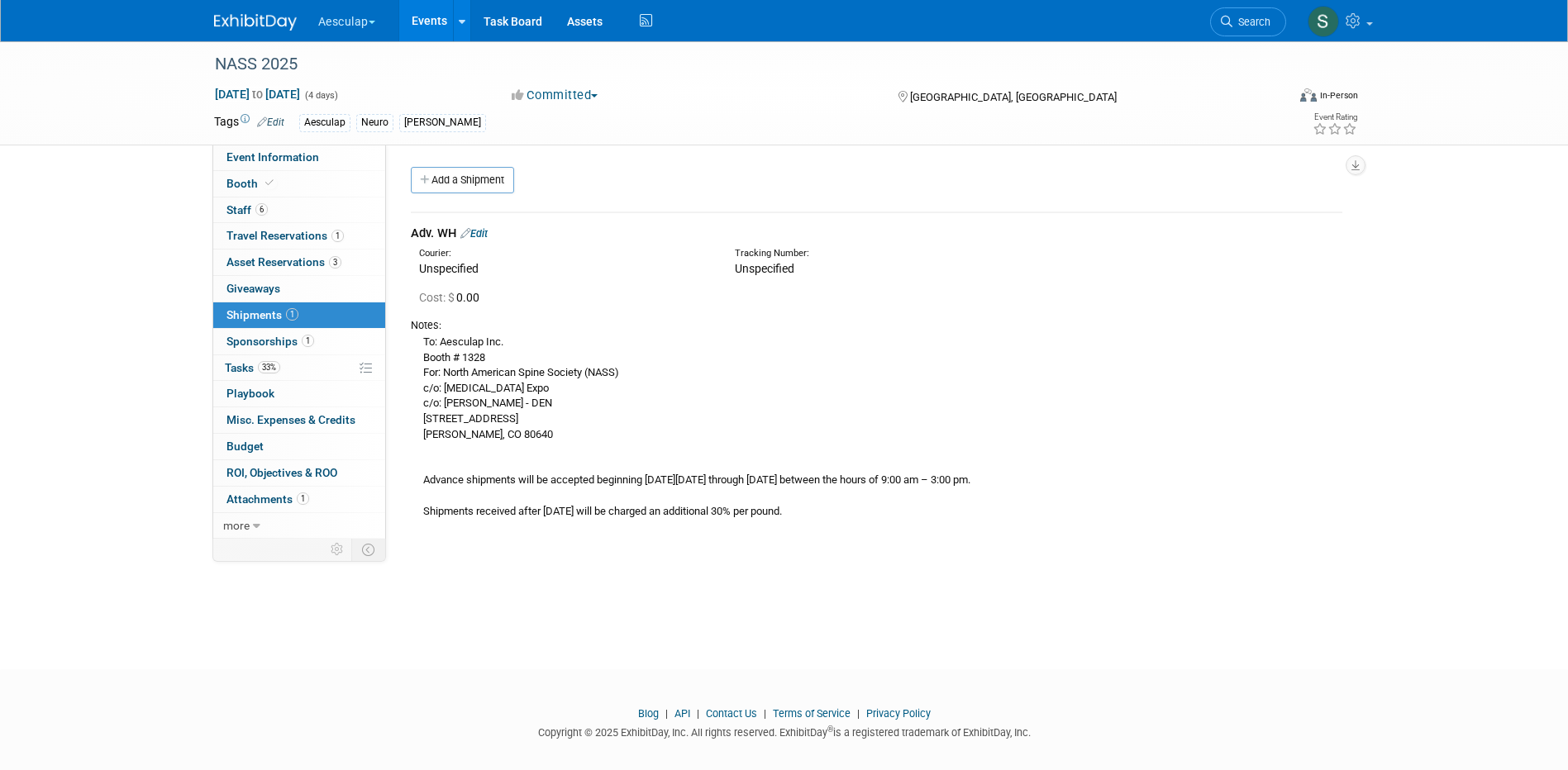
click at [488, 232] on link "Edit" at bounding box center [474, 233] width 27 height 13
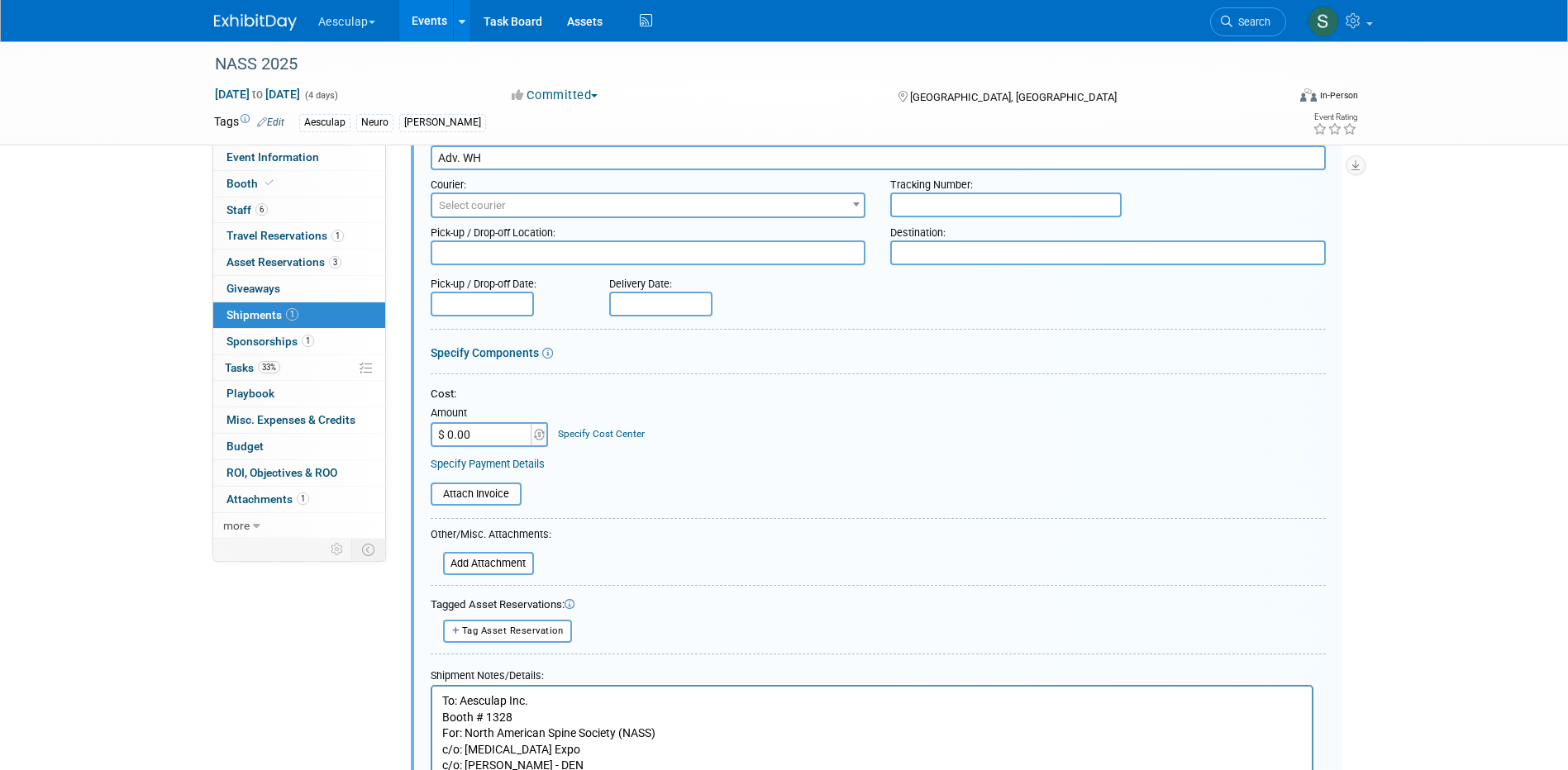
scroll to position [190, 0]
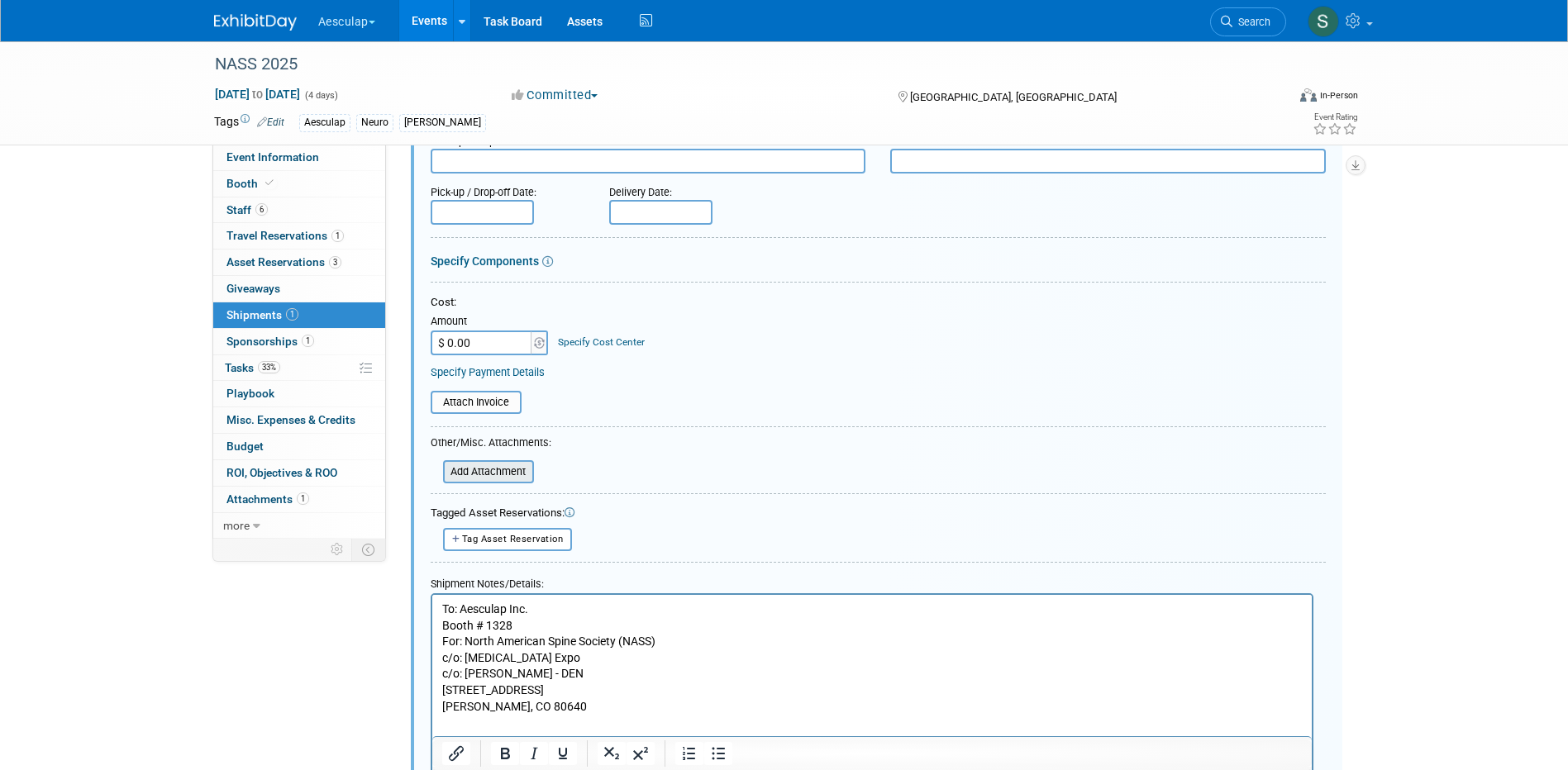
click at [473, 470] on input "file" at bounding box center [434, 472] width 197 height 20
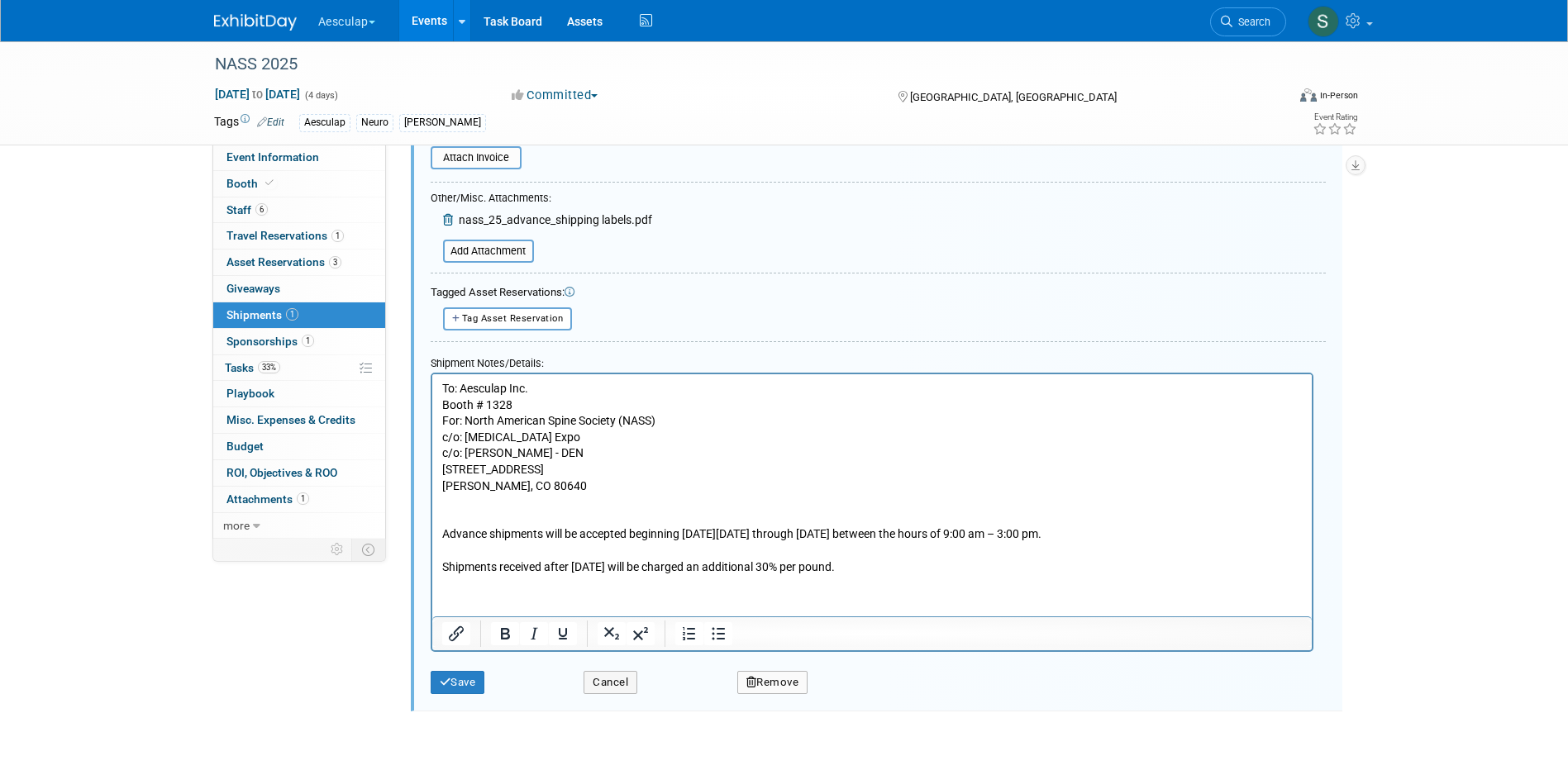
scroll to position [438, 0]
click at [466, 683] on button "Save" at bounding box center [458, 678] width 55 height 23
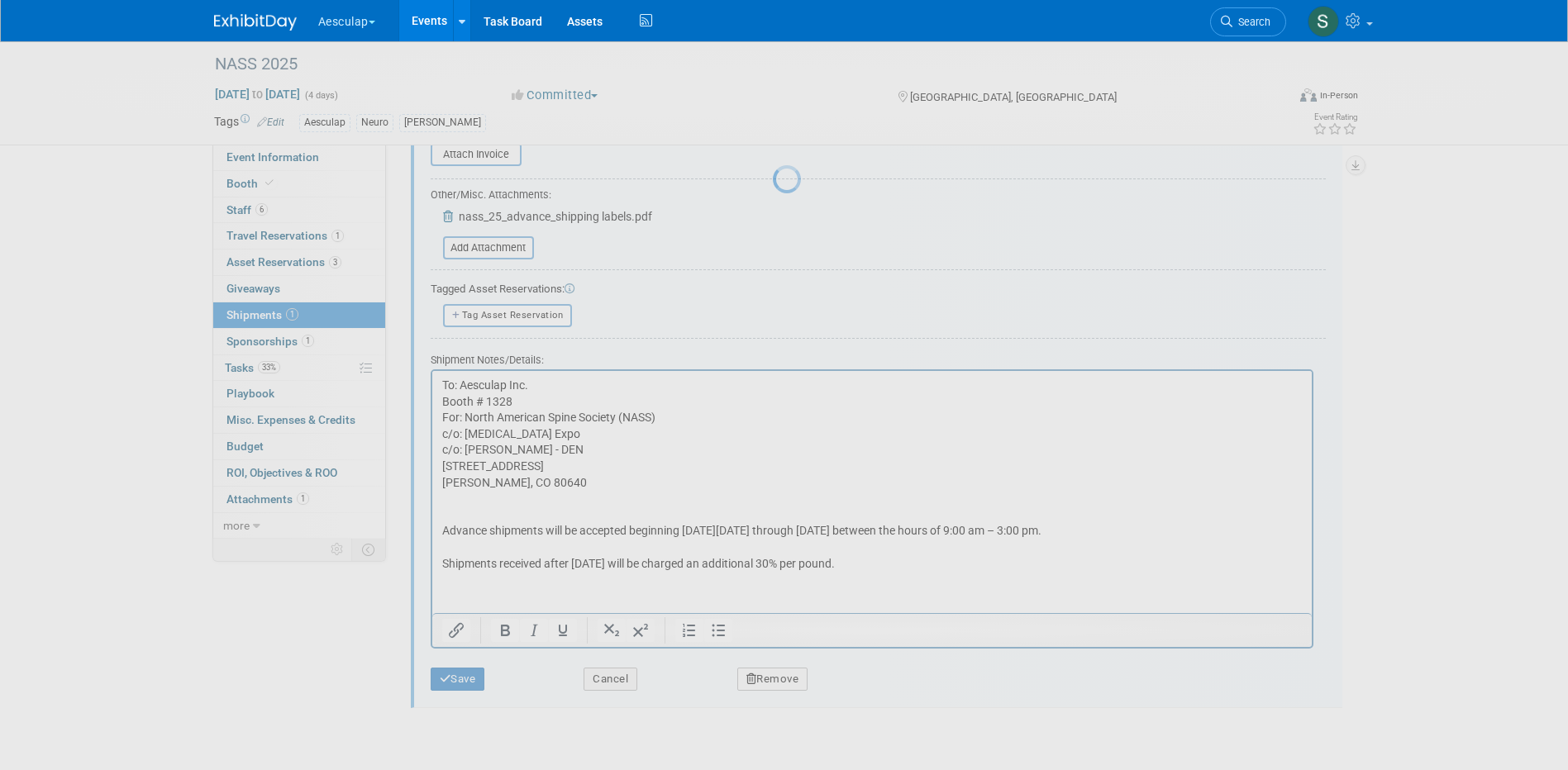
scroll to position [15, 0]
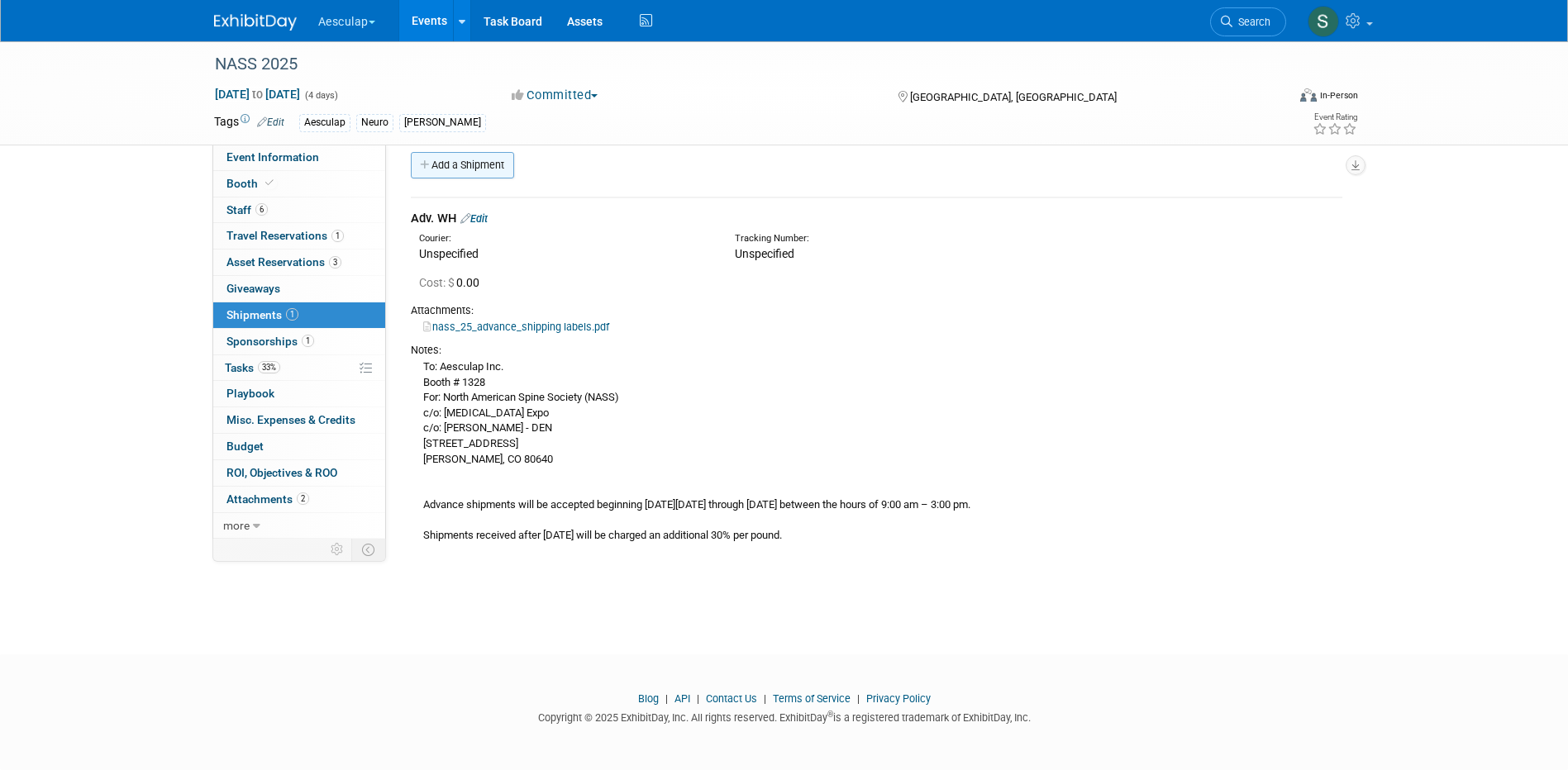
click at [447, 165] on link "Add a Shipment" at bounding box center [462, 164] width 104 height 26
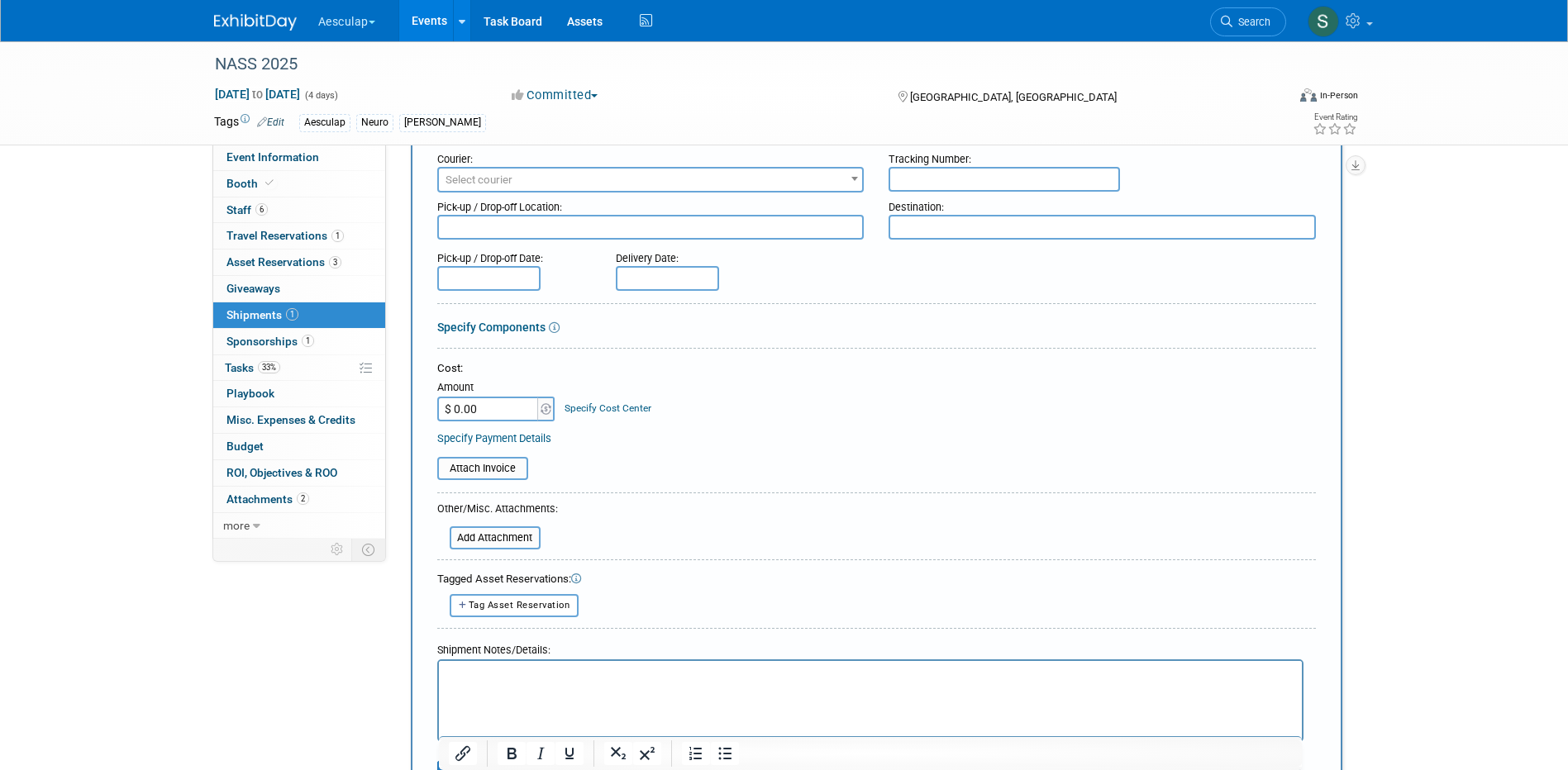
scroll to position [345, 0]
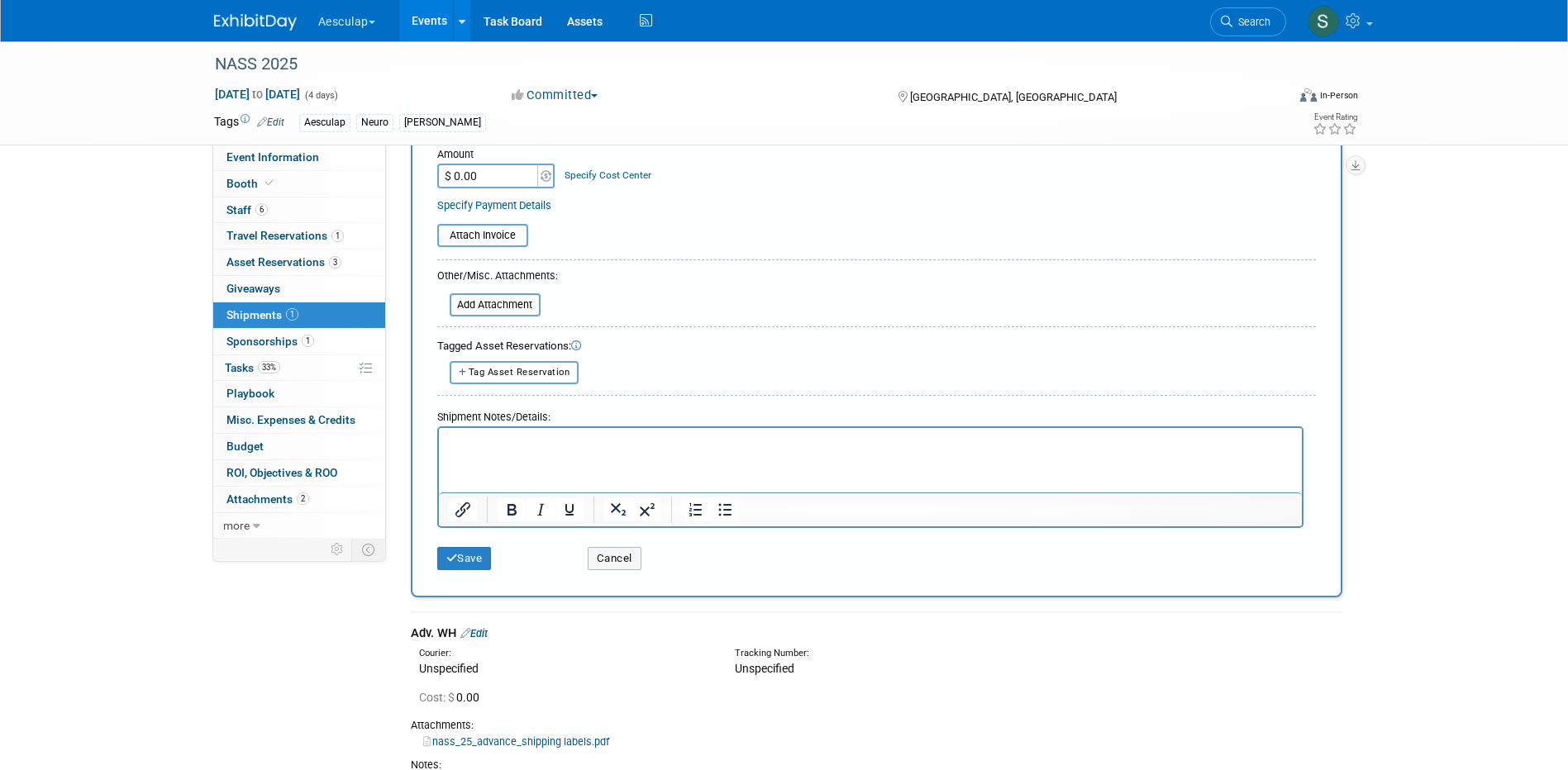
type input "Direct to Show"
click at [490, 450] on html at bounding box center [869, 439] width 863 height 23
paste body "Rich Text Area. Press ALT-0 for help."
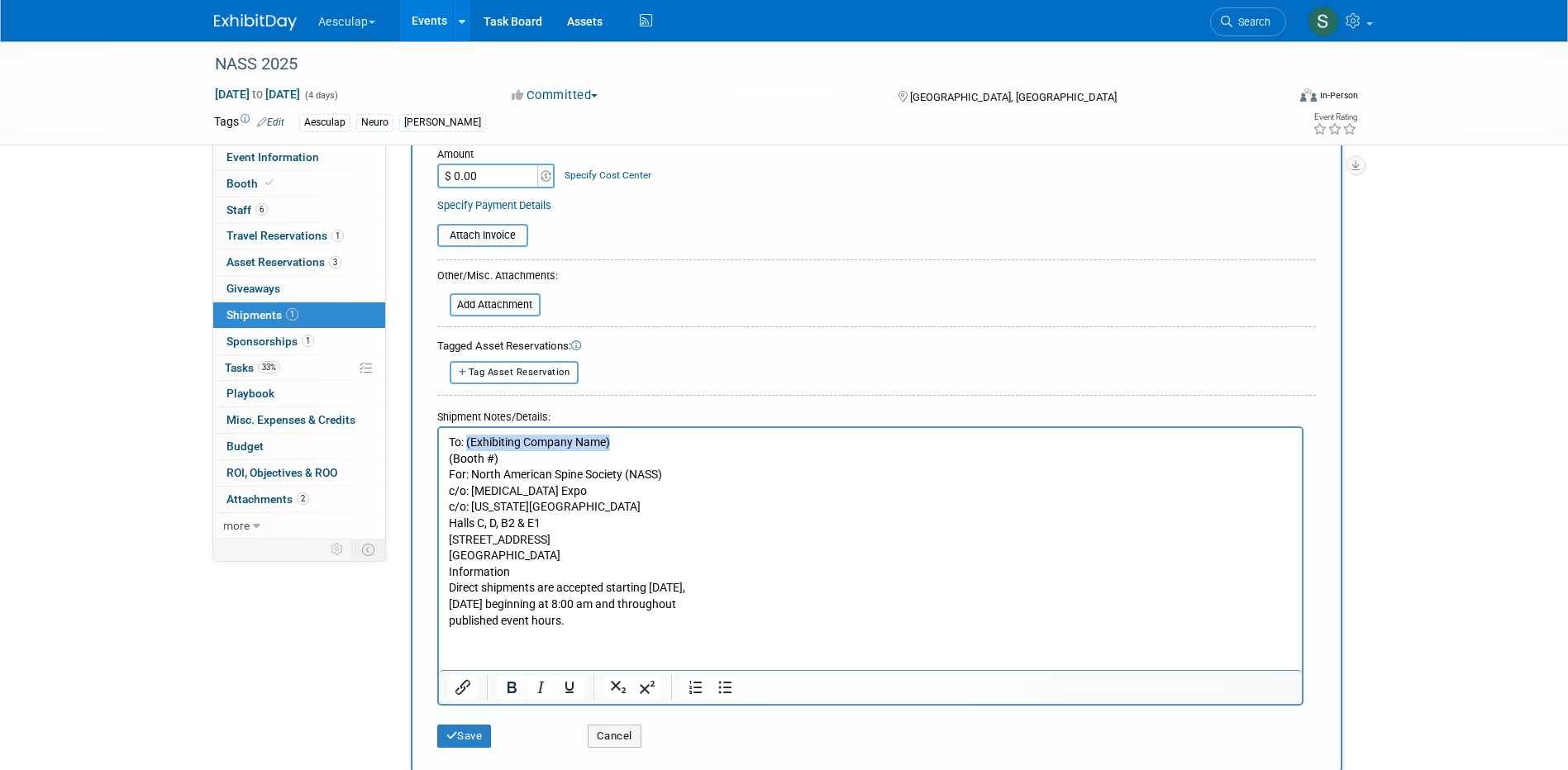
drag, startPoint x: 622, startPoint y: 442, endPoint x: 482, endPoint y: 446, distance: 140.1
click at [469, 439] on p "To: (Exhibiting Company Name) (Booth #) For: North American Spine Society (NASS…" at bounding box center [869, 531] width 844 height 194
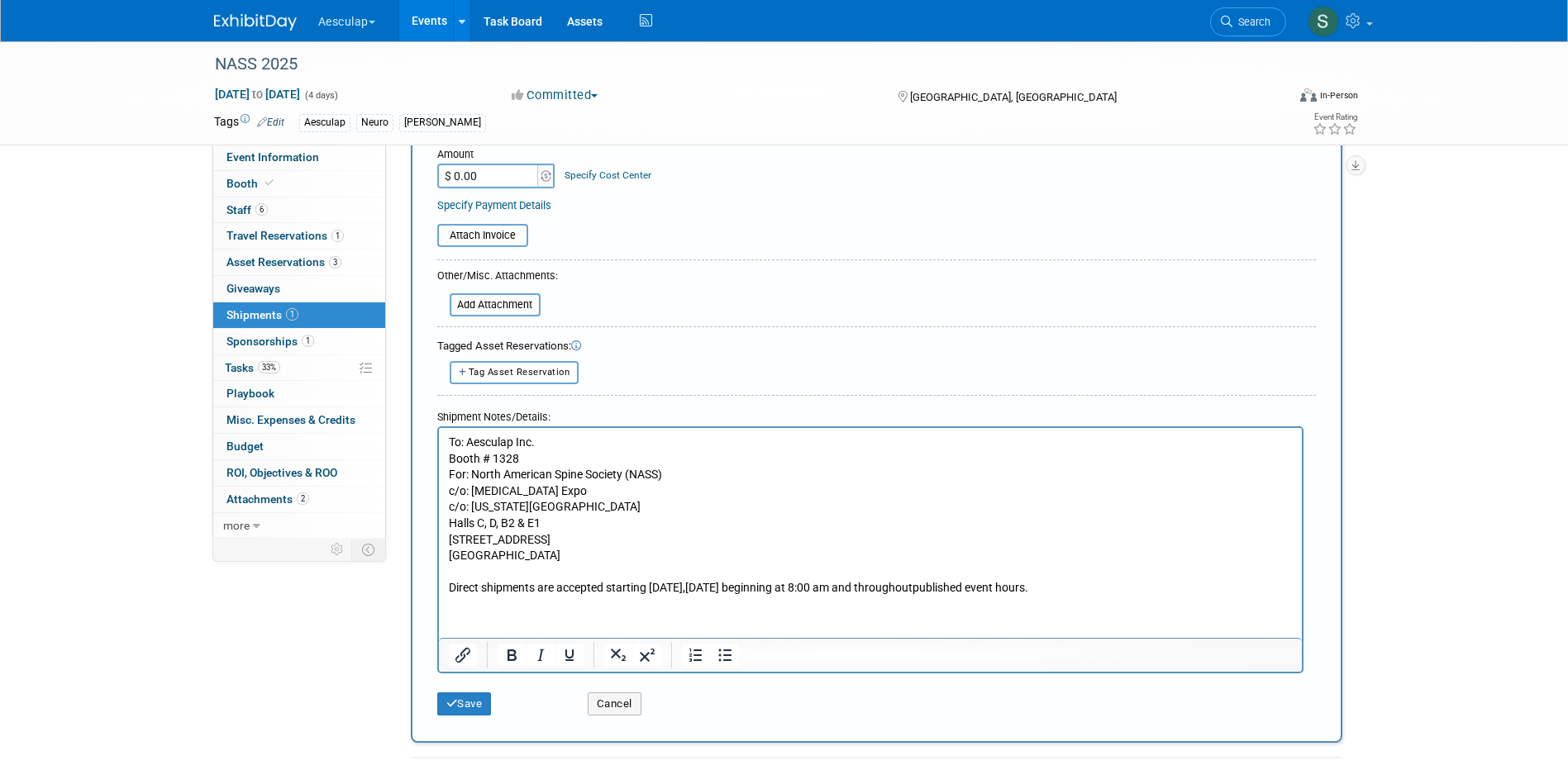
click at [1161, 588] on p "Direct shipments are accepted starting [DATE][DATE] beginning at 8:00 am and th…" at bounding box center [869, 579] width 844 height 32
click at [503, 301] on input "file" at bounding box center [441, 305] width 197 height 20
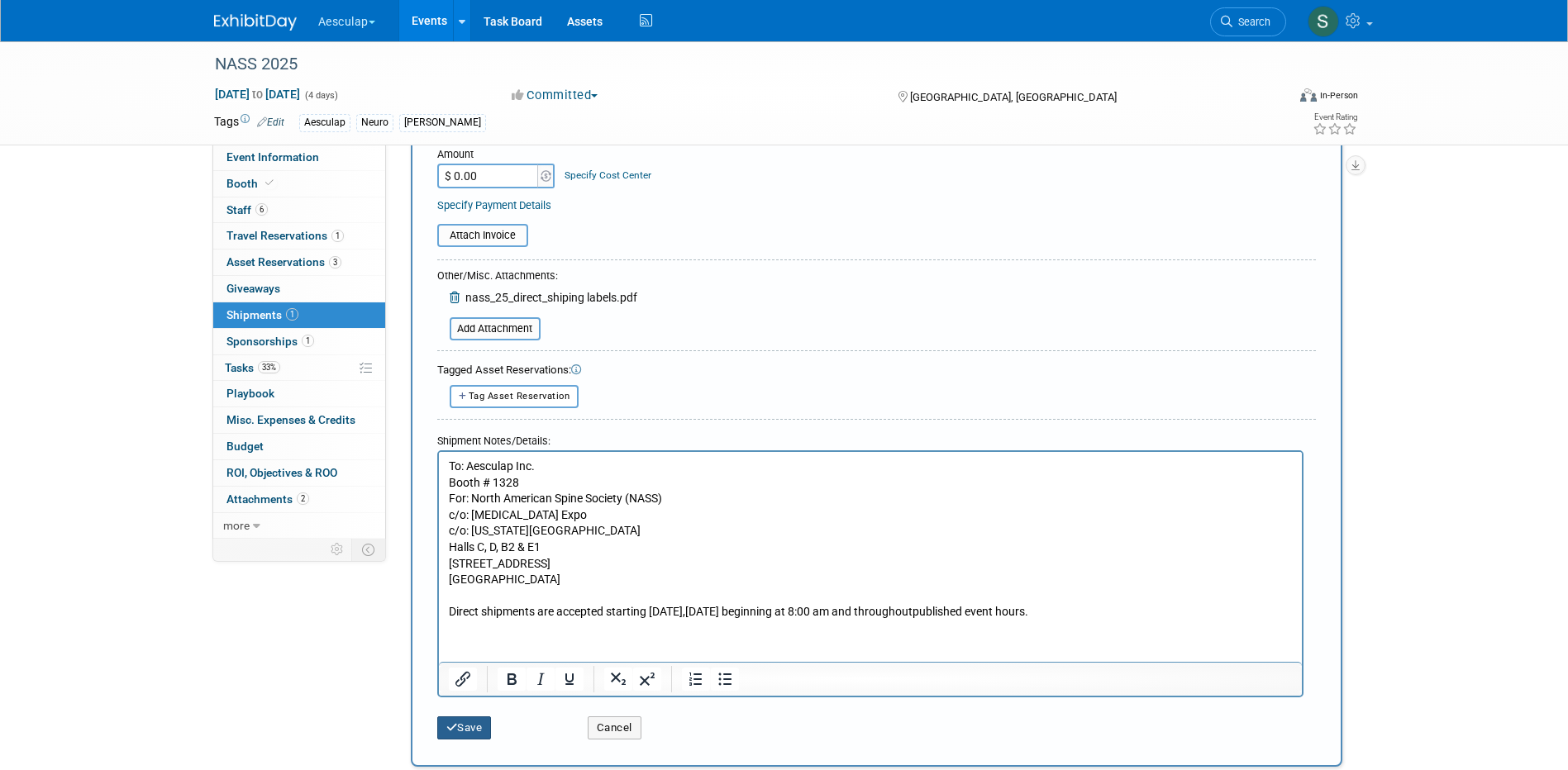
click at [464, 731] on button "Save" at bounding box center [464, 727] width 55 height 23
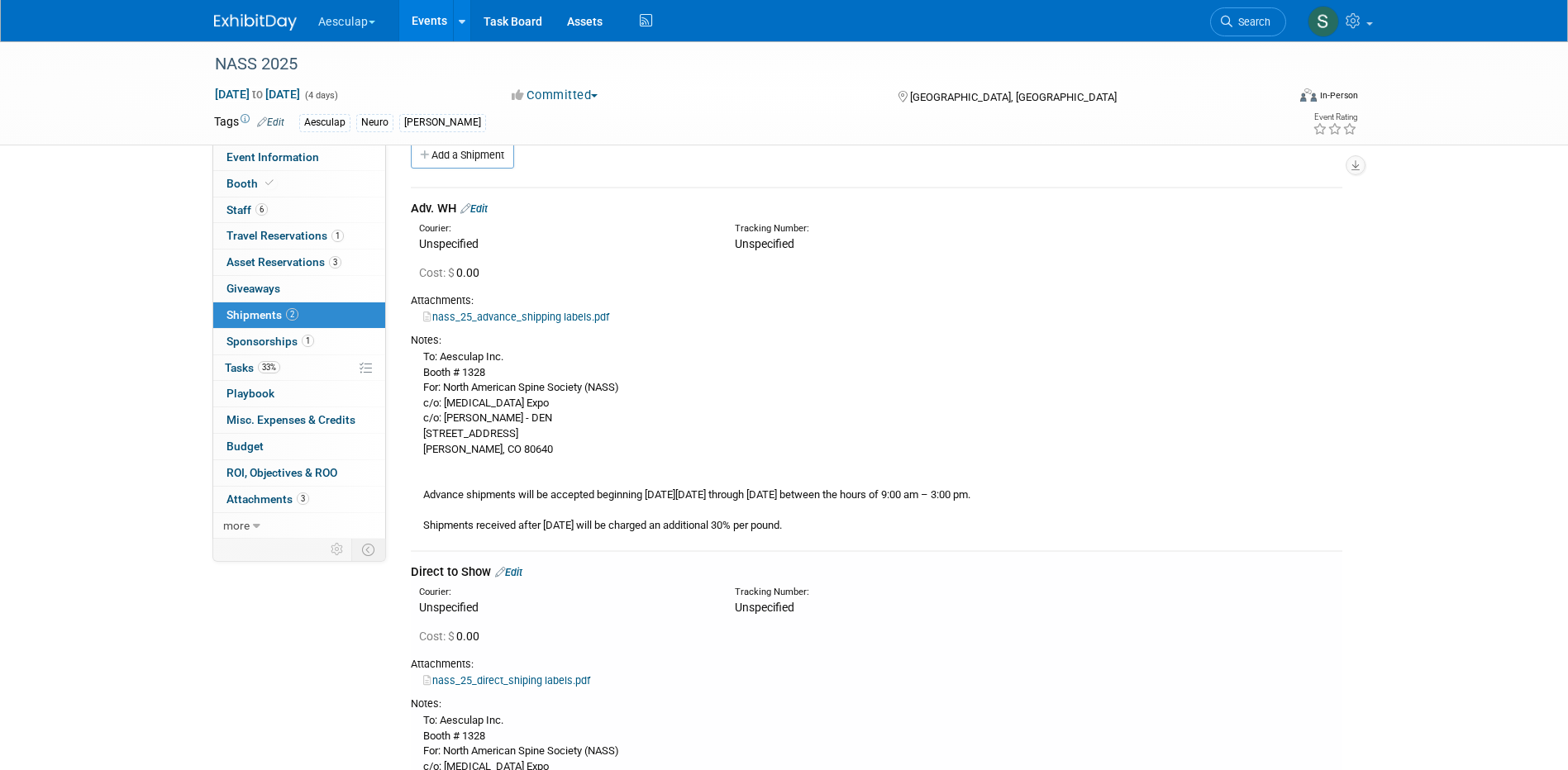
scroll to position [0, 0]
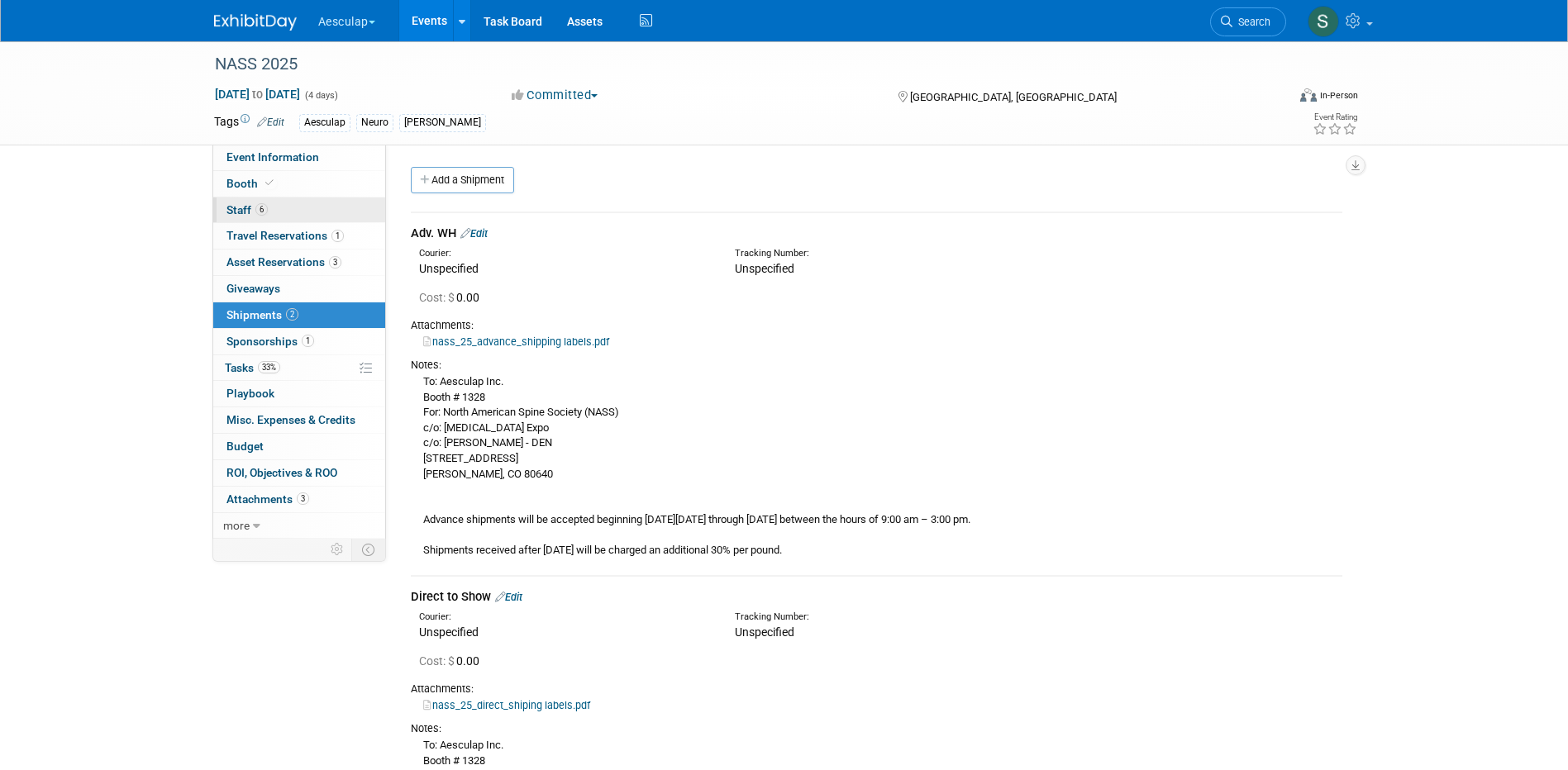
drag, startPoint x: 253, startPoint y: 180, endPoint x: 268, endPoint y: 198, distance: 23.4
click at [253, 180] on span "Booth" at bounding box center [252, 183] width 51 height 14
